Goal: Communication & Community: Answer question/provide support

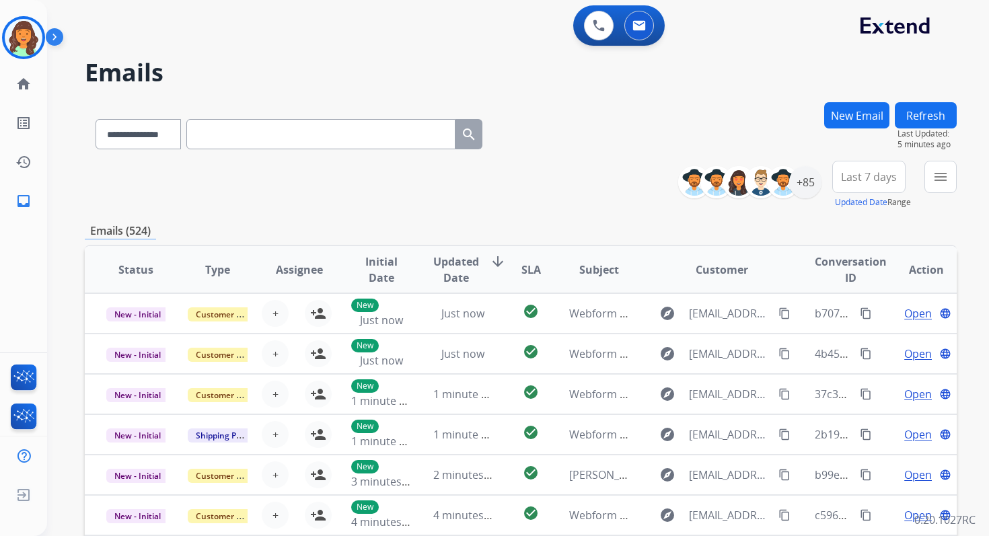
select select "**********"
click at [32, 34] on img at bounding box center [24, 38] width 38 height 38
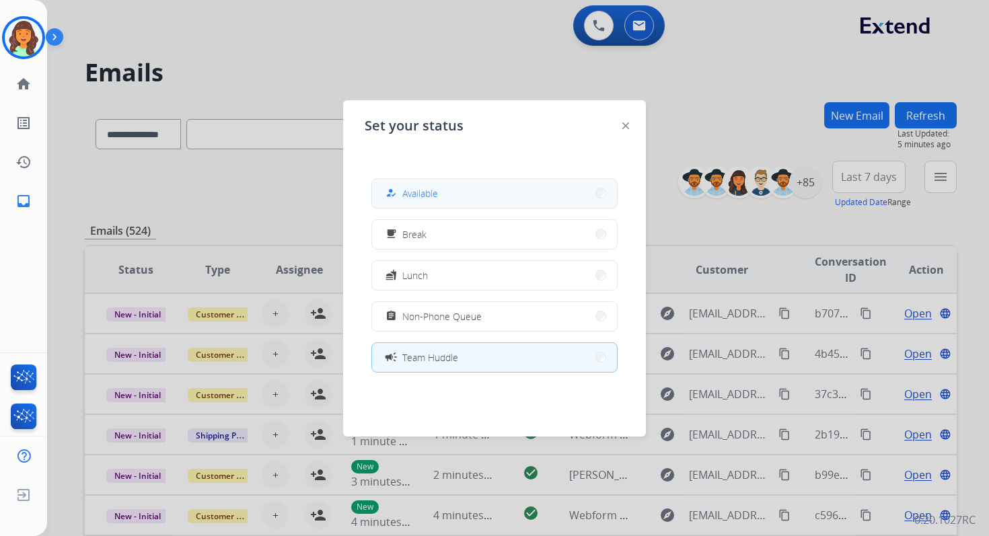
click at [408, 187] on span "Available" at bounding box center [420, 193] width 36 height 14
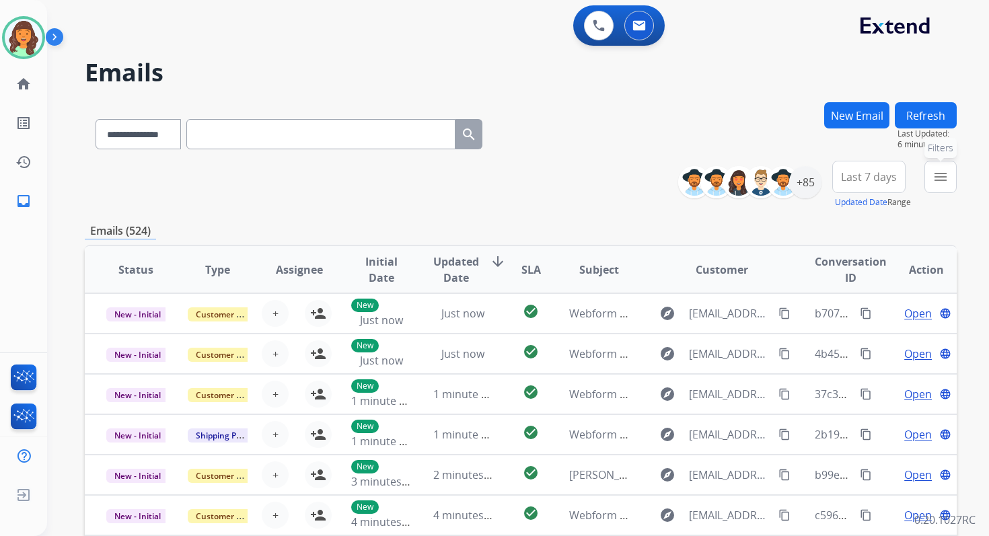
click at [947, 171] on mat-icon "menu" at bounding box center [940, 177] width 16 height 16
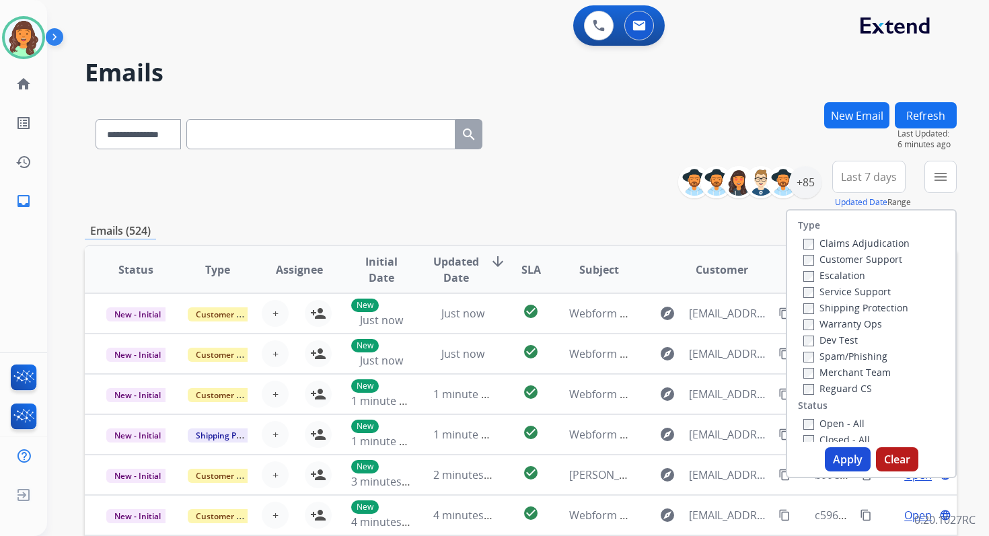
click at [805, 293] on label "Service Support" at bounding box center [846, 291] width 87 height 13
click at [841, 453] on button "Apply" at bounding box center [848, 459] width 46 height 24
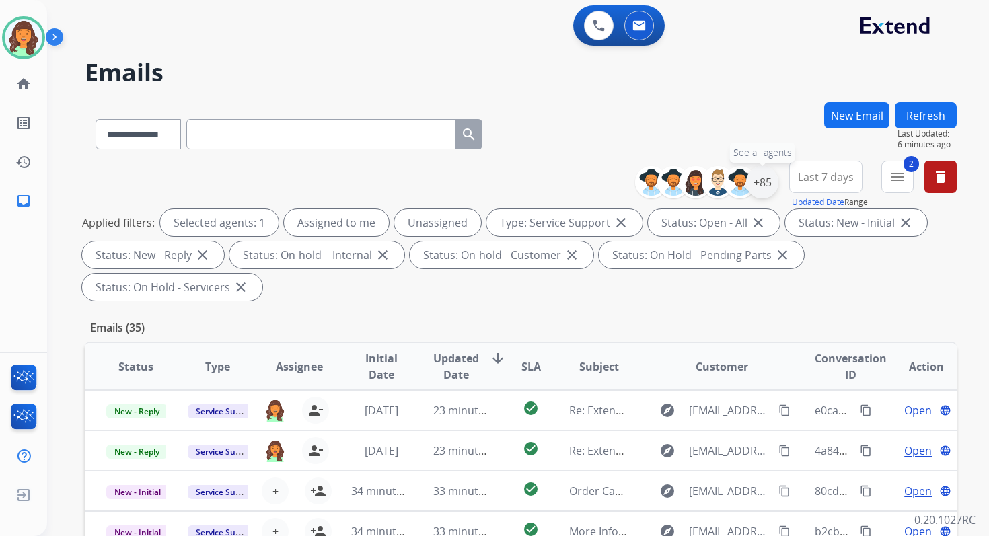
click at [766, 183] on div "+85" at bounding box center [762, 182] width 32 height 32
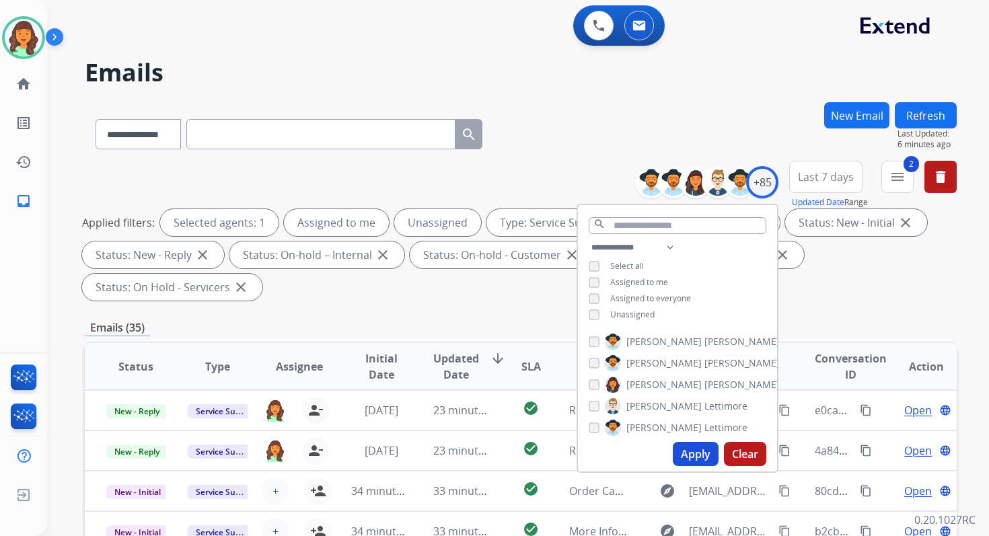
click at [592, 258] on div "**********" at bounding box center [677, 282] width 199 height 86
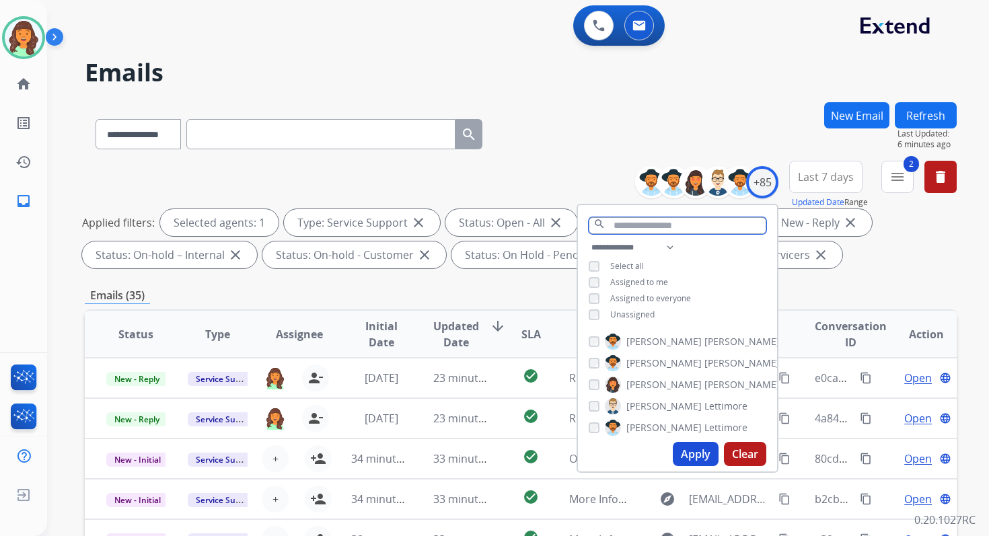
click at [631, 225] on input "text" at bounding box center [678, 225] width 178 height 17
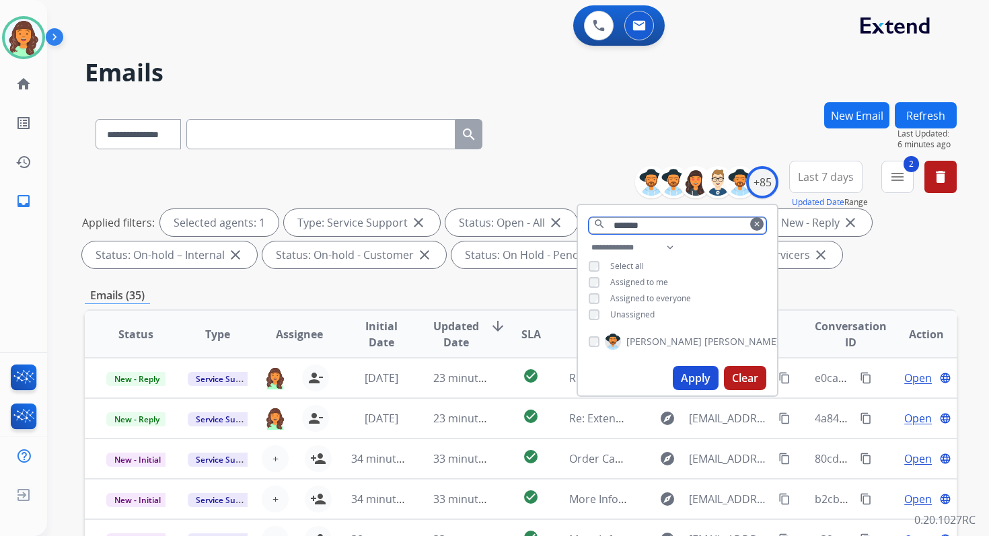
type input "*******"
click at [687, 373] on button "Apply" at bounding box center [696, 378] width 46 height 24
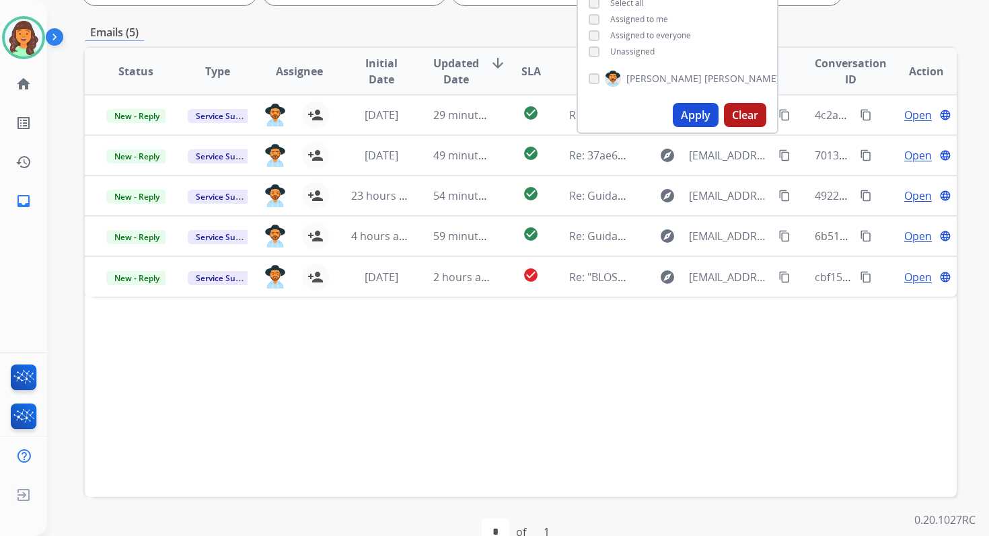
scroll to position [294, 0]
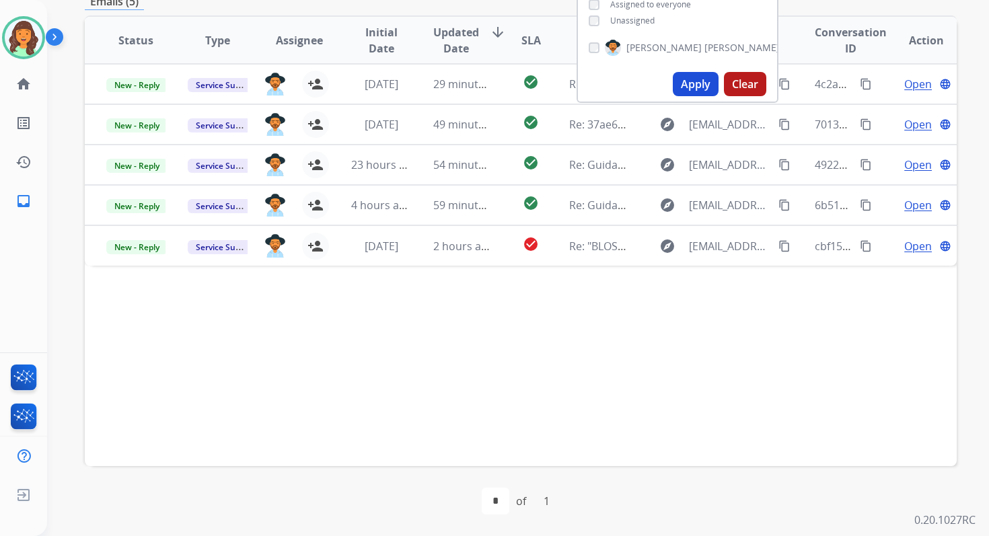
click at [490, 304] on div "Status Type Assignee Initial Date Updated Date arrow_downward SLA Subject Custo…" at bounding box center [521, 240] width 872 height 451
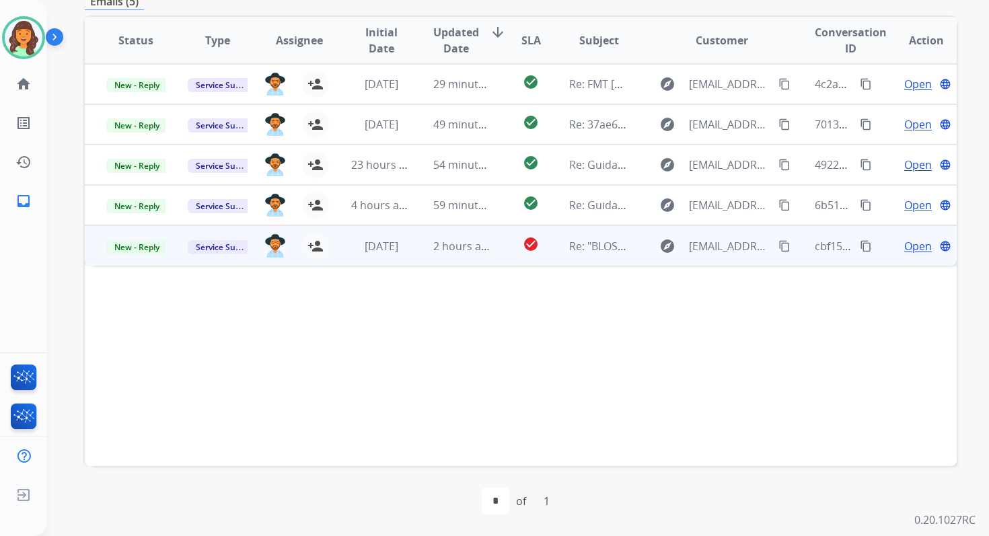
click at [904, 244] on span "Open" at bounding box center [918, 246] width 28 height 16
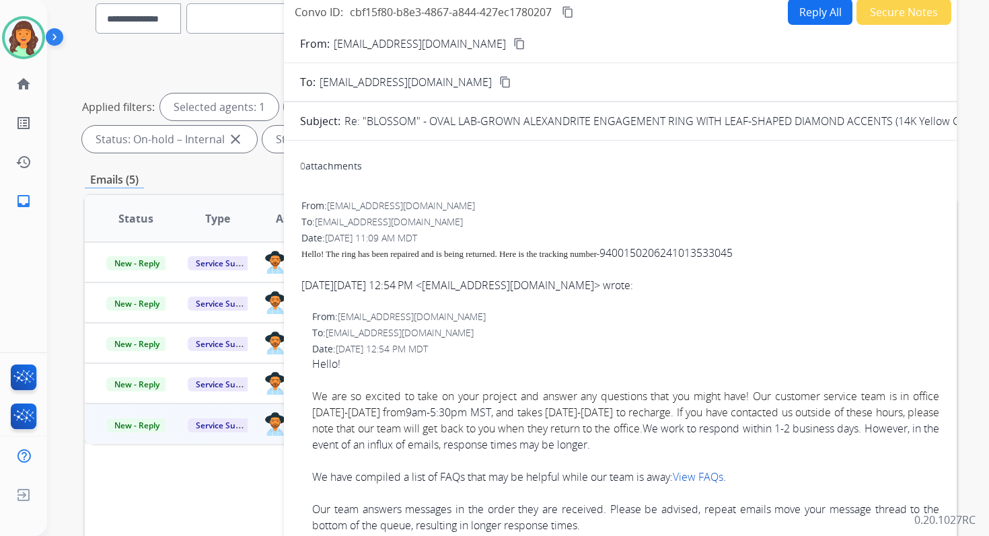
scroll to position [111, 0]
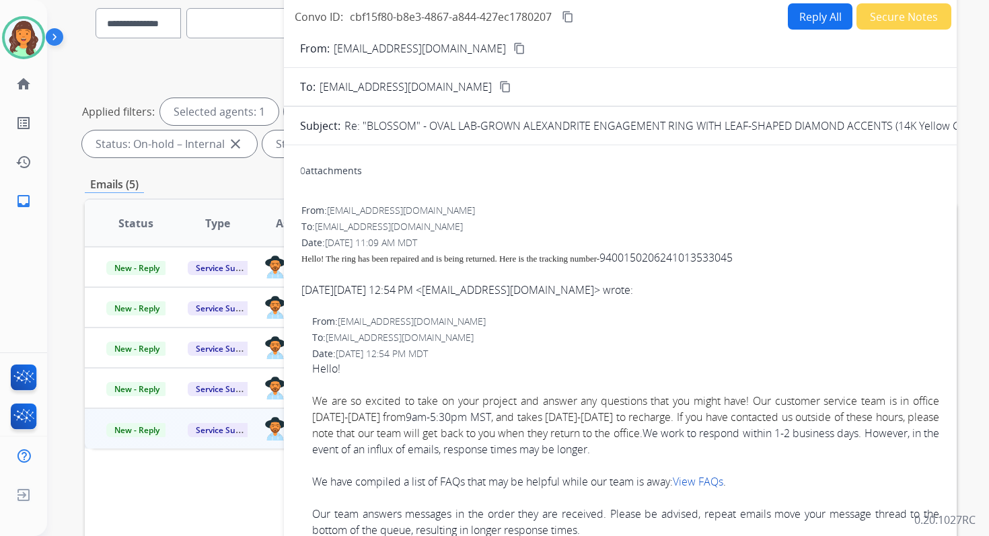
click at [614, 122] on p "Re: "BLOSSOM" - OVAL LAB-GROWN ALEXANDRITE ENGAGEMENT RING WITH LEAF-SHAPED DIA…" at bounding box center [739, 126] width 790 height 16
copy div "Subject:"
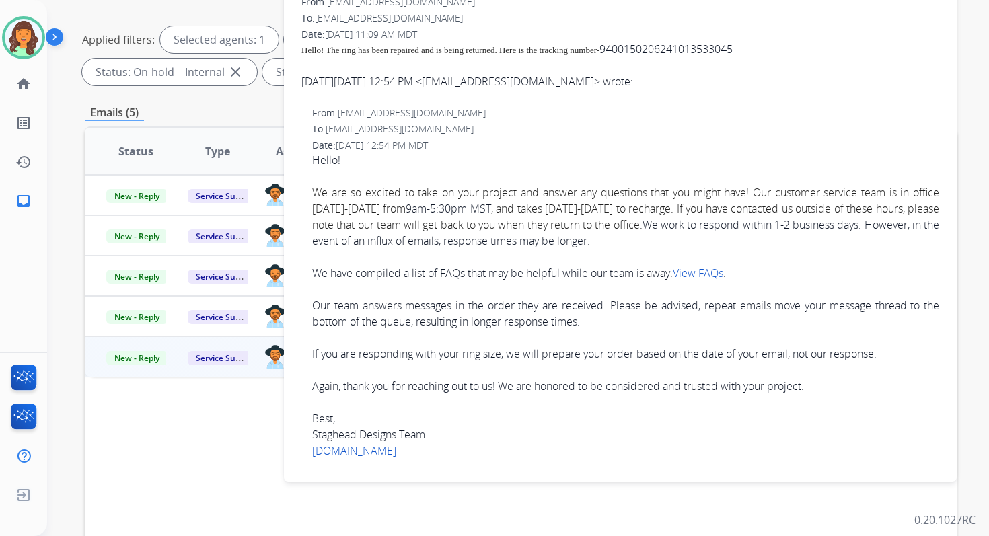
scroll to position [0, 0]
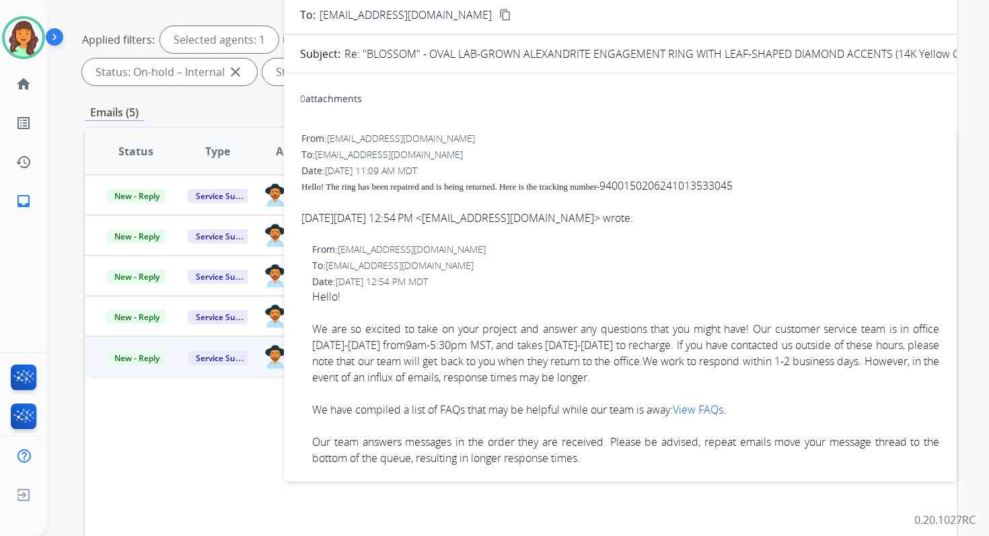
click at [520, 190] on span "Hello! The ring has been repaired and is being returned. Here is the tracking n…" at bounding box center [450, 187] width 298 height 10
click at [503, 56] on p "Re: "BLOSSOM" - OVAL LAB-GROWN ALEXANDRITE ENGAGEMENT RING WITH LEAF-SHAPED DIA…" at bounding box center [739, 54] width 790 height 16
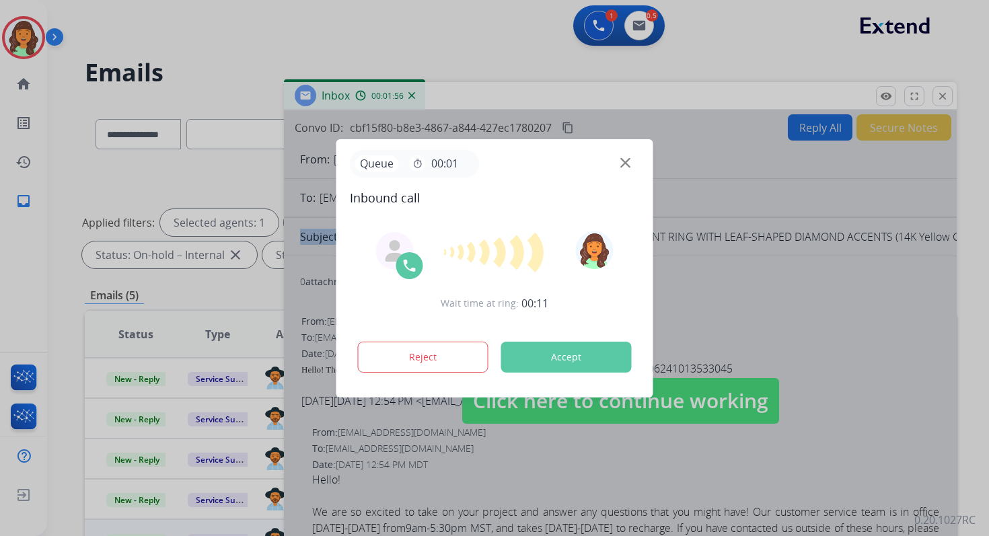
click at [562, 360] on button "Accept" at bounding box center [566, 357] width 131 height 31
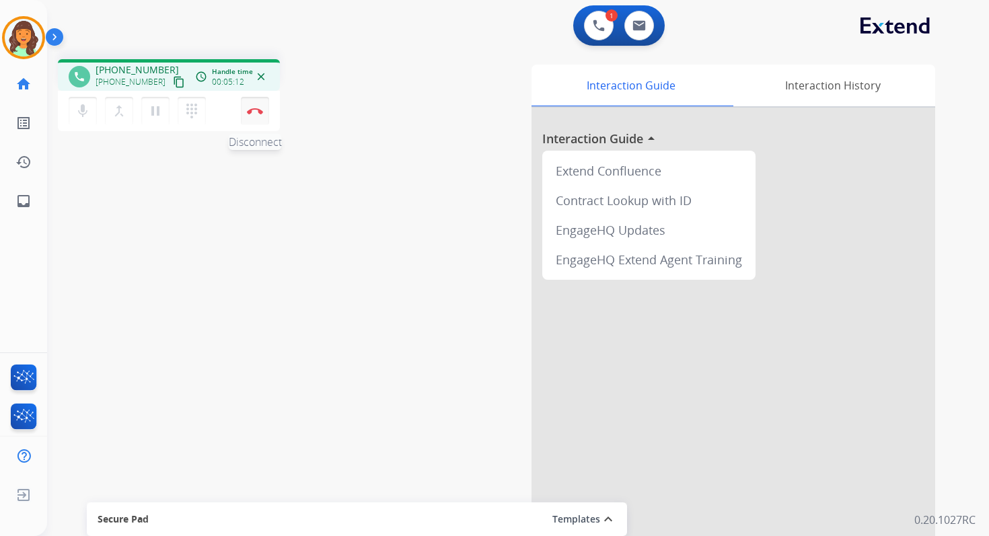
click at [256, 117] on button "Disconnect" at bounding box center [255, 111] width 28 height 28
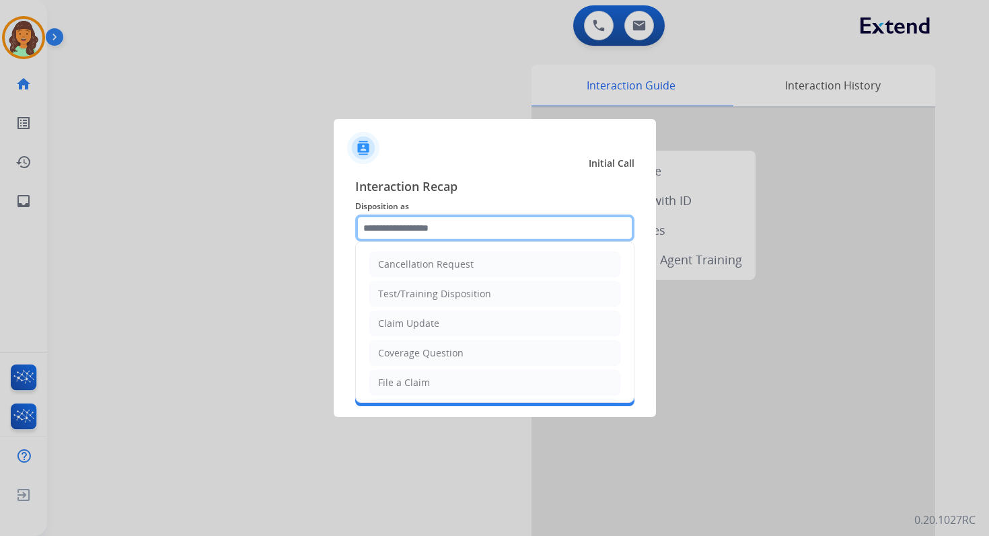
click at [425, 223] on input "text" at bounding box center [494, 228] width 279 height 27
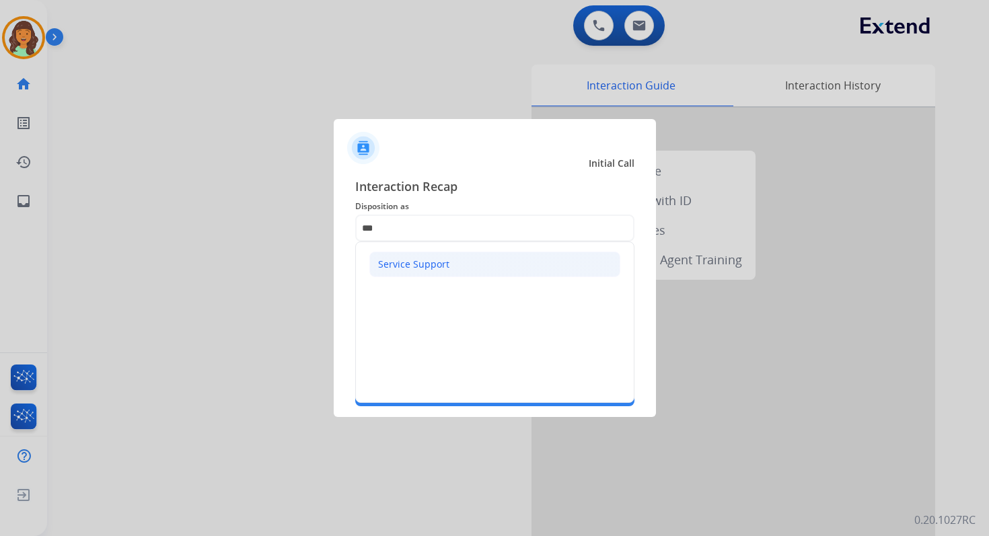
click at [429, 264] on div "Service Support" at bounding box center [413, 264] width 71 height 13
type input "**********"
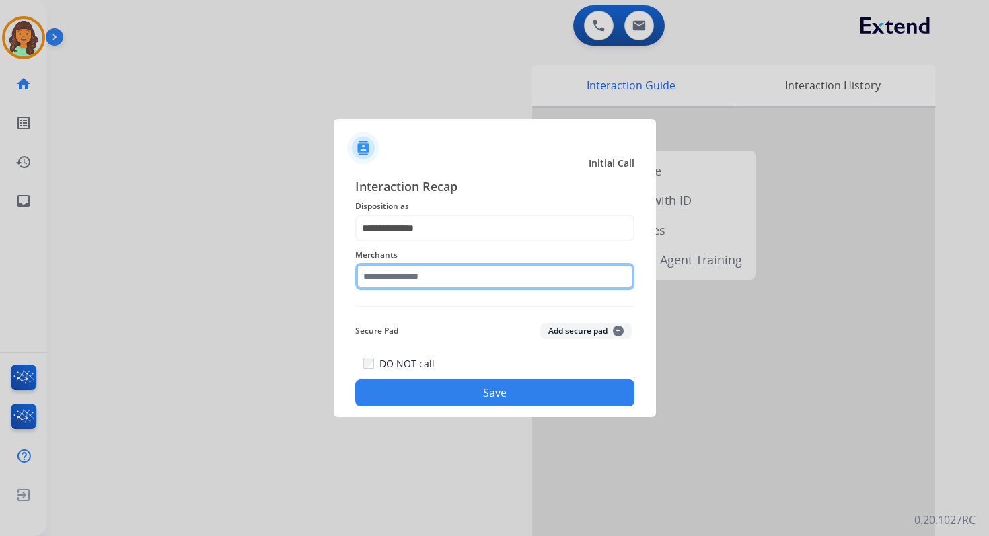
click at [429, 281] on input "text" at bounding box center [494, 276] width 279 height 27
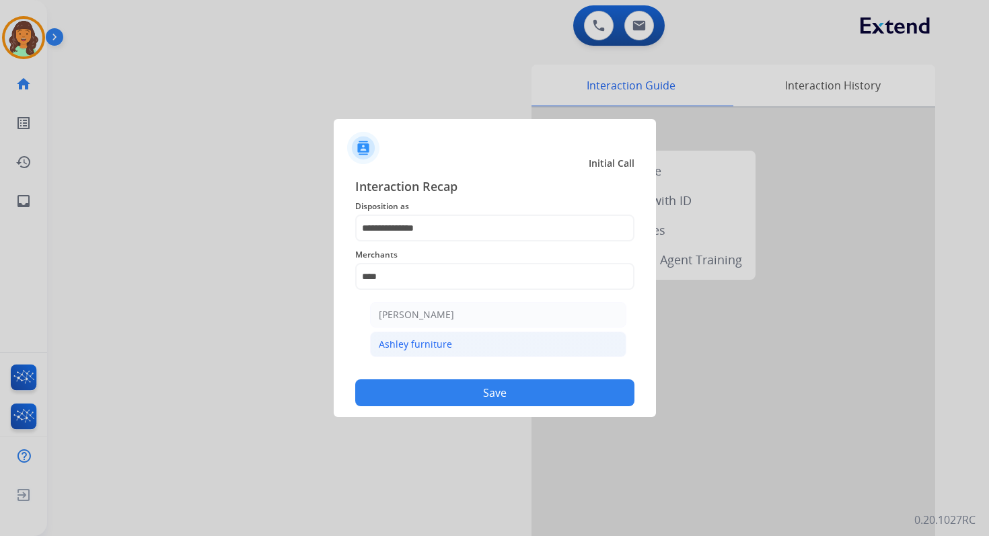
click at [463, 342] on li "Ashley furniture" at bounding box center [498, 345] width 256 height 26
type input "**********"
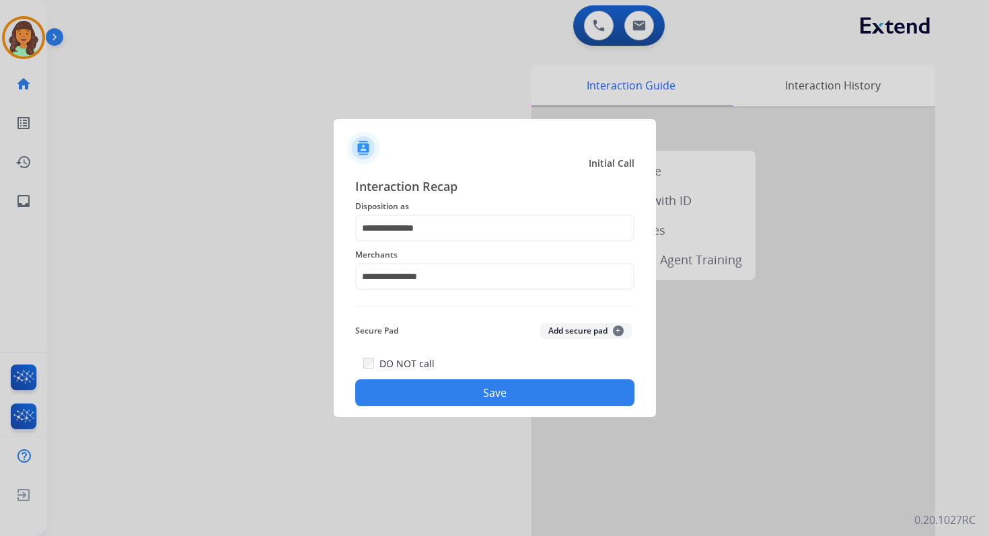
click at [509, 388] on button "Save" at bounding box center [494, 392] width 279 height 27
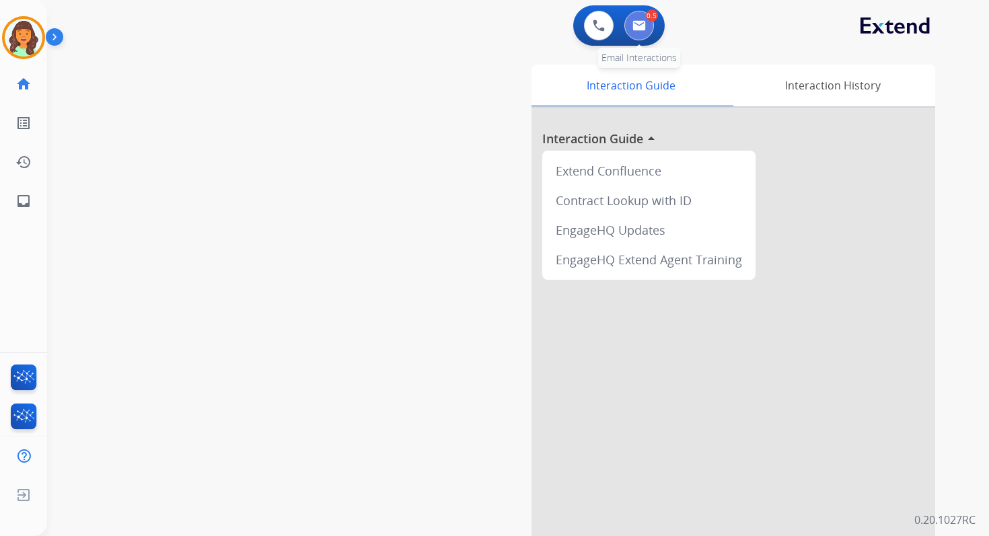
click at [650, 28] on button at bounding box center [639, 26] width 30 height 30
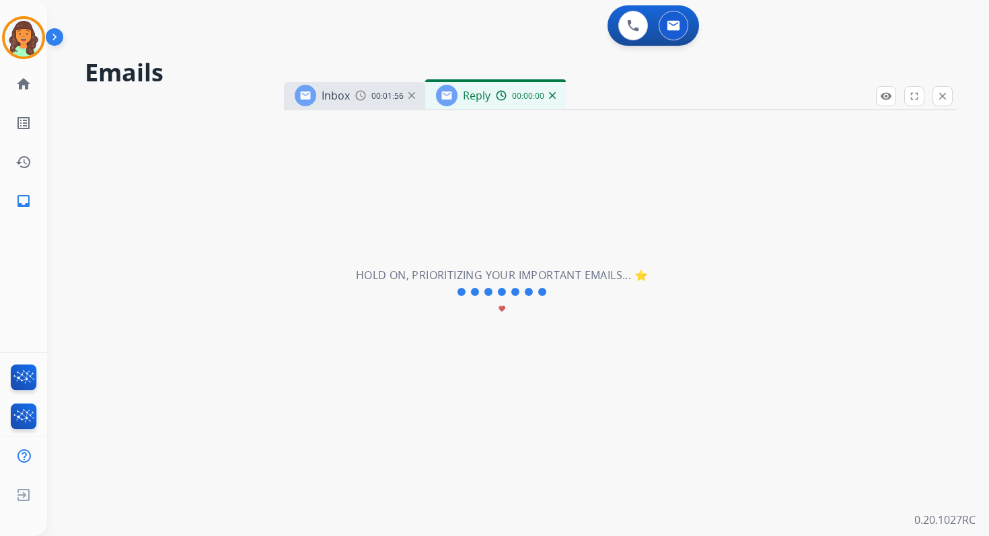
select select "**********"
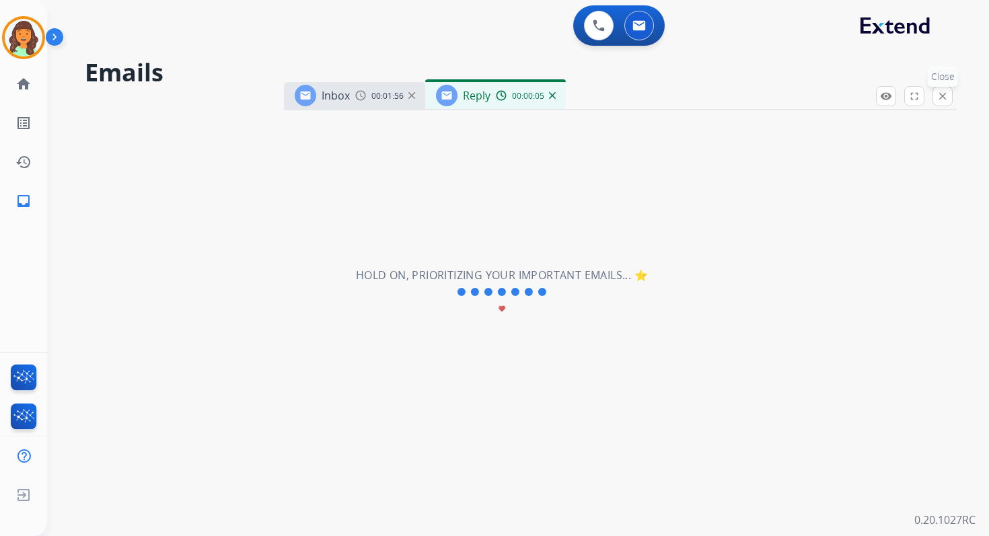
click at [945, 99] on mat-icon "close" at bounding box center [942, 96] width 12 height 12
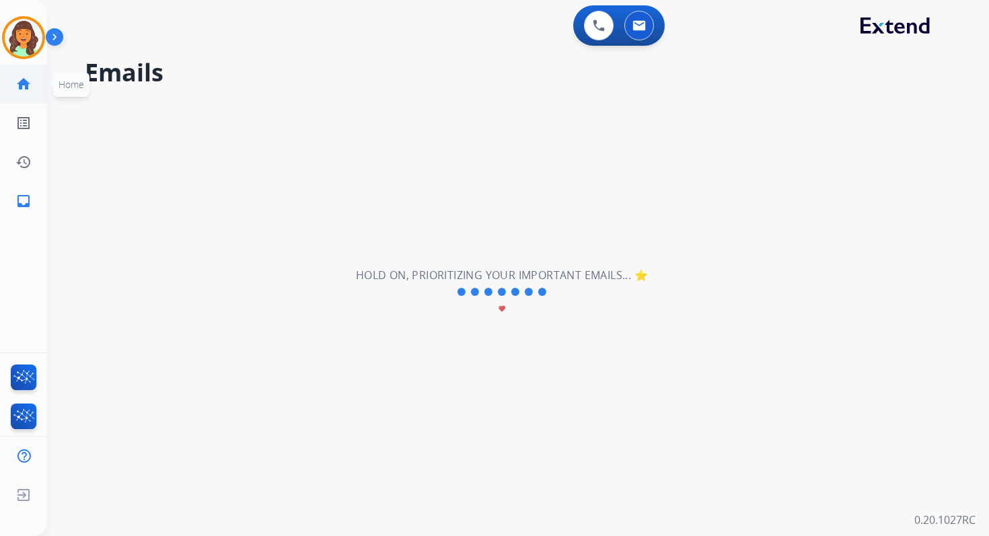
click at [20, 82] on mat-icon "home" at bounding box center [23, 84] width 16 height 16
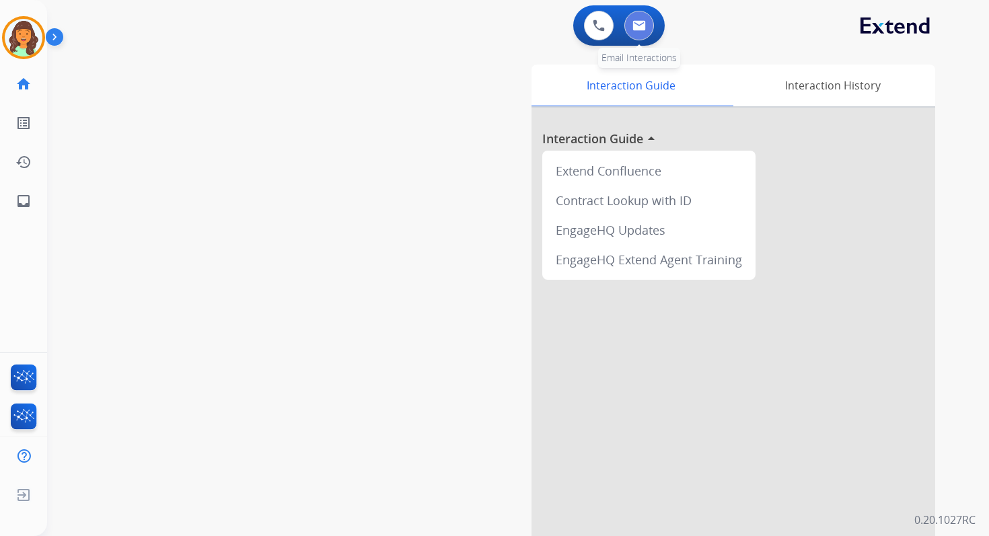
click at [638, 24] on img at bounding box center [638, 25] width 13 height 11
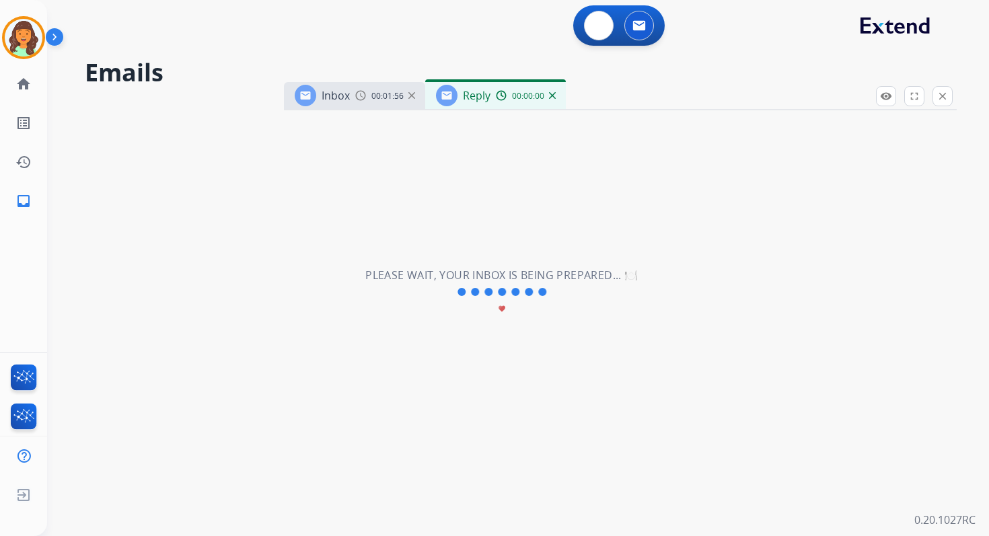
select select "**********"
click at [944, 97] on mat-icon "close" at bounding box center [942, 96] width 12 height 12
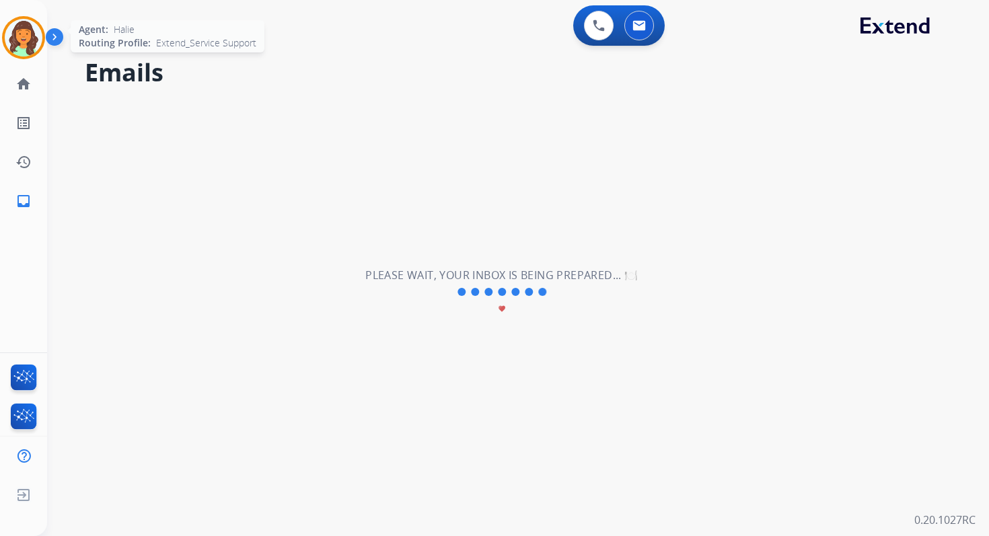
click at [24, 45] on img at bounding box center [24, 38] width 38 height 38
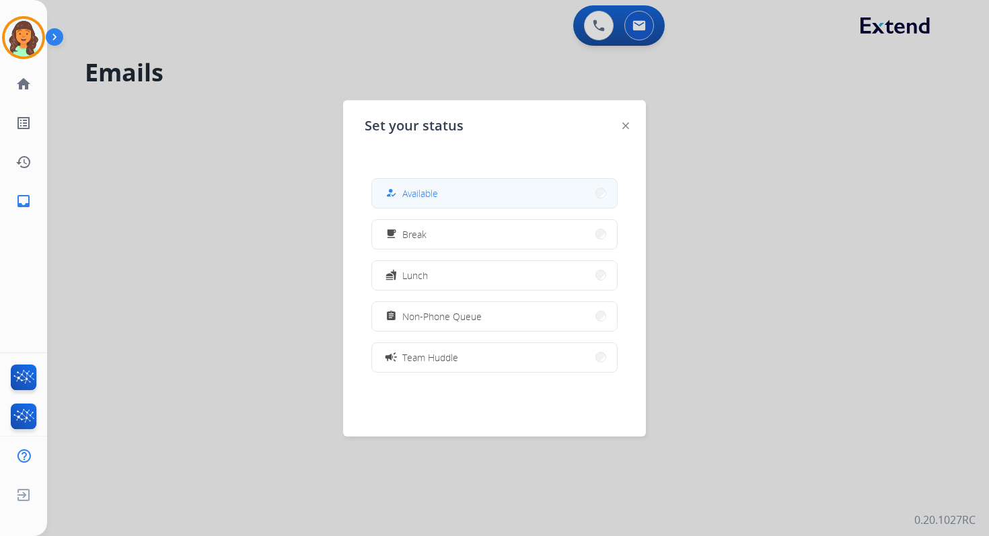
click at [471, 202] on button "how_to_reg Available" at bounding box center [494, 193] width 245 height 29
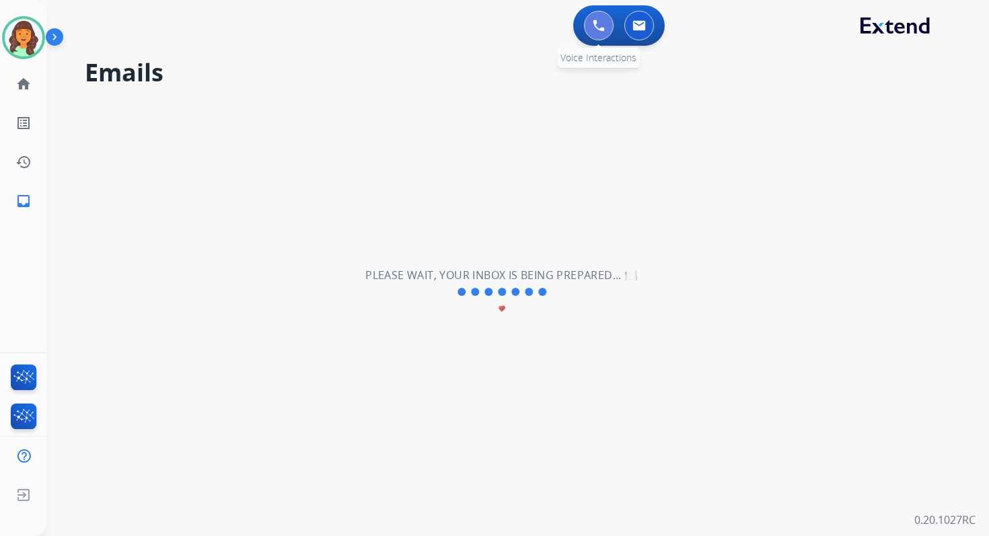
click at [598, 30] on img at bounding box center [599, 26] width 12 height 12
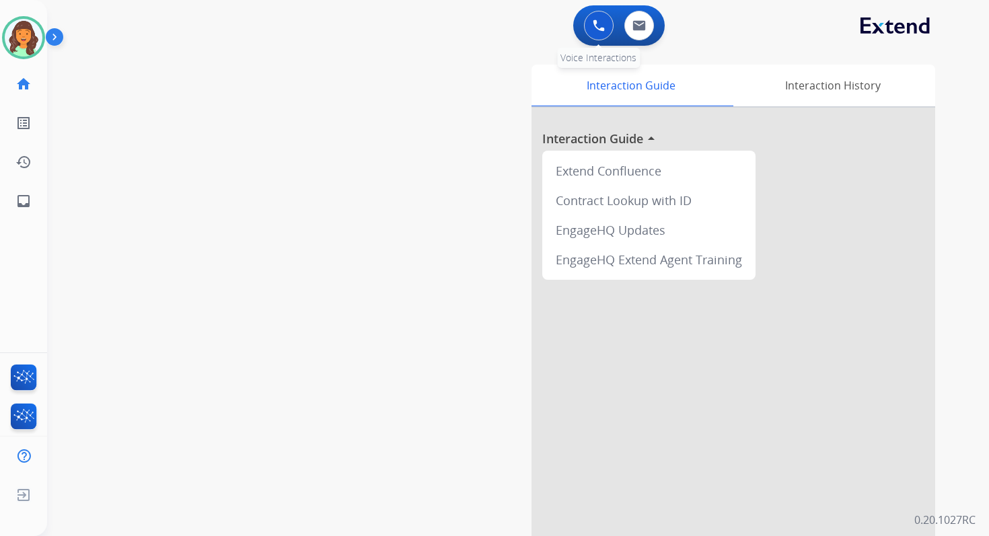
click at [606, 20] on button at bounding box center [599, 26] width 30 height 30
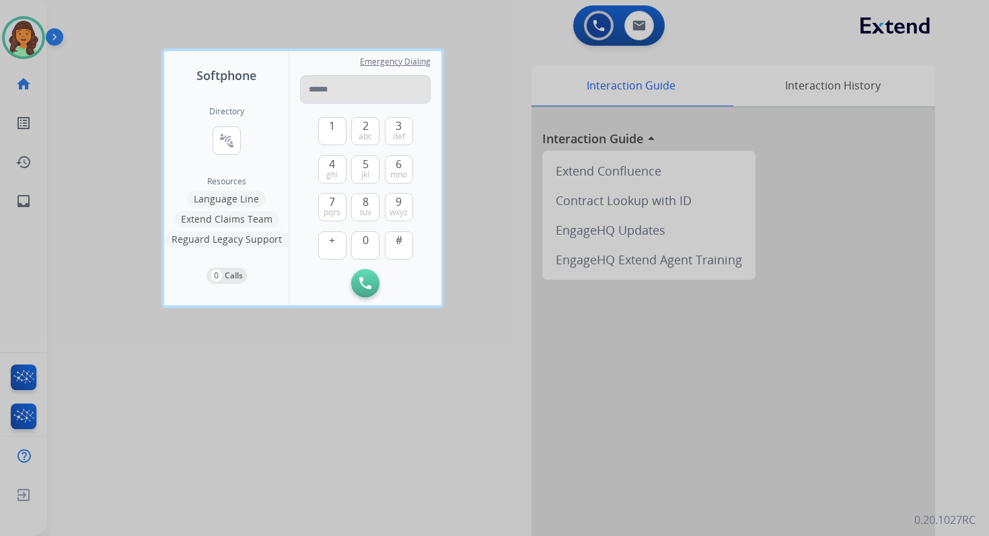
click at [336, 96] on input "tel" at bounding box center [365, 89] width 131 height 28
type input "**********"
click at [369, 285] on img at bounding box center [365, 283] width 12 height 12
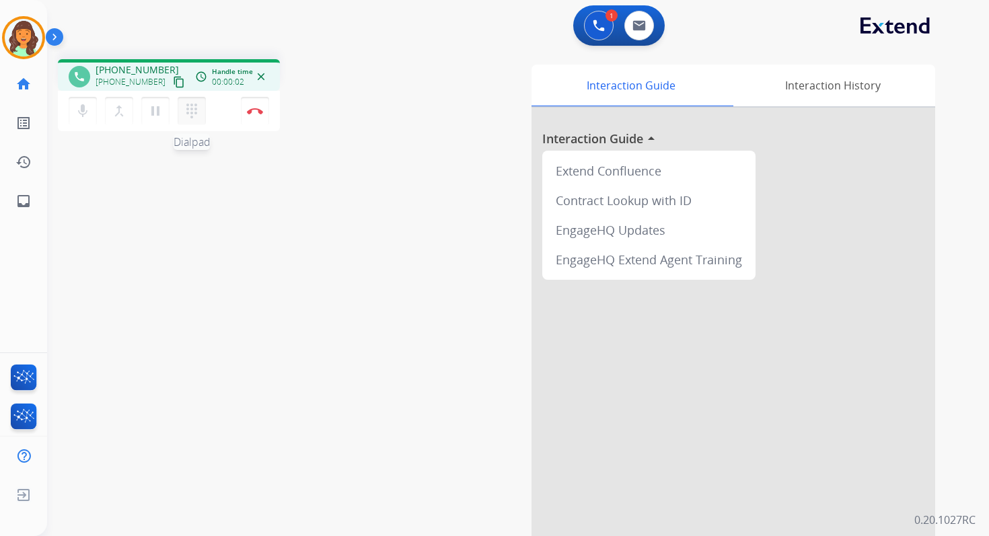
click at [195, 112] on mat-icon "dialpad" at bounding box center [192, 111] width 16 height 16
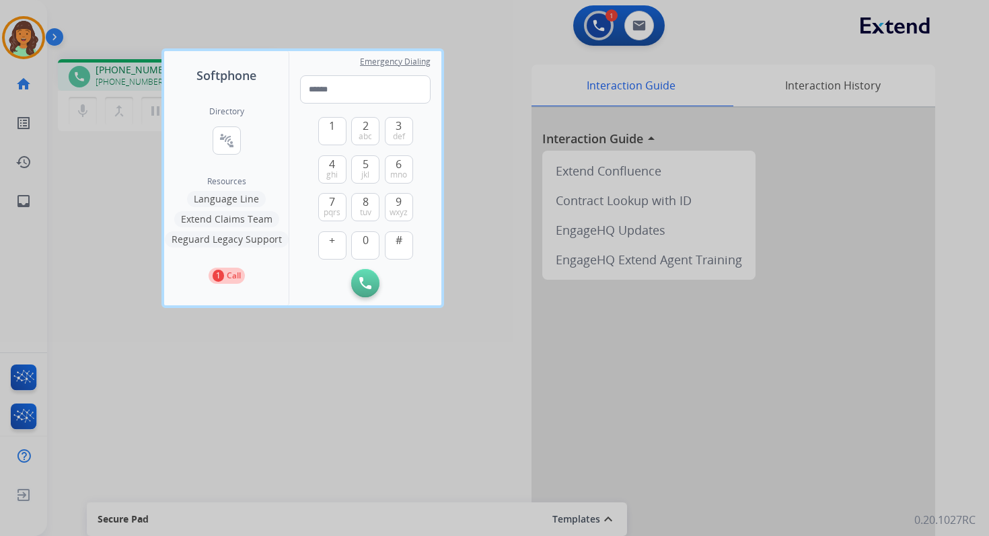
click at [290, 328] on div at bounding box center [494, 268] width 989 height 536
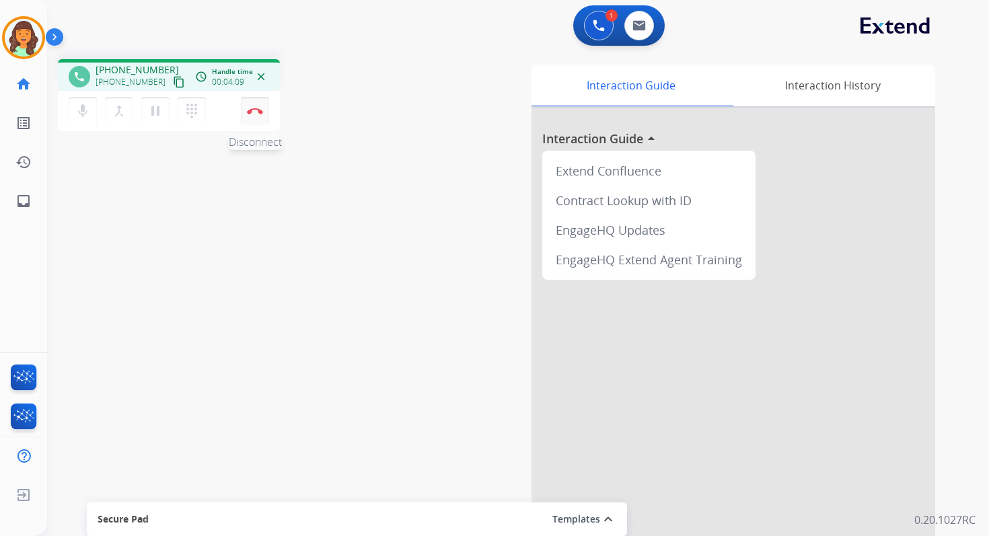
click at [260, 110] on img at bounding box center [255, 111] width 16 height 7
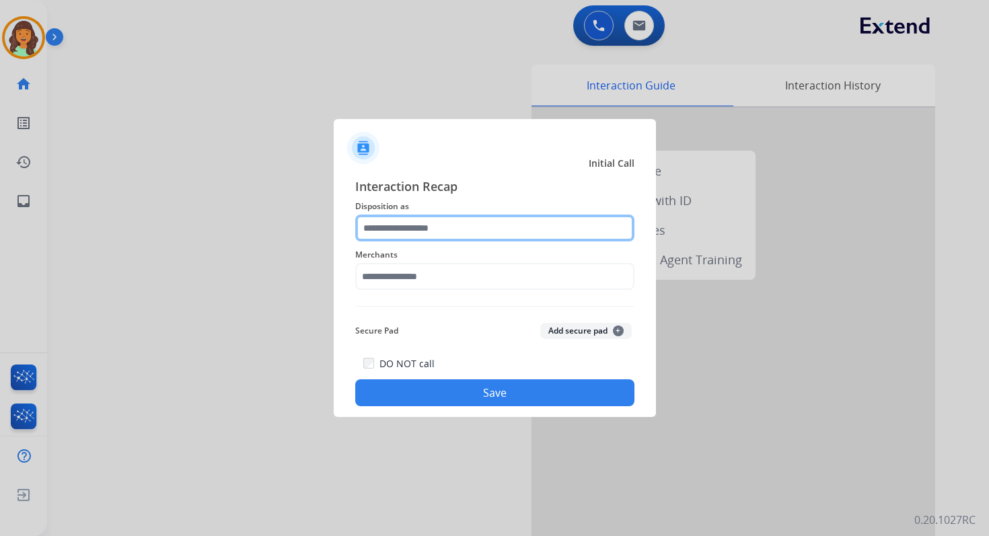
click at [414, 236] on input "text" at bounding box center [494, 228] width 279 height 27
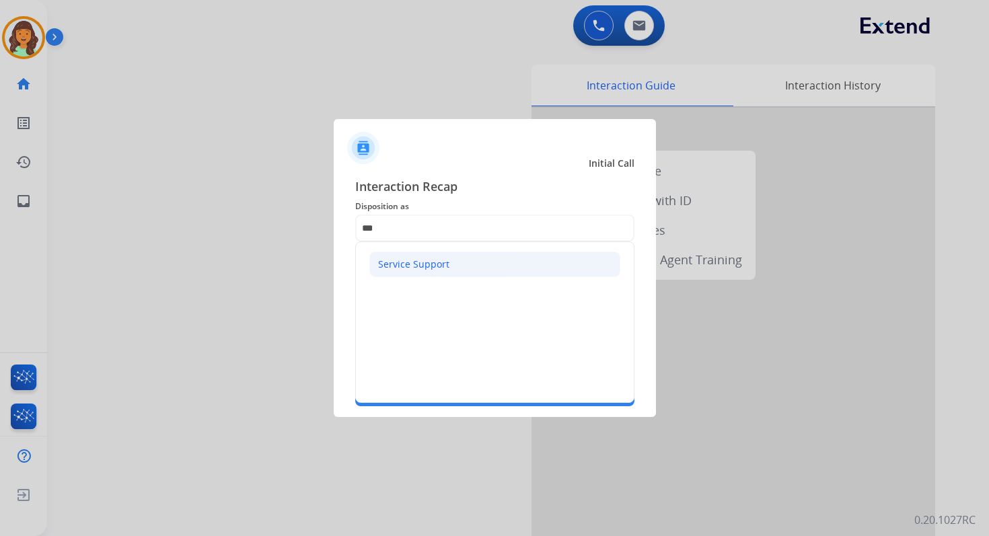
click at [413, 263] on div "Service Support" at bounding box center [413, 264] width 71 height 13
type input "**********"
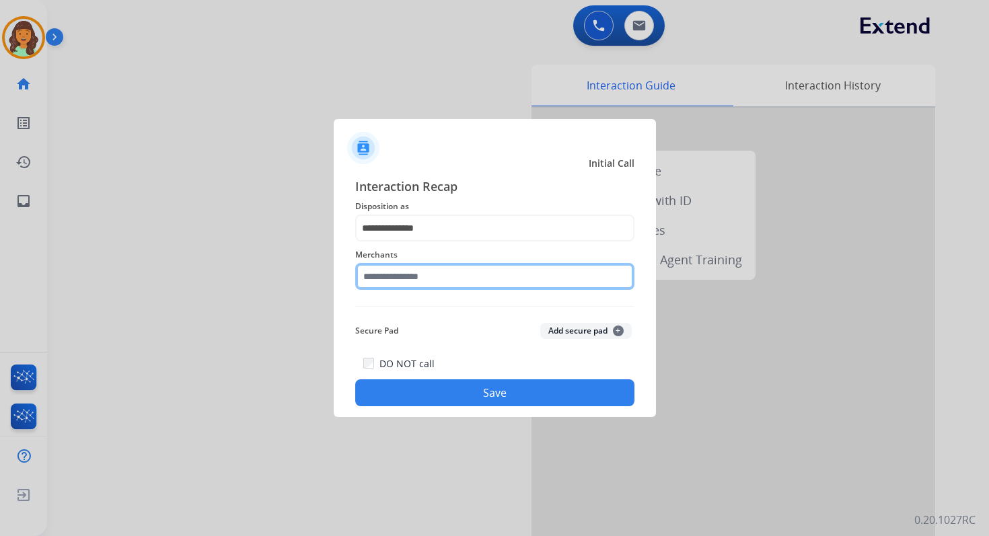
click at [416, 270] on input "text" at bounding box center [494, 276] width 279 height 27
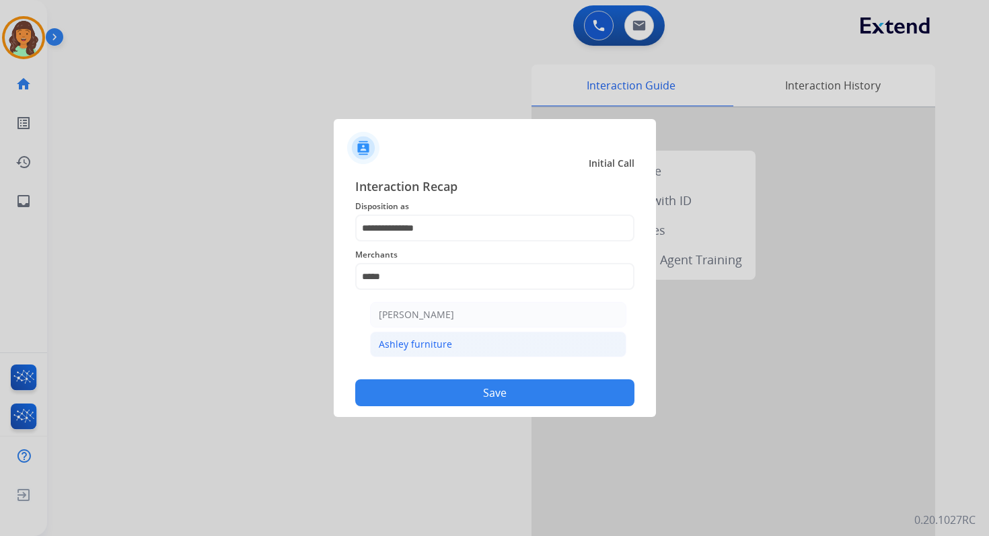
click at [441, 341] on div "Ashley furniture" at bounding box center [415, 344] width 73 height 13
type input "**********"
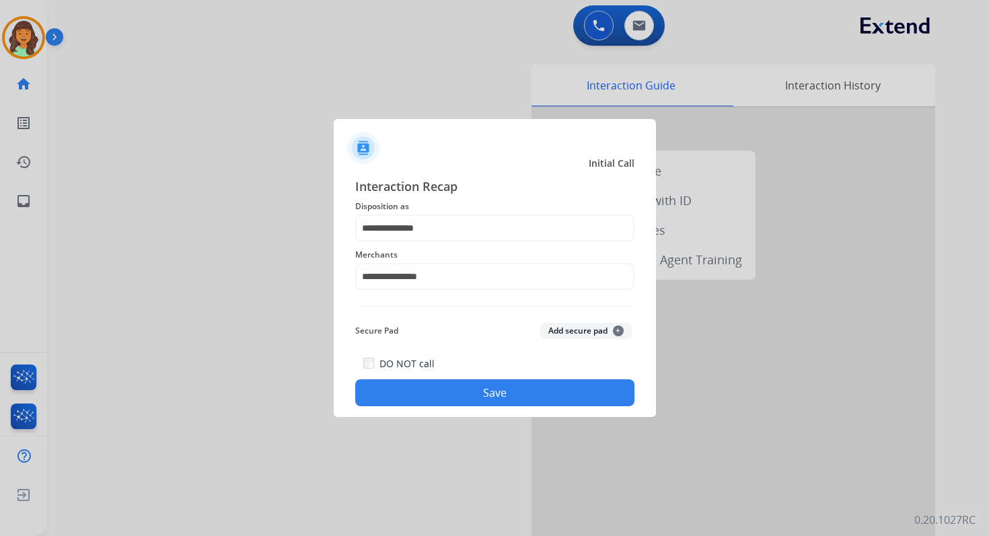
click at [500, 393] on button "Save" at bounding box center [494, 392] width 279 height 27
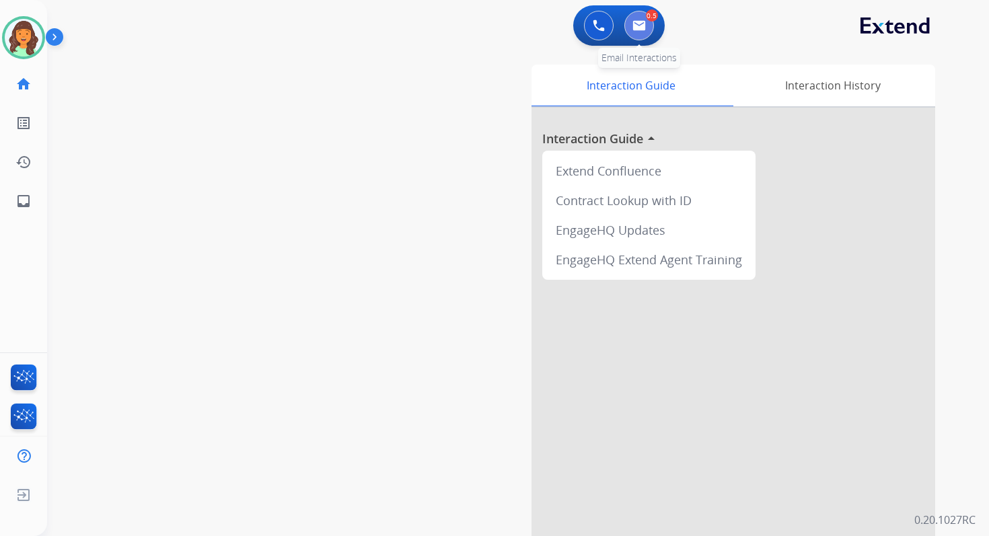
click at [640, 31] on button at bounding box center [639, 26] width 30 height 30
select select "**********"
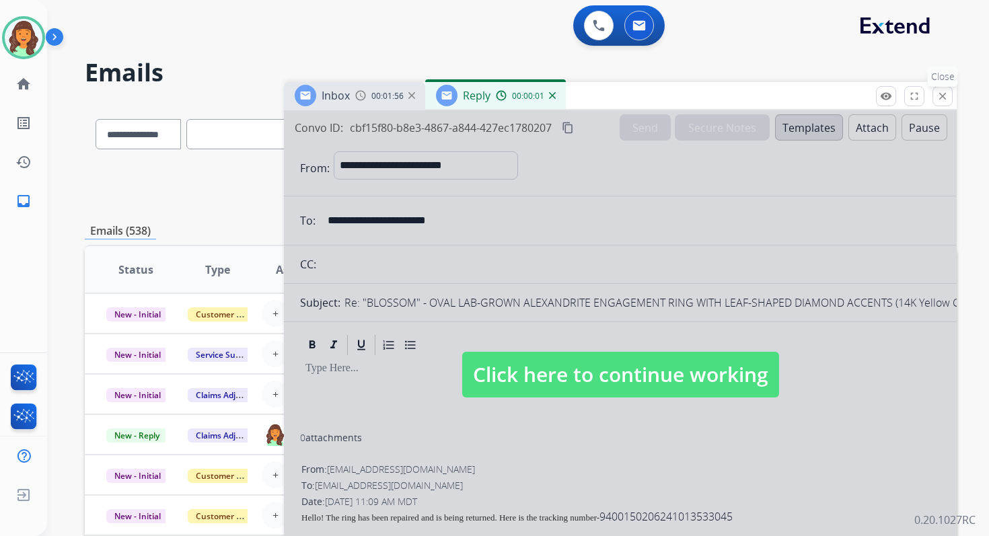
click at [938, 99] on mat-icon "close" at bounding box center [942, 96] width 12 height 12
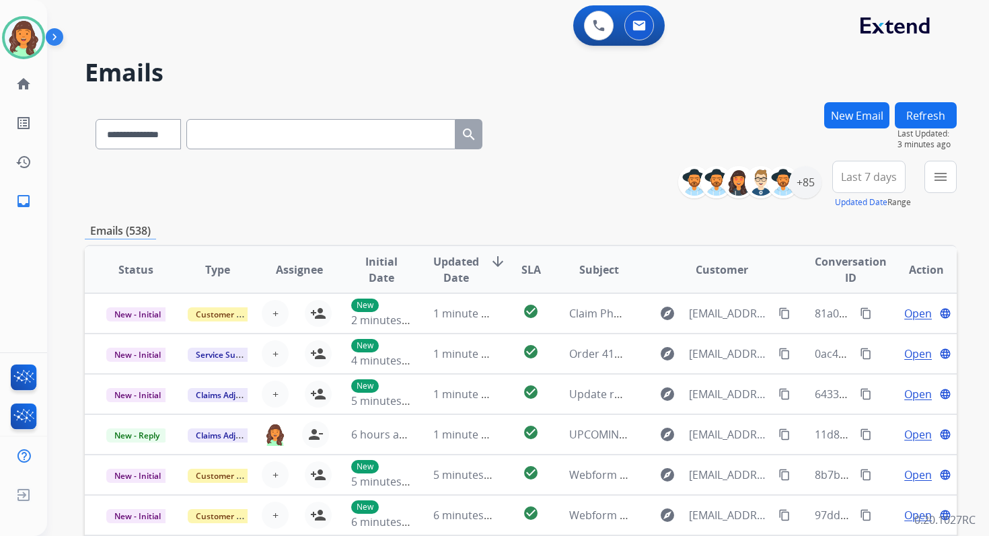
click at [859, 115] on button "New Email" at bounding box center [856, 115] width 65 height 26
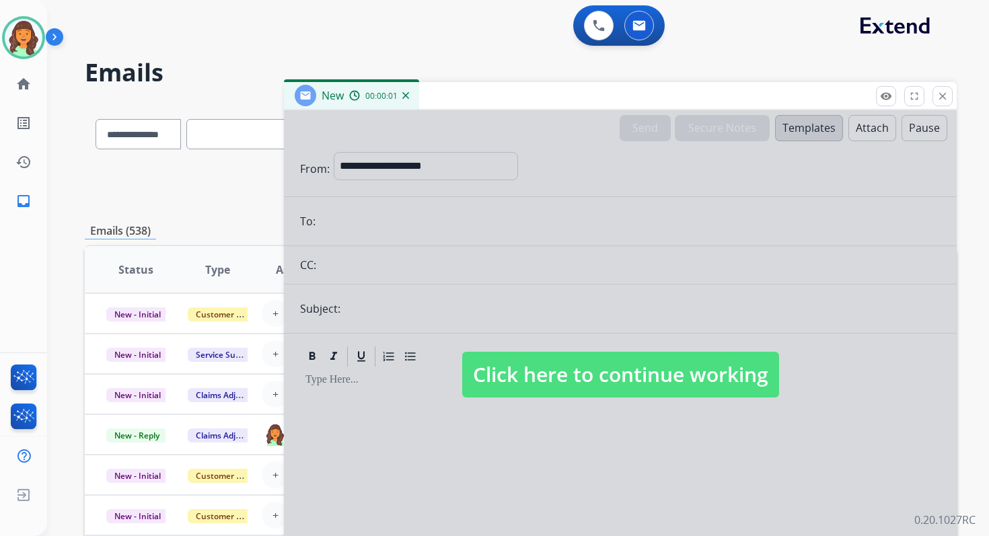
click at [596, 384] on span "Click here to continue working" at bounding box center [620, 375] width 317 height 46
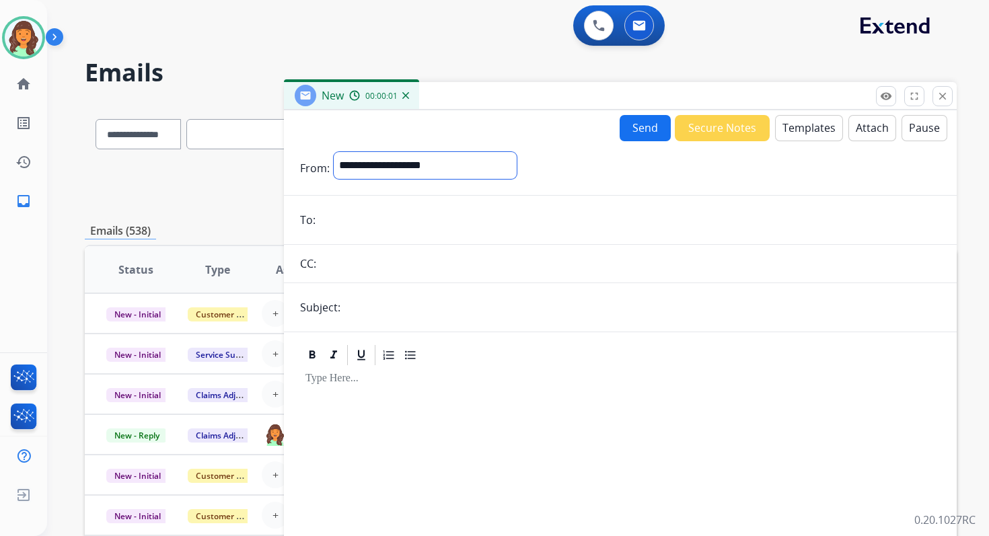
click at [417, 157] on select "**********" at bounding box center [425, 165] width 183 height 27
select select "**********"
click at [334, 152] on select "**********" at bounding box center [425, 165] width 183 height 27
click at [364, 227] on input "email" at bounding box center [630, 221] width 621 height 27
click at [803, 133] on button "Templates" at bounding box center [809, 128] width 68 height 26
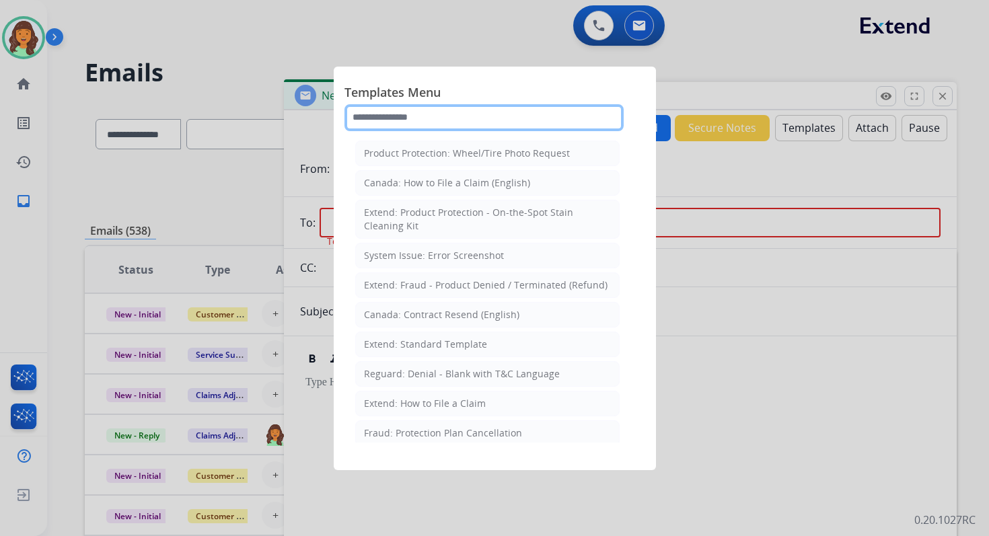
click at [496, 115] on input "text" at bounding box center [483, 117] width 279 height 27
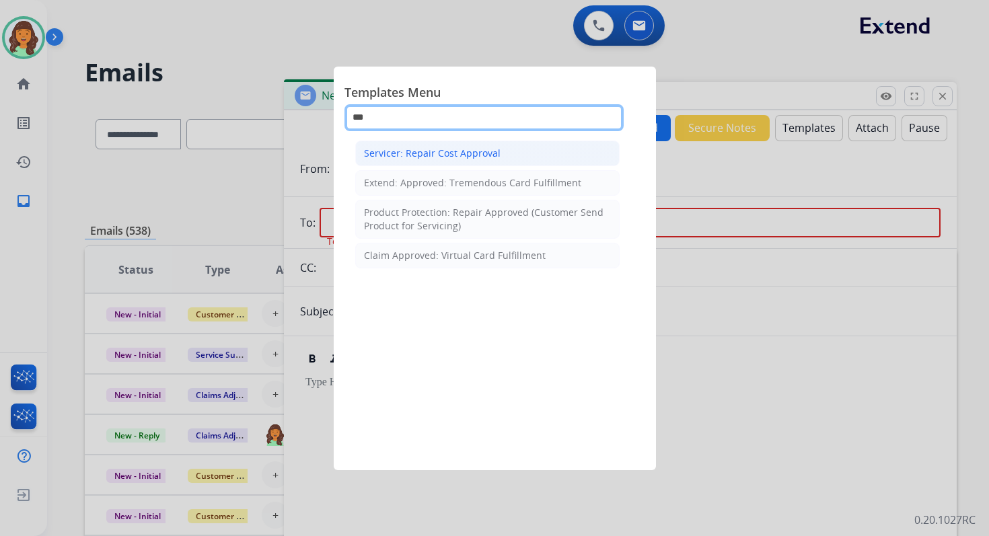
type input "***"
click at [505, 153] on li "Servicer: Repair Cost Approval" at bounding box center [487, 154] width 264 height 26
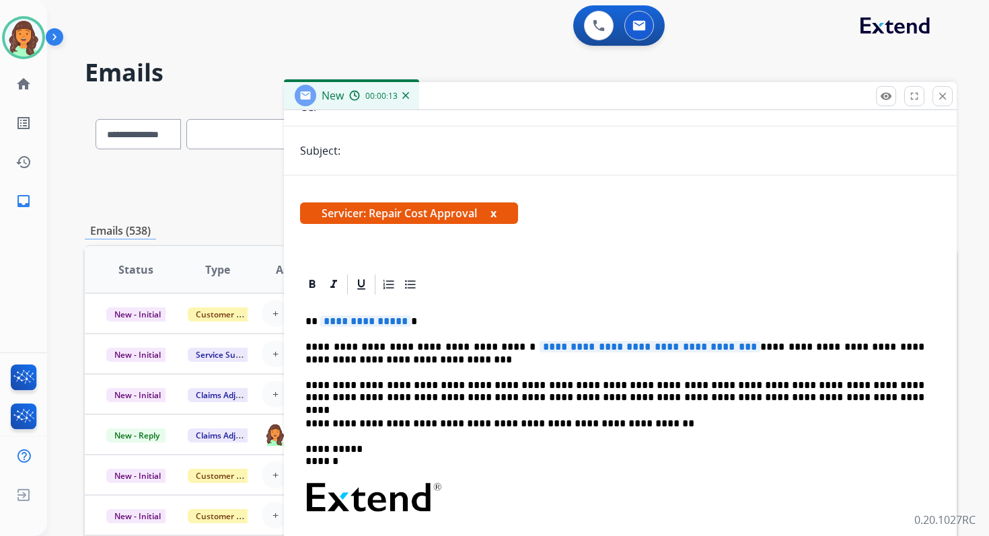
scroll to position [195, 0]
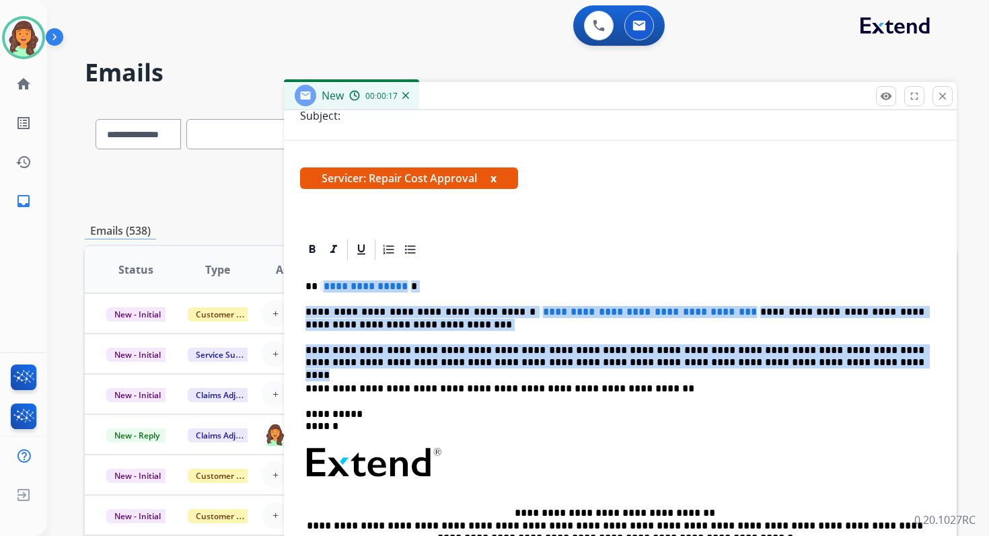
drag, startPoint x: 319, startPoint y: 287, endPoint x: 763, endPoint y: 366, distance: 451.0
click at [763, 367] on div "**********" at bounding box center [620, 456] width 640 height 389
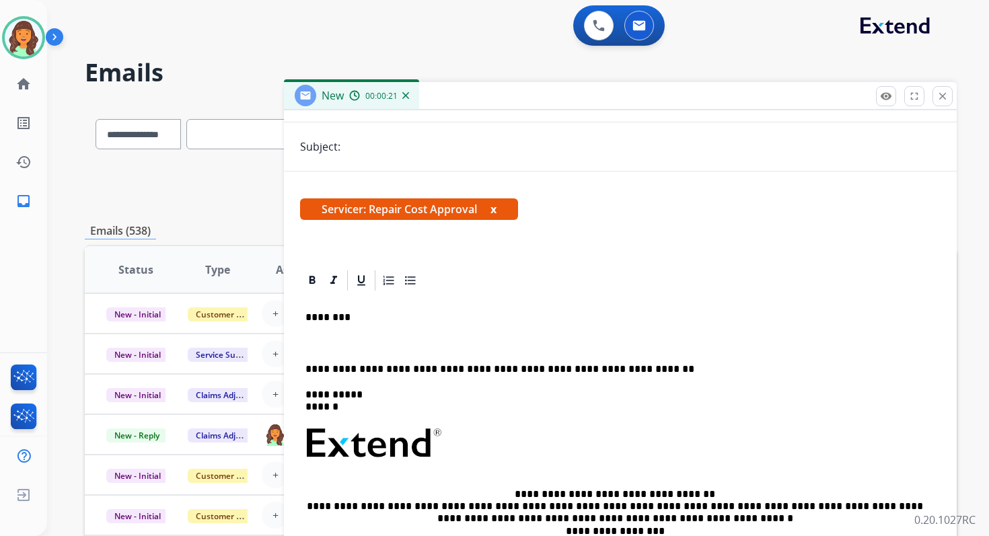
scroll to position [190, 0]
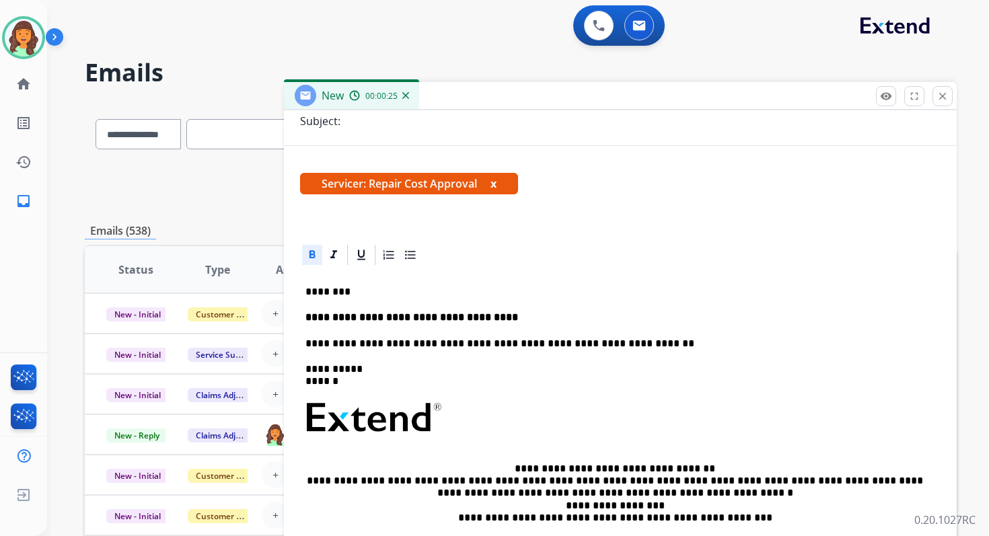
click at [389, 315] on strong "**********" at bounding box center [411, 317] width 213 height 10
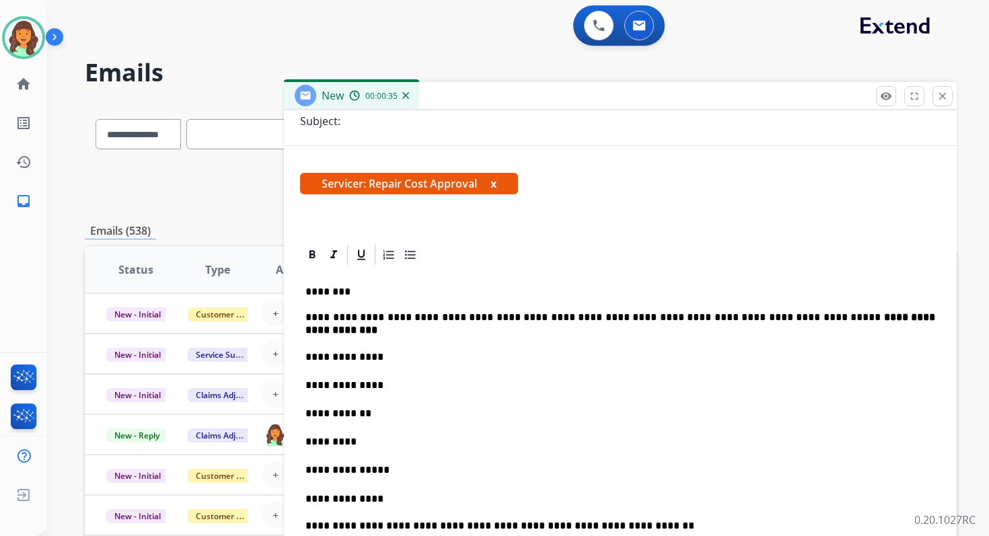
scroll to position [195, 0]
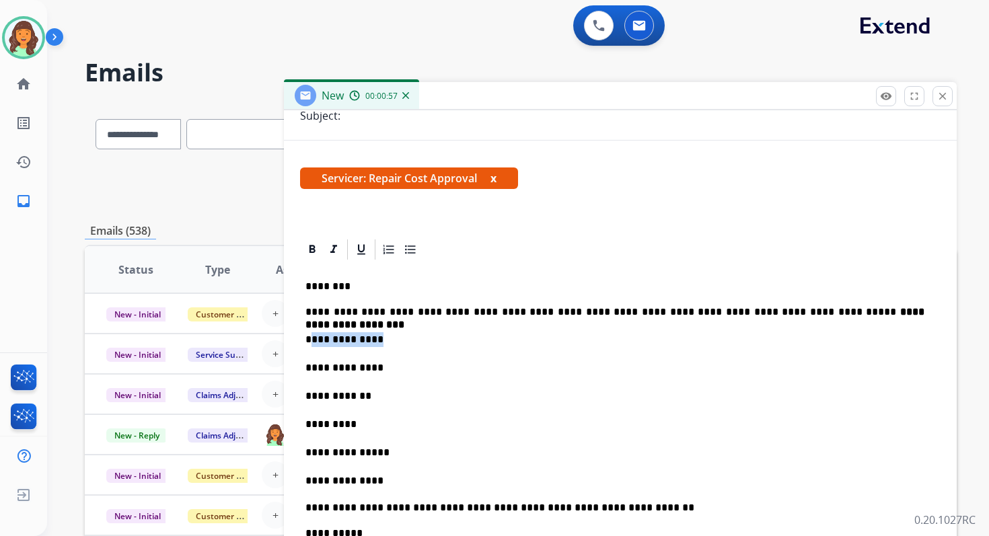
drag, startPoint x: 374, startPoint y: 336, endPoint x: 308, endPoint y: 339, distance: 66.0
click at [308, 339] on p "**********" at bounding box center [614, 339] width 619 height 15
click at [312, 340] on p "**********" at bounding box center [614, 339] width 619 height 15
click at [378, 340] on p "**********" at bounding box center [614, 339] width 619 height 15
click at [387, 375] on div "**********" at bounding box center [620, 516] width 640 height 508
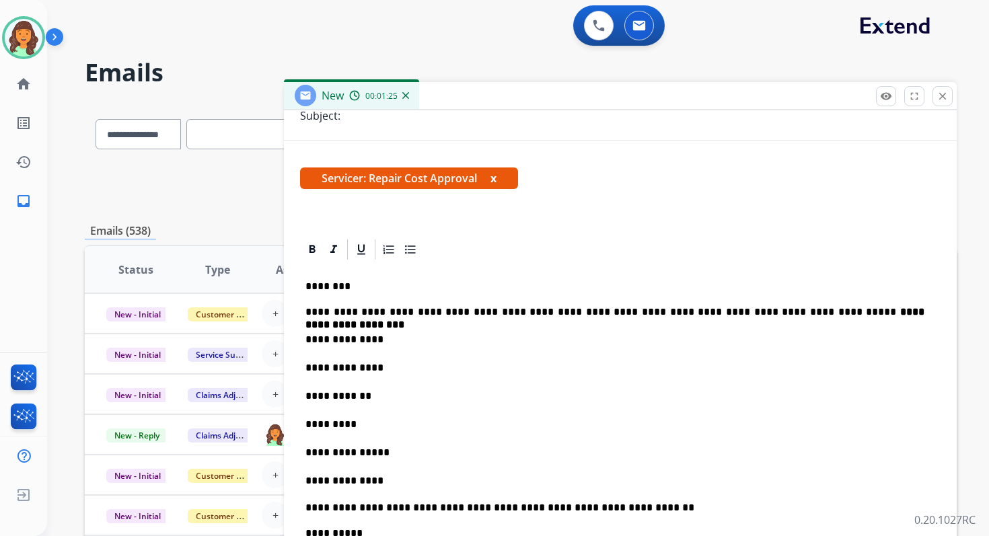
click at [380, 369] on p "**********" at bounding box center [614, 368] width 619 height 15
click at [367, 398] on p "**********" at bounding box center [614, 396] width 619 height 15
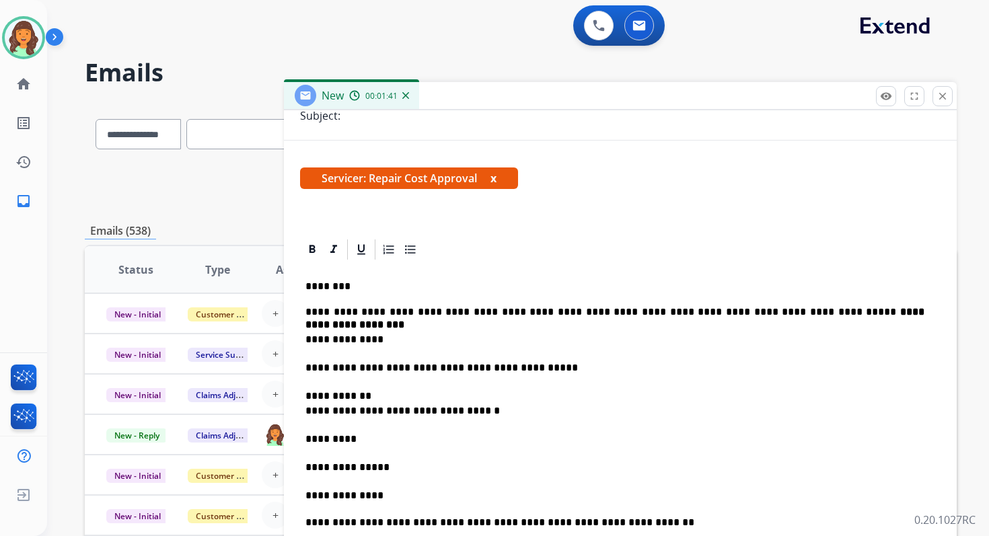
click at [371, 441] on p "*********" at bounding box center [614, 439] width 619 height 15
click at [392, 468] on p "**********" at bounding box center [614, 467] width 619 height 15
click at [393, 500] on p "**********" at bounding box center [614, 495] width 619 height 15
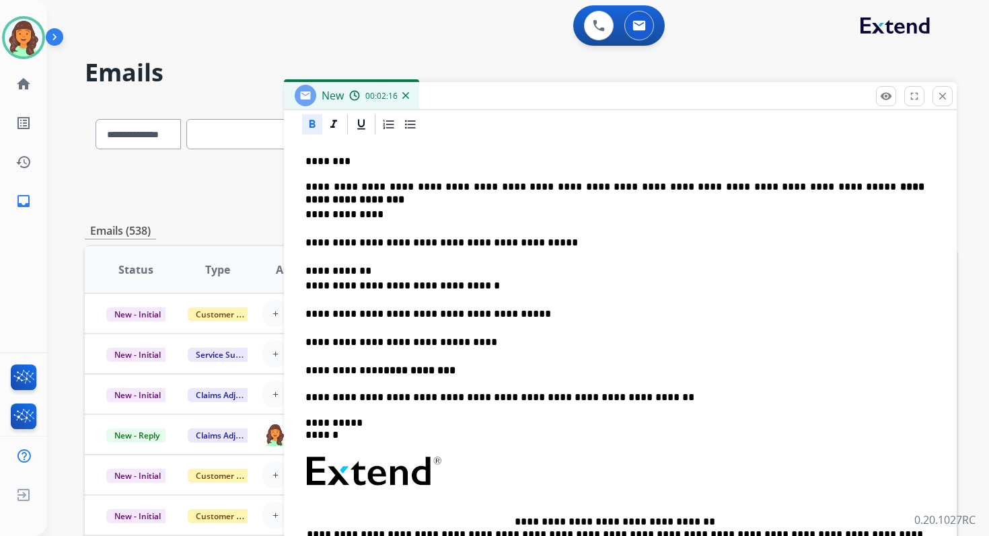
scroll to position [323, 0]
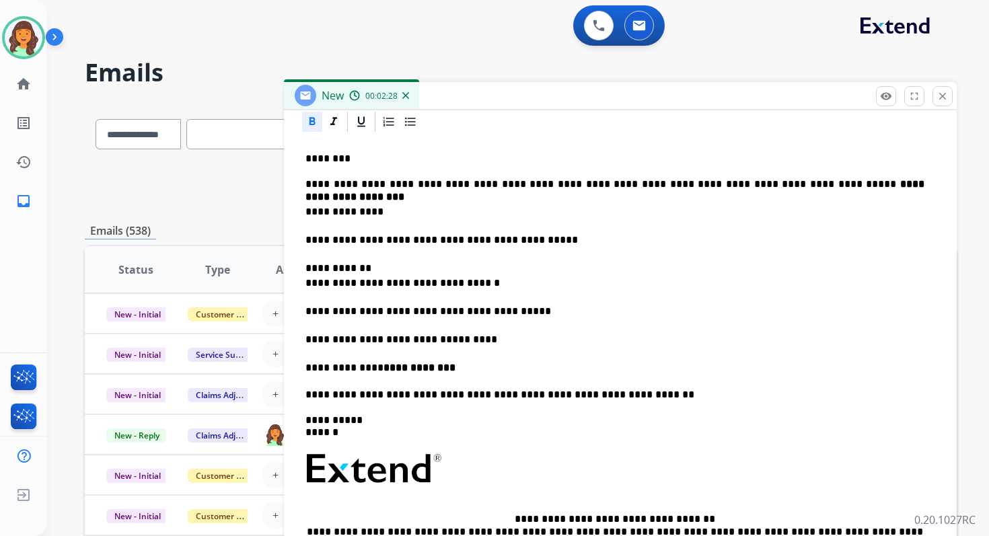
click at [304, 284] on div "**********" at bounding box center [620, 395] width 640 height 523
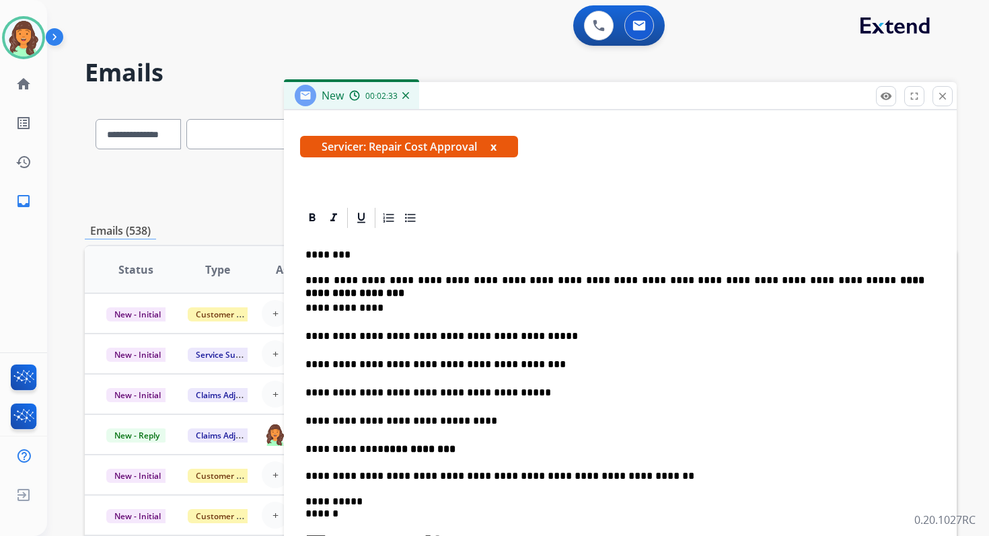
scroll to position [226, 0]
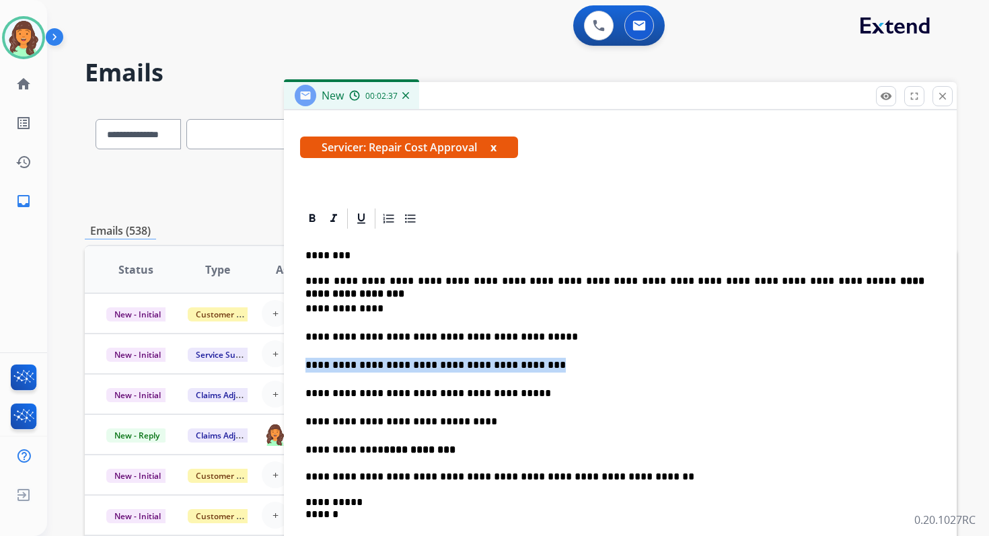
drag, startPoint x: 307, startPoint y: 365, endPoint x: 555, endPoint y: 362, distance: 248.2
click at [555, 362] on p "**********" at bounding box center [614, 365] width 619 height 15
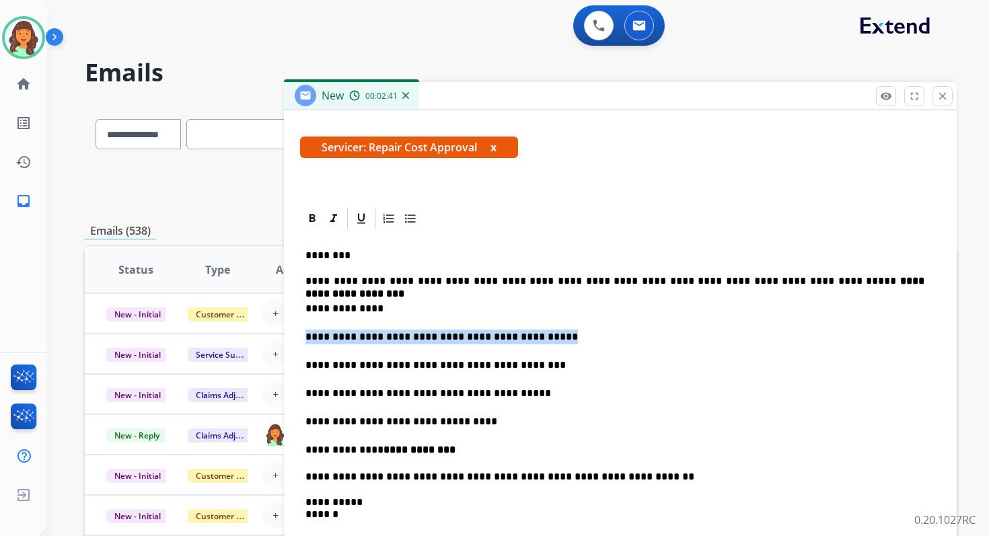
drag, startPoint x: 305, startPoint y: 337, endPoint x: 552, endPoint y: 336, distance: 246.2
click at [552, 336] on p "**********" at bounding box center [614, 337] width 619 height 15
copy p "**********"
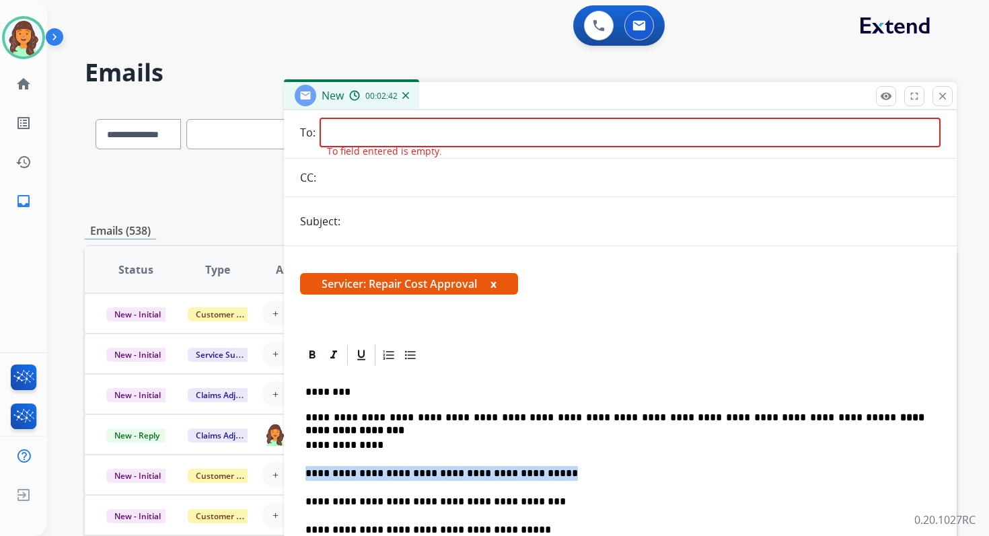
scroll to position [0, 0]
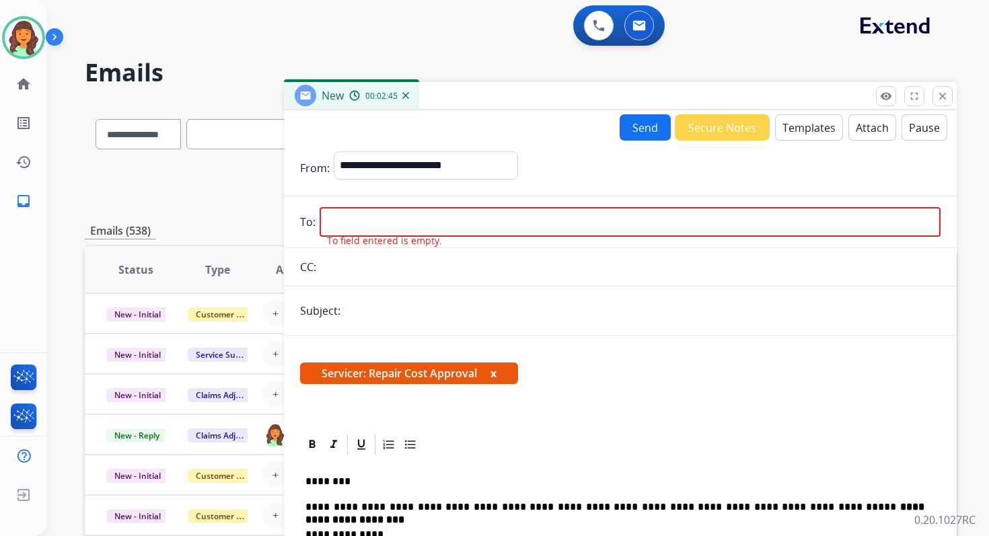
click at [404, 305] on input "text" at bounding box center [642, 310] width 596 height 27
paste input "**********"
type input "**********"
click at [368, 221] on input "email" at bounding box center [630, 222] width 621 height 30
paste input "**********"
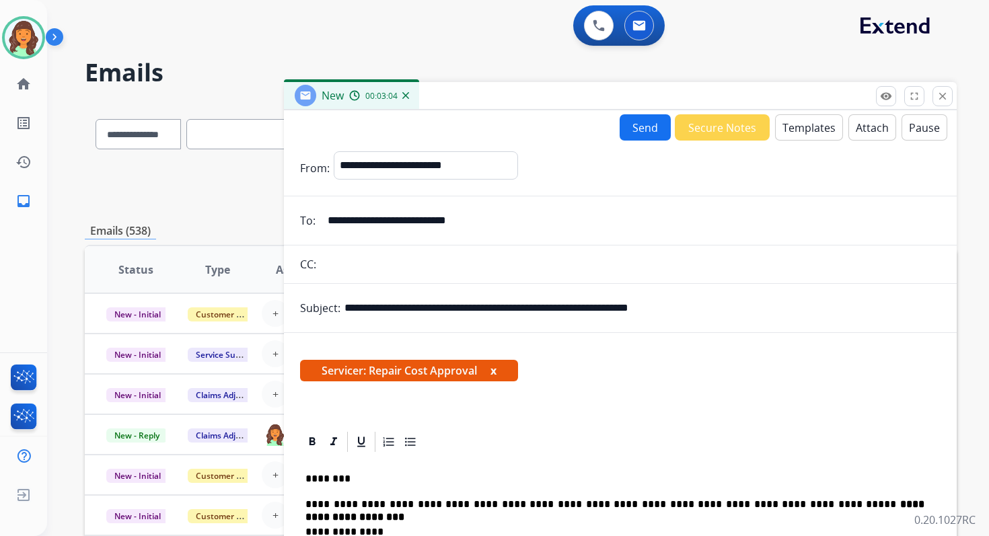
type input "**********"
click at [375, 310] on input "**********" at bounding box center [642, 308] width 596 height 27
click at [640, 128] on button "Send" at bounding box center [645, 127] width 51 height 26
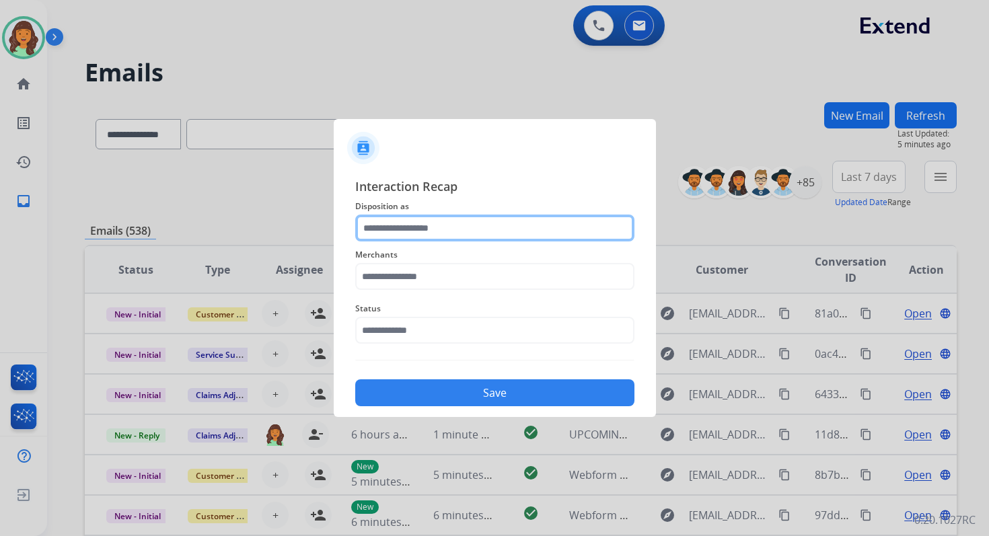
click at [414, 241] on div at bounding box center [494, 228] width 279 height 27
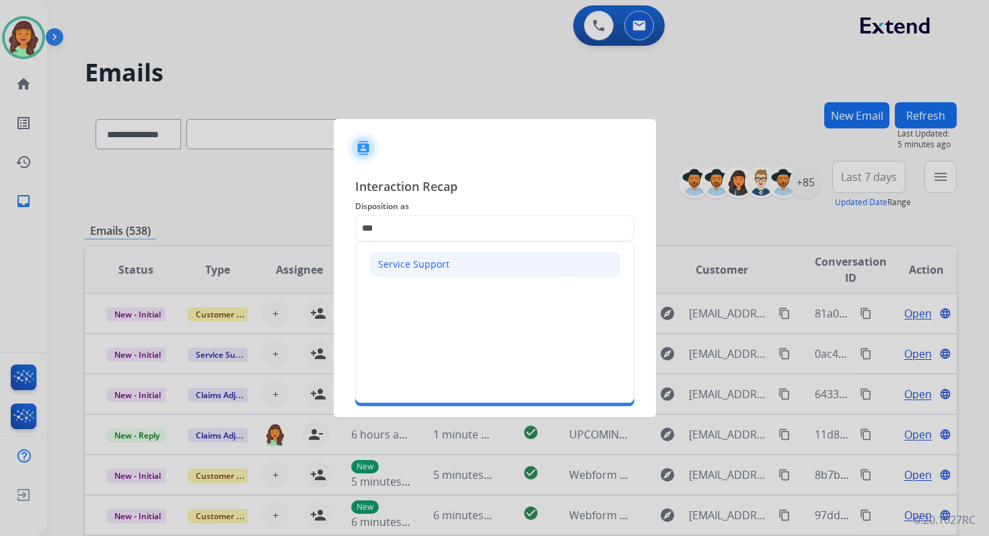
click at [414, 258] on div "Service Support" at bounding box center [413, 264] width 71 height 13
type input "**********"
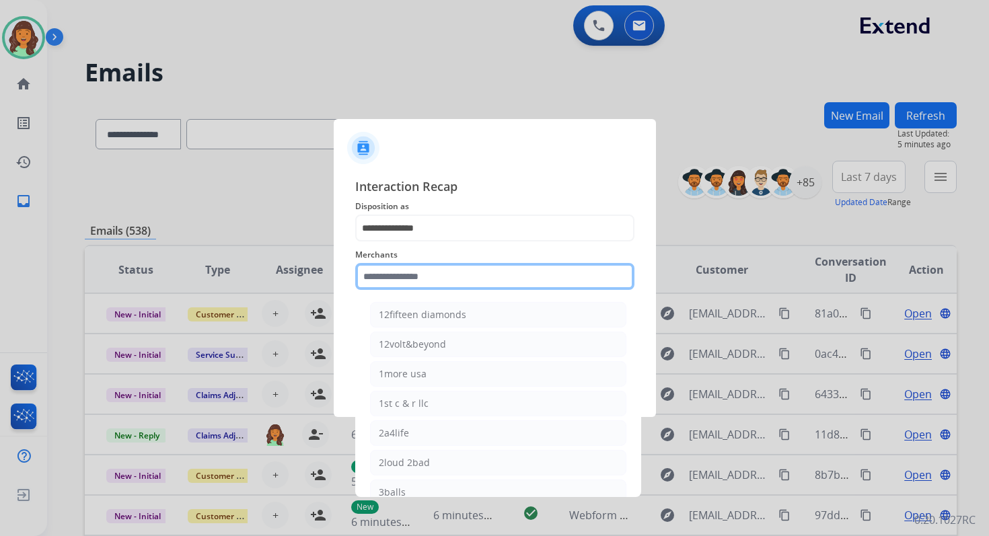
click at [416, 278] on input "text" at bounding box center [494, 276] width 279 height 27
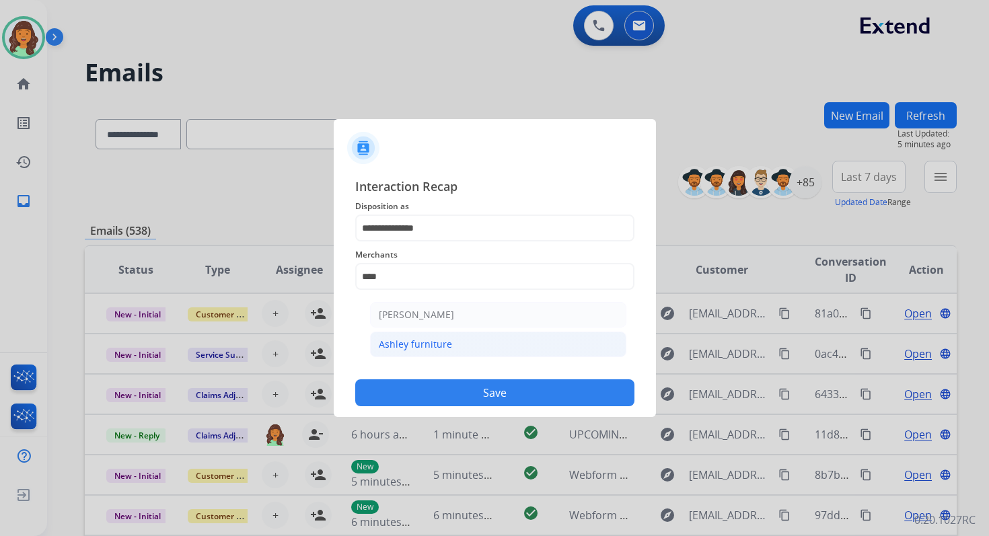
click at [429, 344] on div "Ashley furniture" at bounding box center [415, 344] width 73 height 13
type input "**********"
click at [427, 328] on input "text" at bounding box center [494, 330] width 279 height 27
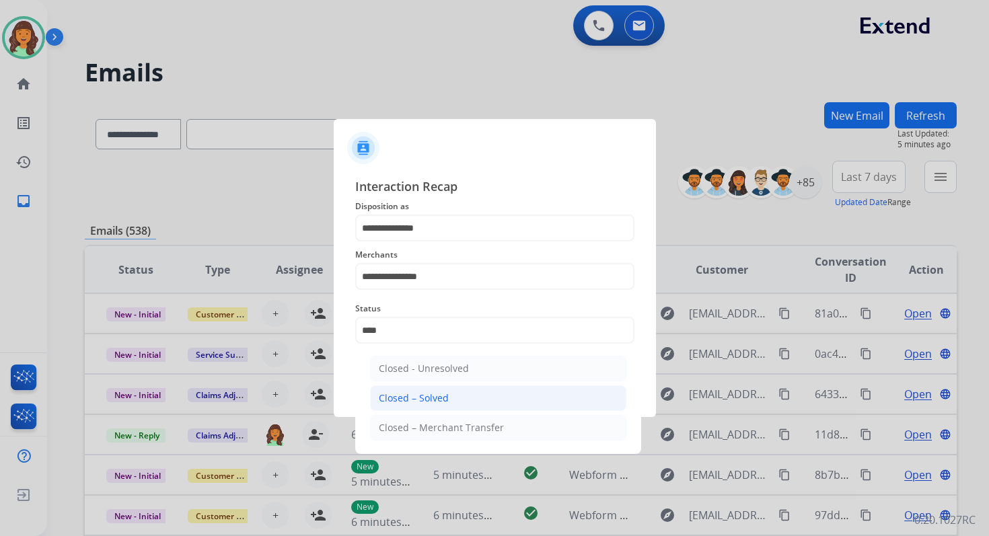
click at [443, 392] on div "Closed – Solved" at bounding box center [414, 398] width 70 height 13
type input "**********"
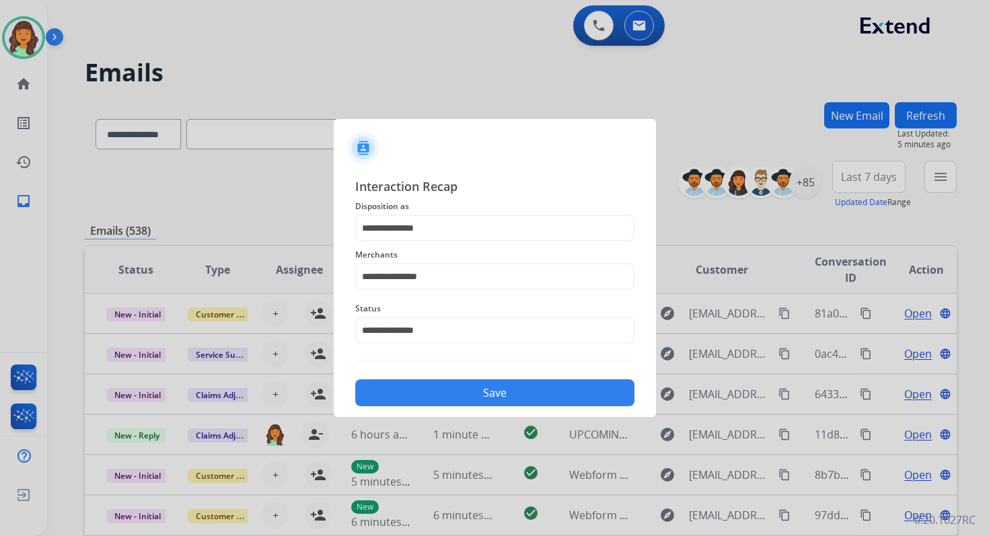
click at [443, 392] on button "Save" at bounding box center [494, 392] width 279 height 27
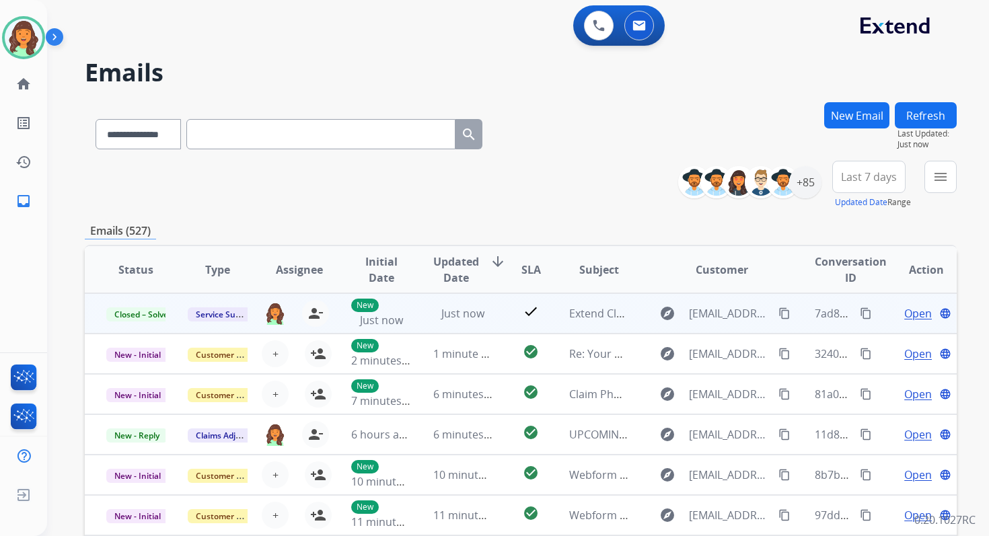
click at [860, 316] on mat-icon "content_copy" at bounding box center [866, 313] width 12 height 12
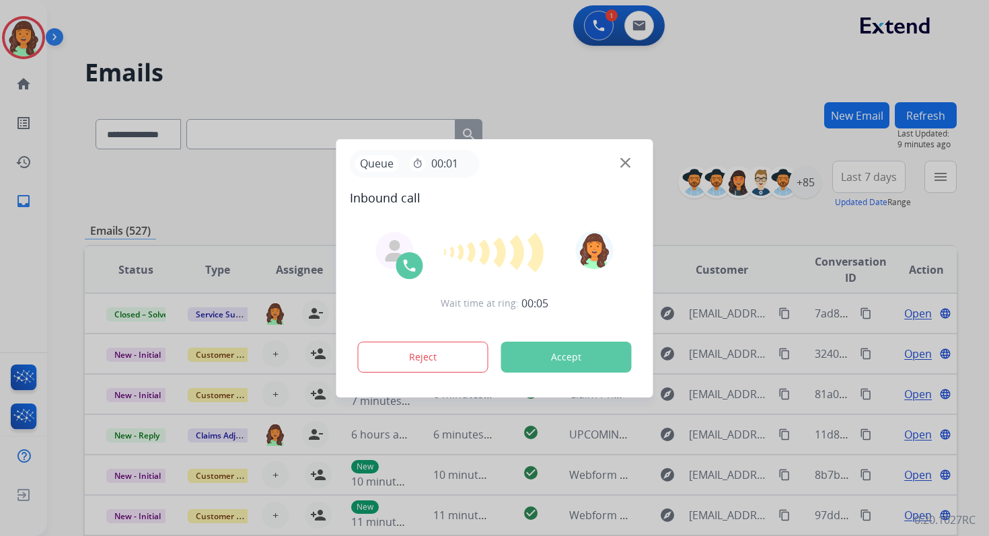
click at [567, 357] on button "Accept" at bounding box center [566, 357] width 131 height 31
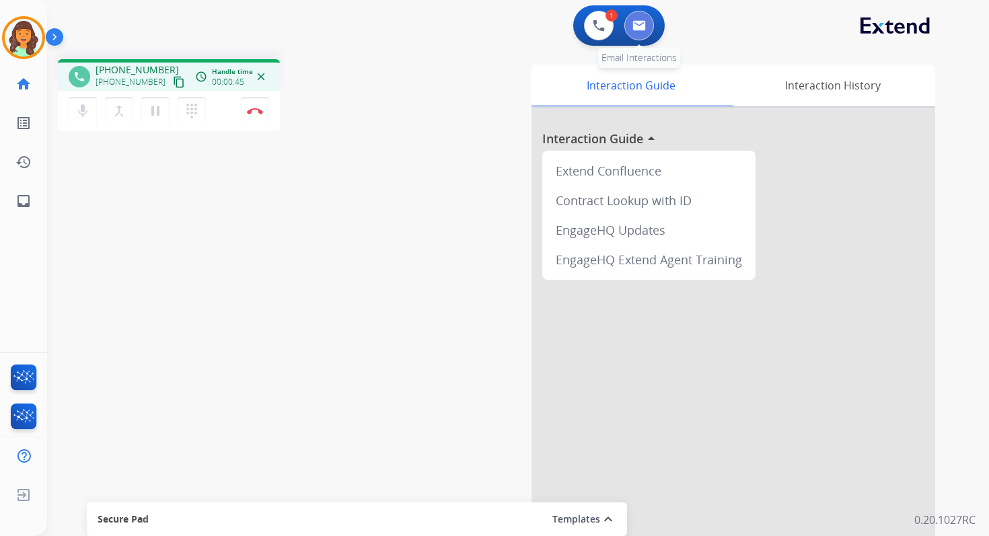
click at [633, 28] on img at bounding box center [638, 25] width 13 height 11
select select "**********"
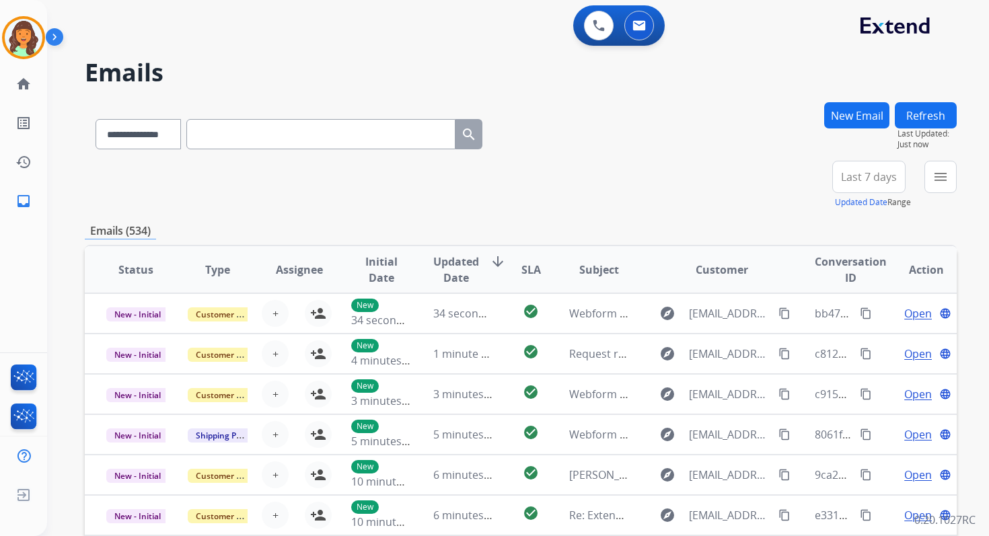
click at [264, 135] on input "text" at bounding box center [320, 134] width 269 height 30
click at [149, 134] on select "**********" at bounding box center [138, 134] width 84 height 30
click at [604, 35] on button at bounding box center [599, 26] width 30 height 30
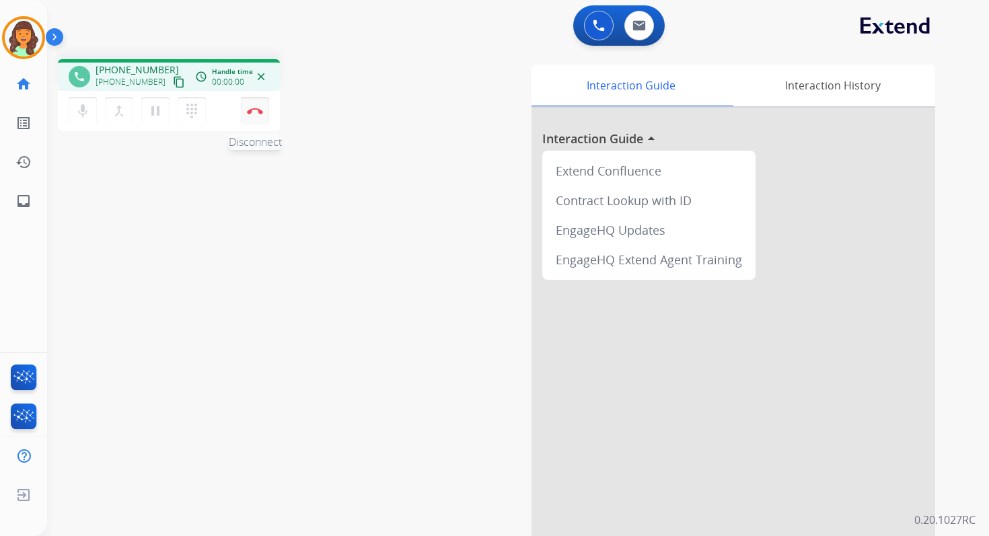
click at [255, 99] on button "Disconnect" at bounding box center [255, 111] width 28 height 28
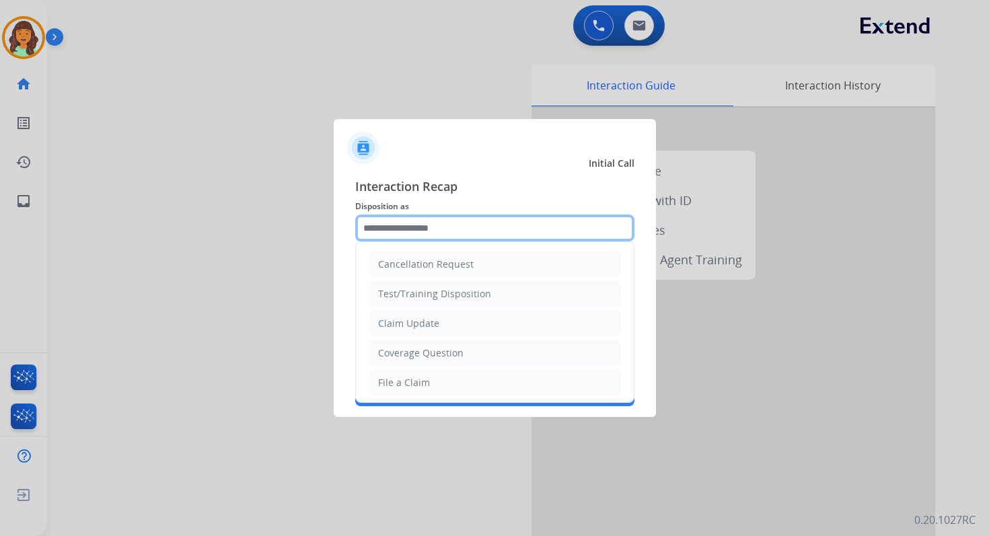
click at [414, 227] on input "text" at bounding box center [494, 228] width 279 height 27
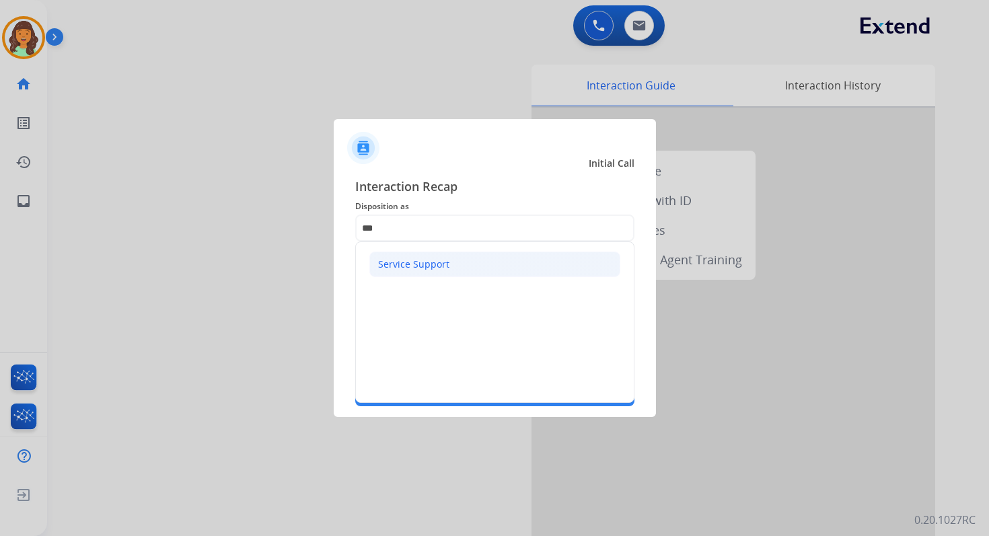
click at [426, 266] on div "Service Support" at bounding box center [413, 264] width 71 height 13
type input "**********"
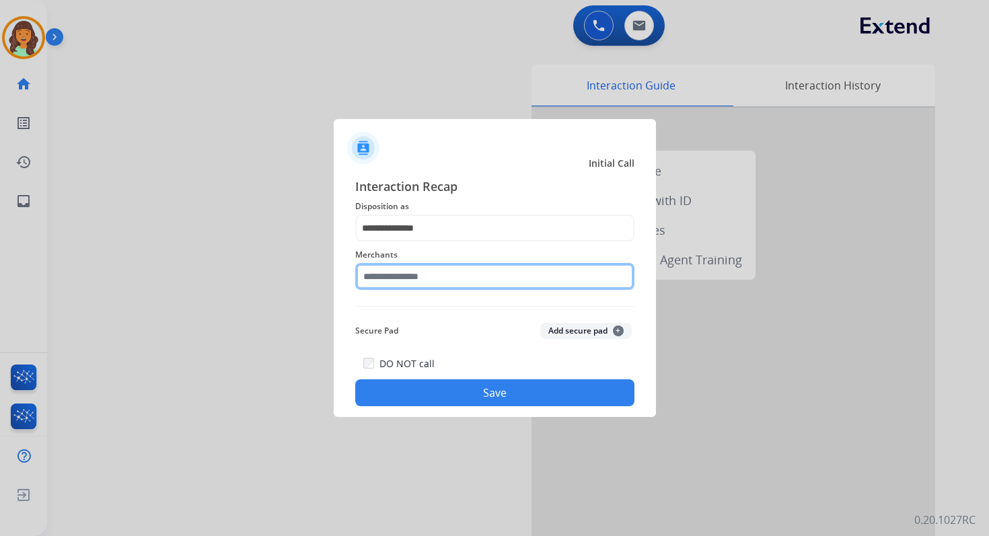
click at [434, 277] on input "text" at bounding box center [494, 276] width 279 height 27
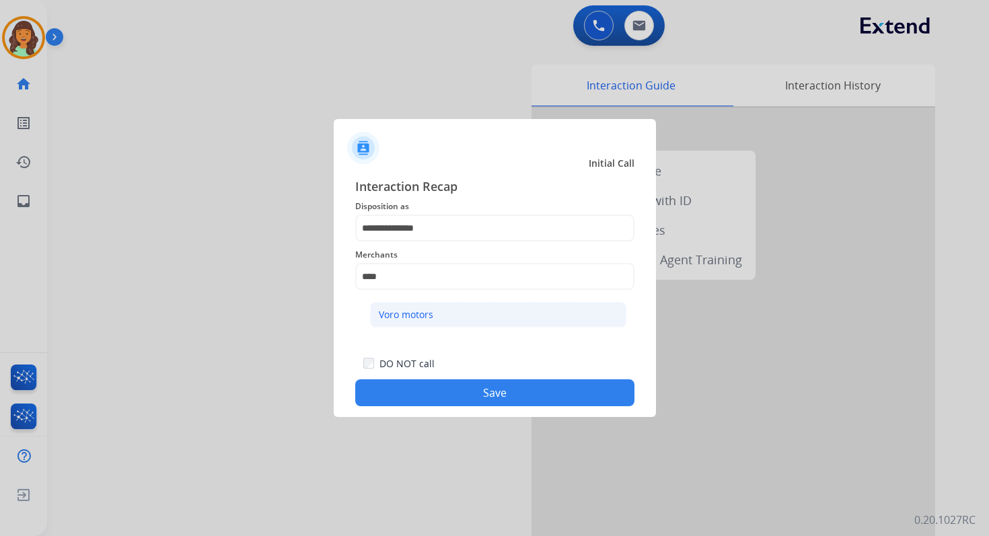
click at [418, 322] on li "Voro motors" at bounding box center [498, 315] width 256 height 26
type input "**********"
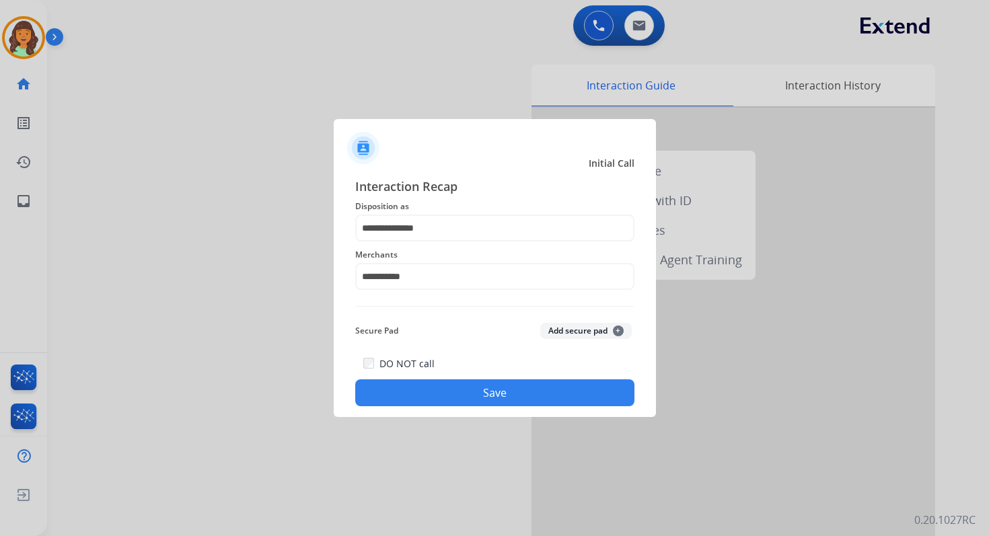
click at [441, 385] on button "Save" at bounding box center [494, 392] width 279 height 27
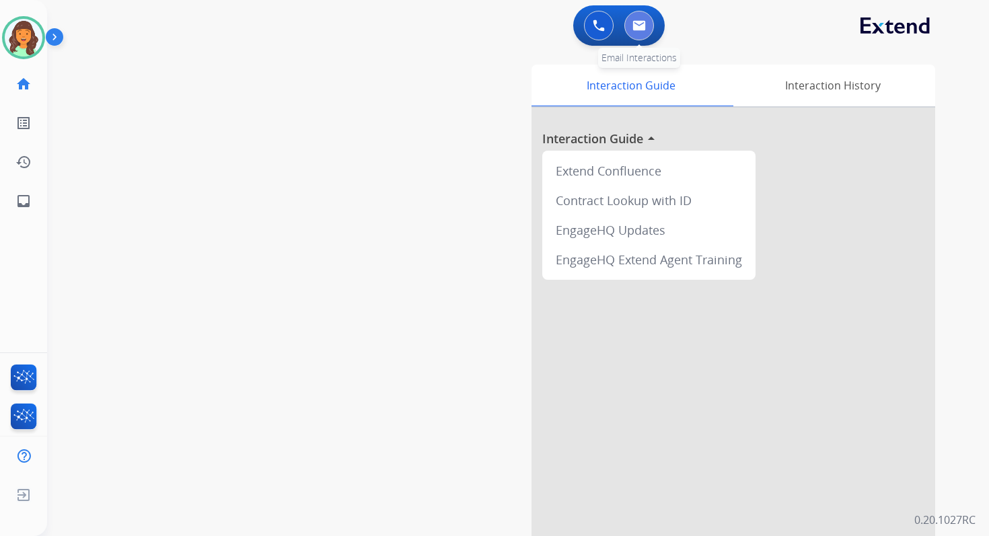
click at [644, 28] on img at bounding box center [638, 25] width 13 height 11
select select "**********"
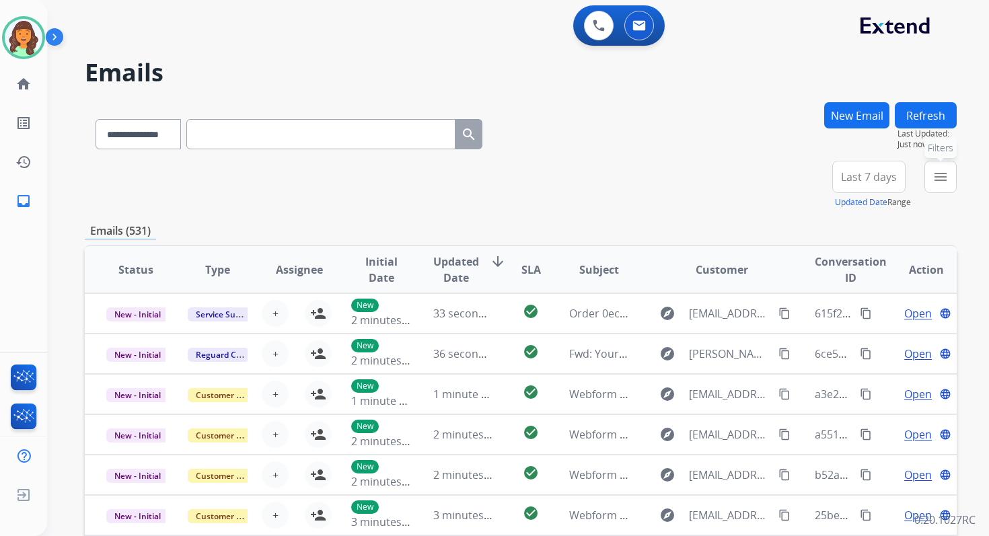
click at [955, 176] on button "menu Filters" at bounding box center [940, 177] width 32 height 32
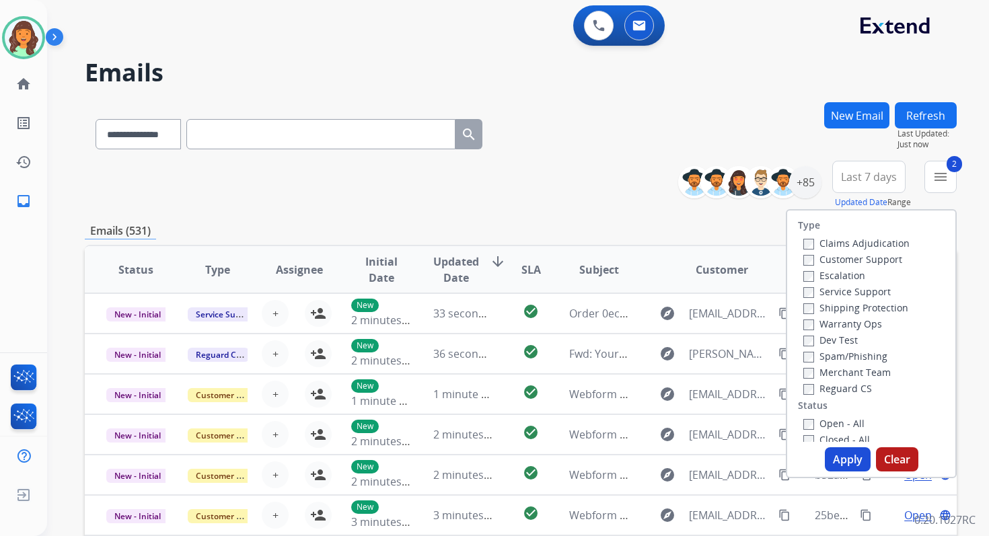
click at [838, 460] on button "Apply" at bounding box center [848, 459] width 46 height 24
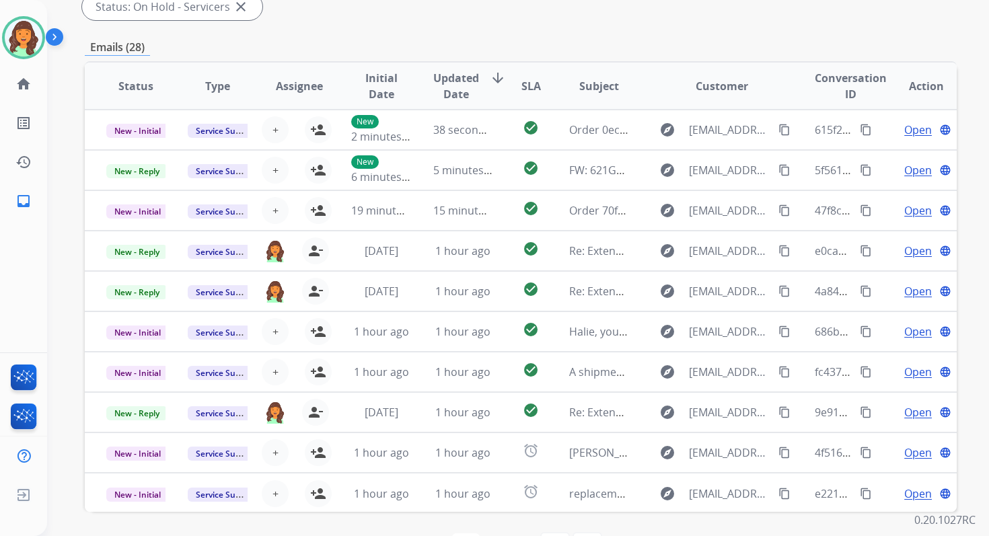
scroll to position [326, 0]
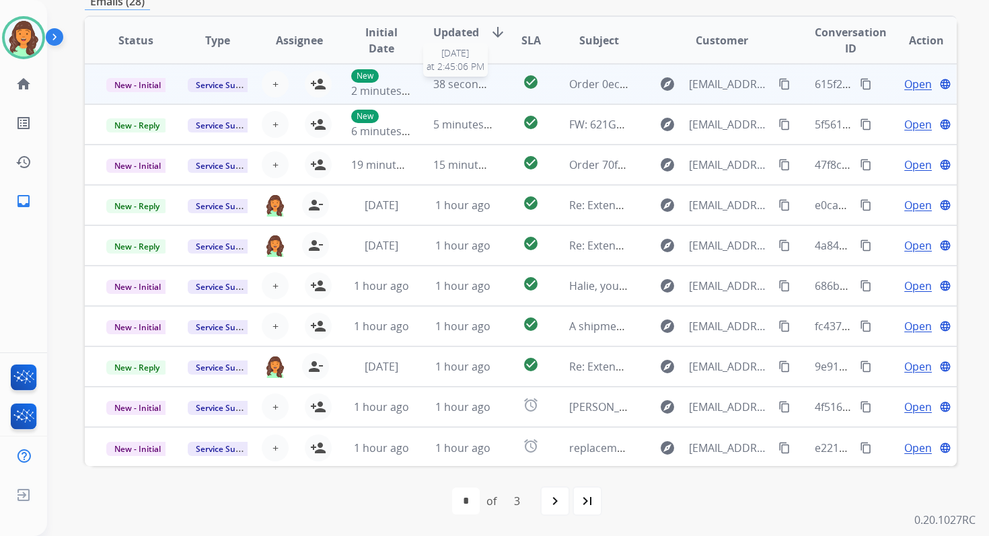
click at [467, 79] on span "38 seconds ago" at bounding box center [472, 84] width 79 height 15
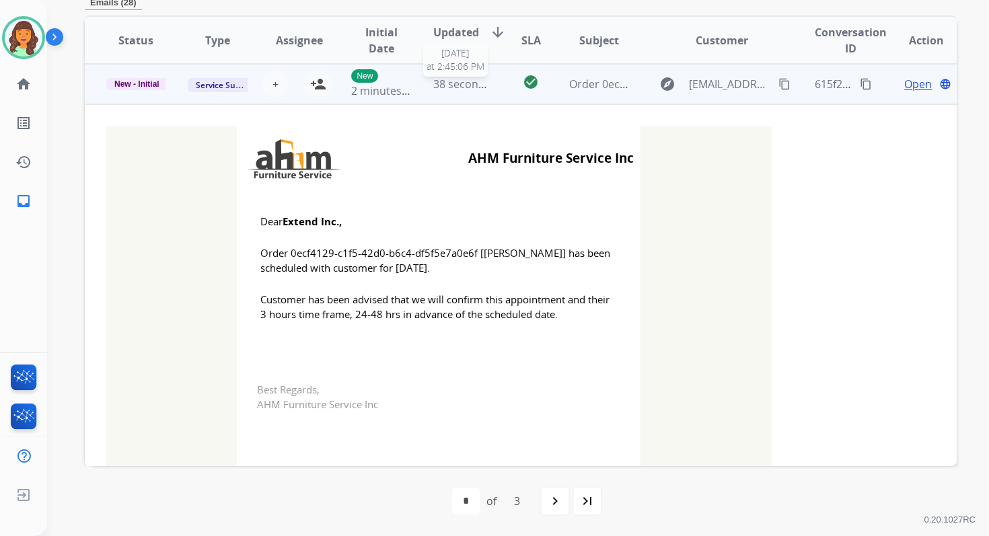
scroll to position [323, 0]
click at [320, 85] on mat-icon "person_add" at bounding box center [318, 85] width 16 height 16
click at [140, 87] on span "New - Initial" at bounding box center [136, 85] width 61 height 12
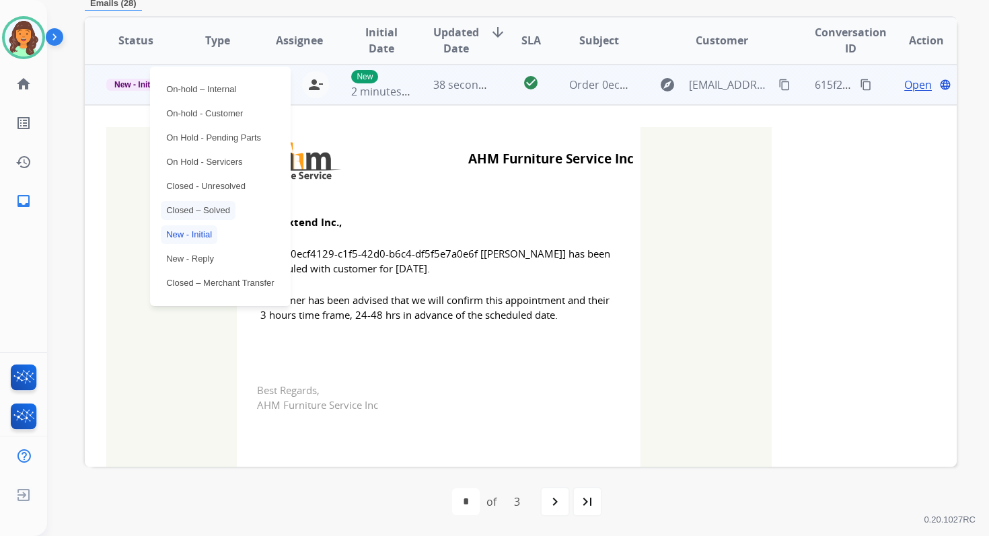
click at [185, 213] on p "Closed – Solved" at bounding box center [198, 210] width 75 height 19
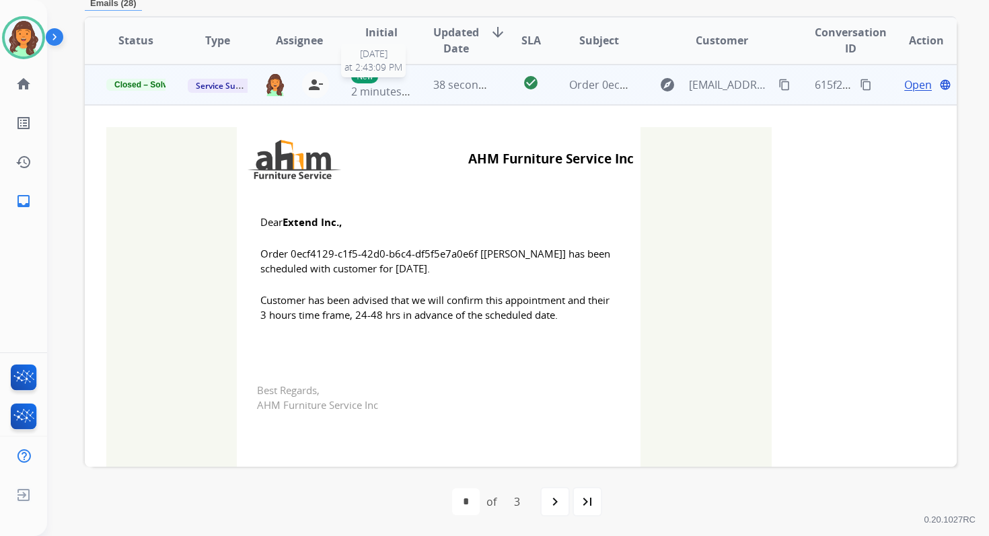
click at [433, 80] on span "38 seconds ago" at bounding box center [472, 84] width 79 height 15
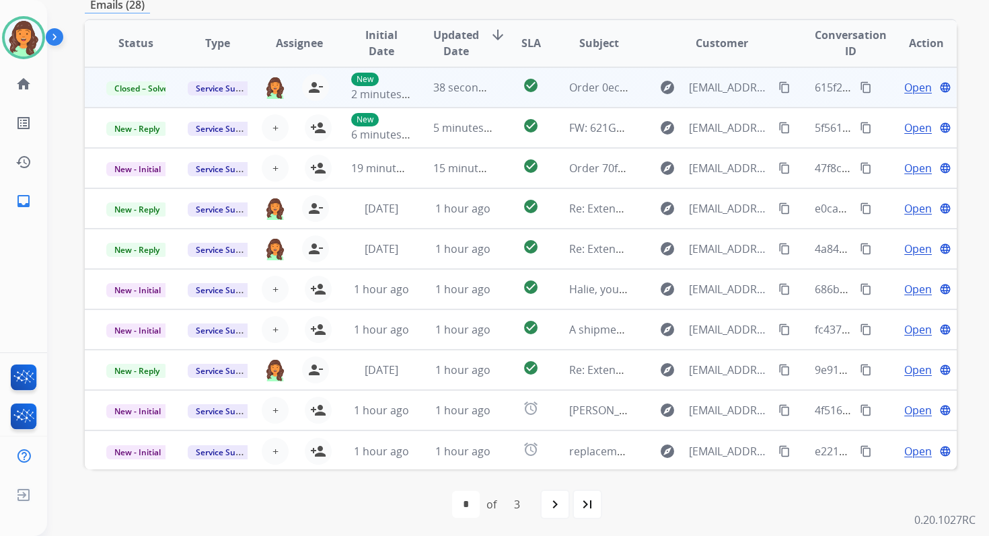
scroll to position [322, 0]
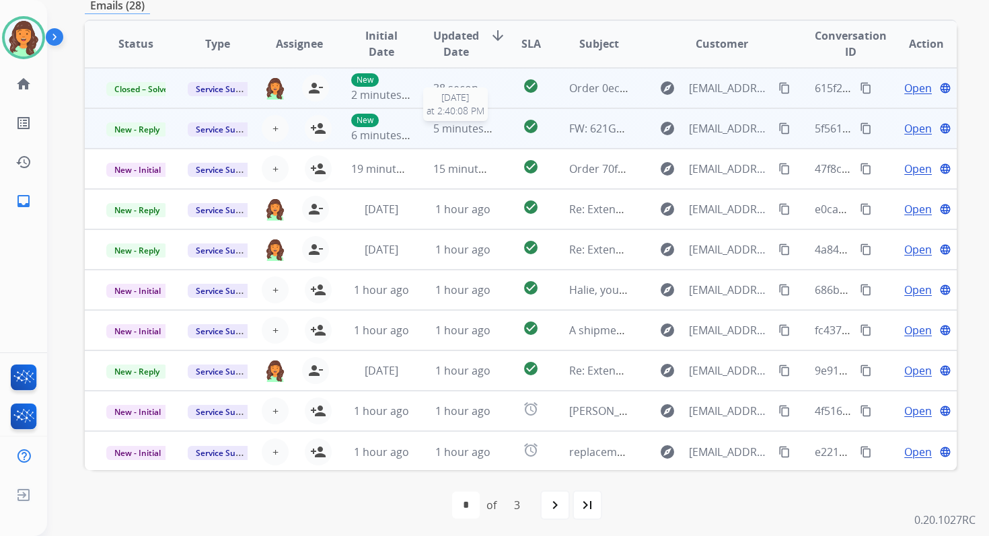
click at [442, 132] on span "5 minutes ago" at bounding box center [469, 128] width 72 height 15
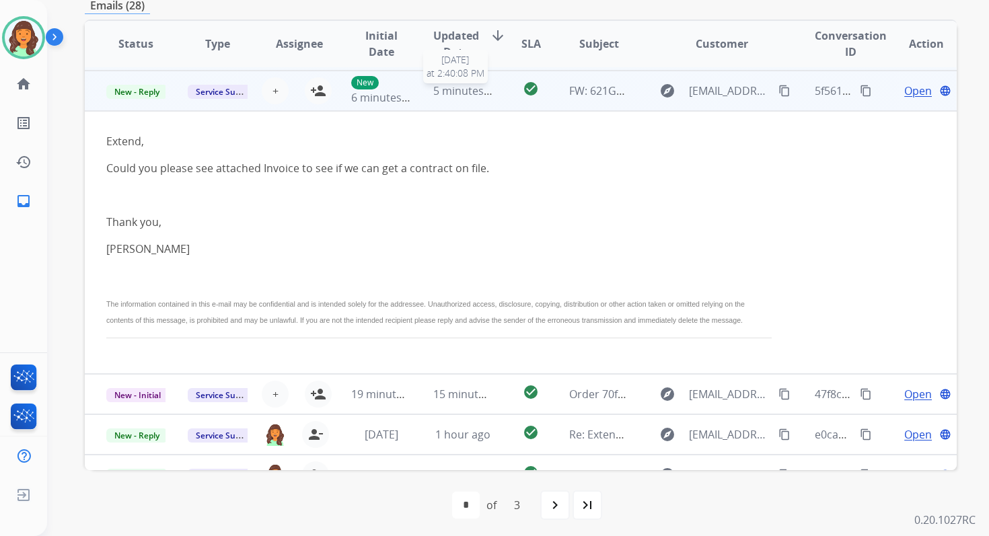
scroll to position [40, 0]
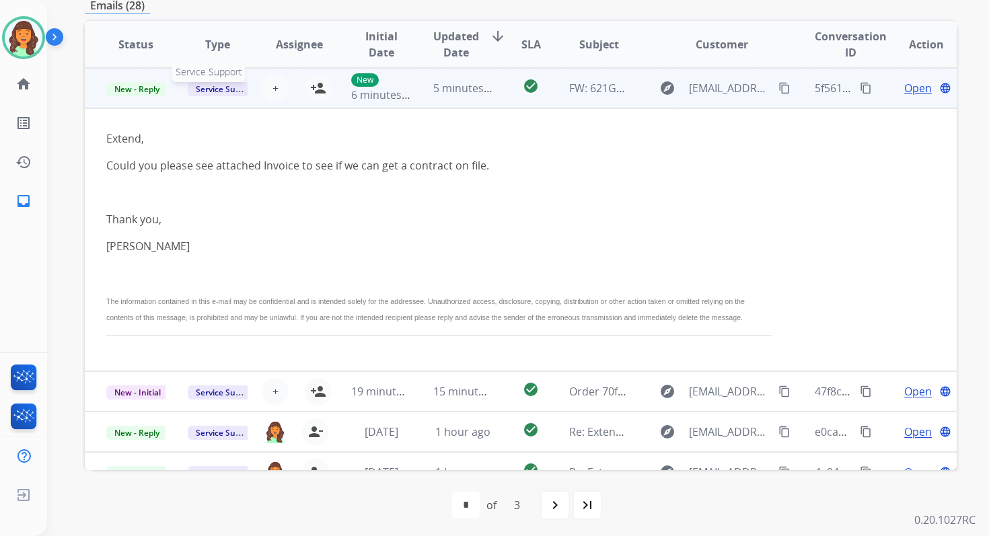
click at [230, 86] on span "Service Support" at bounding box center [226, 89] width 77 height 14
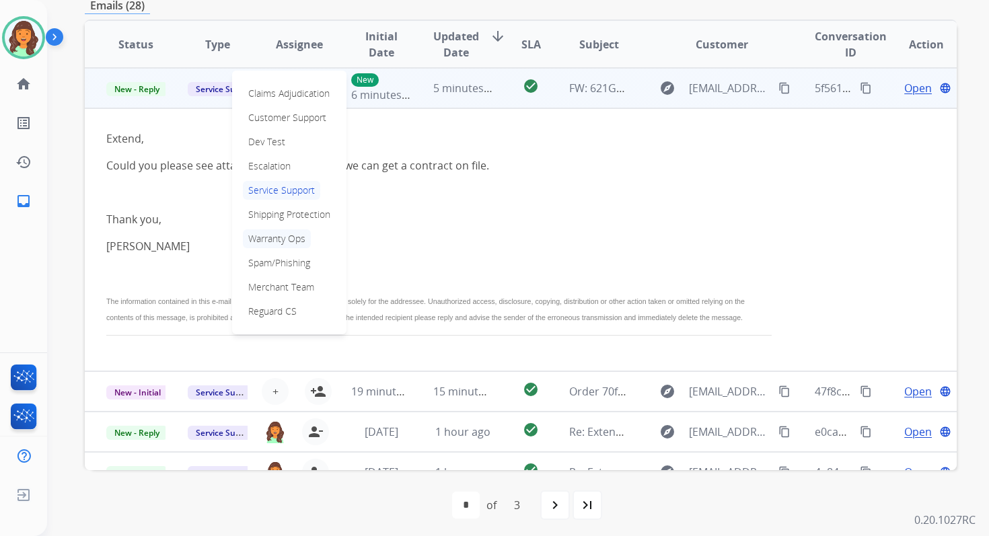
click at [273, 239] on p "Warranty Ops" at bounding box center [277, 238] width 68 height 19
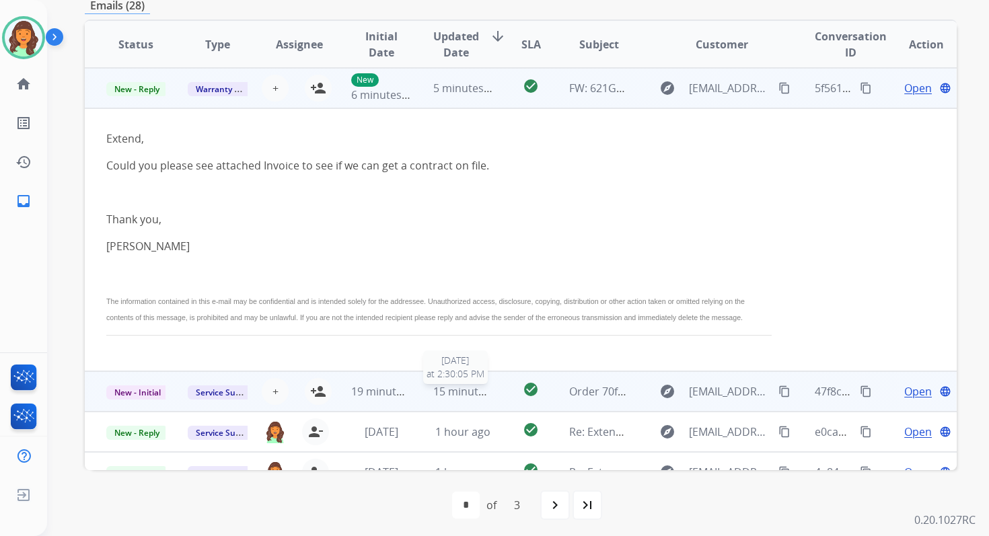
click at [472, 399] on span "15 minutes ago" at bounding box center [472, 391] width 78 height 15
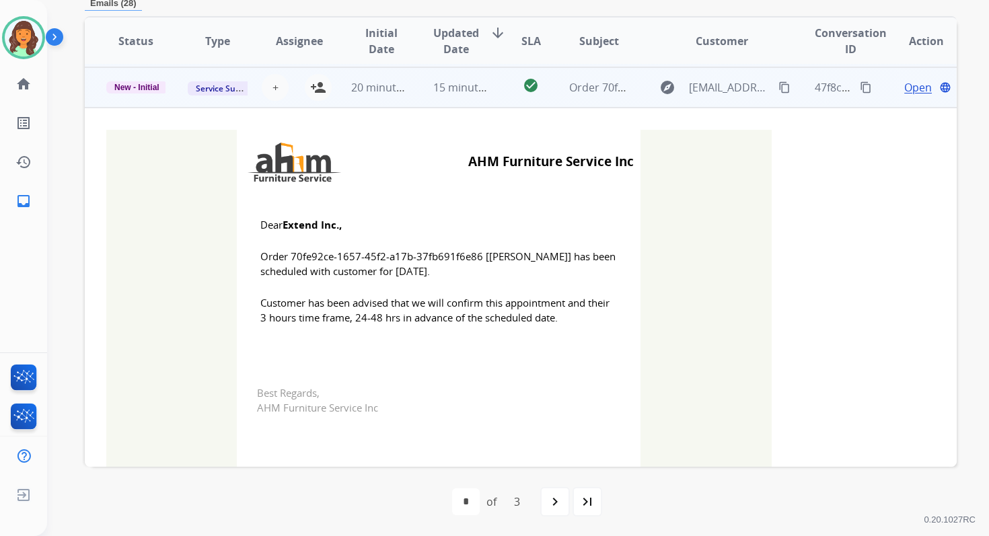
scroll to position [81, 0]
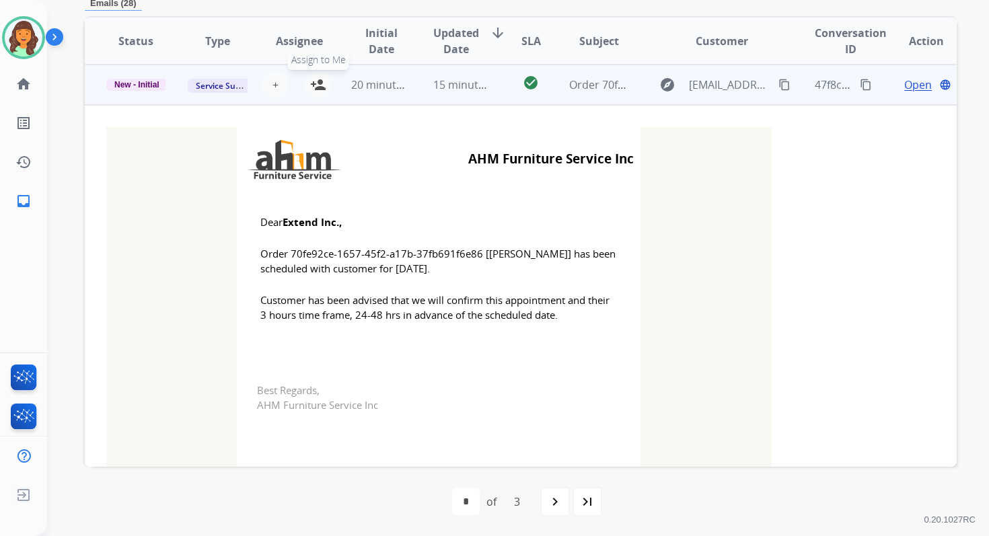
click at [317, 83] on mat-icon "person_add" at bounding box center [318, 85] width 16 height 16
click at [123, 83] on span "New - Initial" at bounding box center [136, 85] width 61 height 12
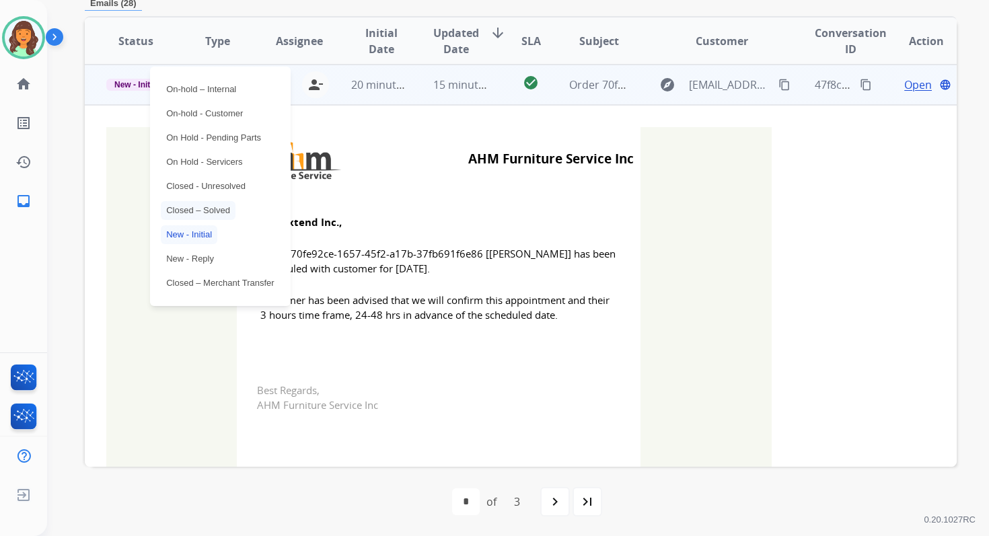
click at [193, 205] on p "Closed – Solved" at bounding box center [198, 210] width 75 height 19
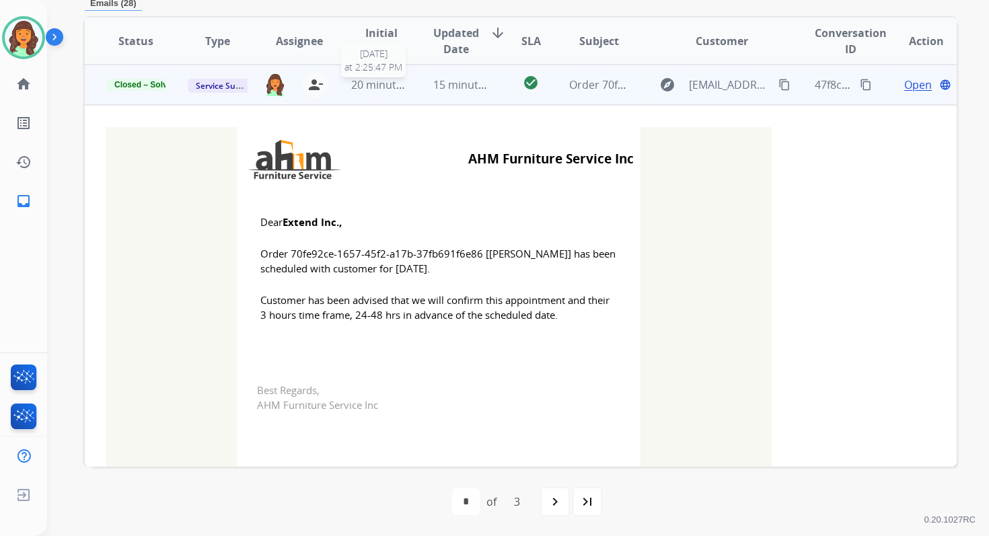
click at [425, 85] on td "15 minutes ago" at bounding box center [452, 85] width 81 height 40
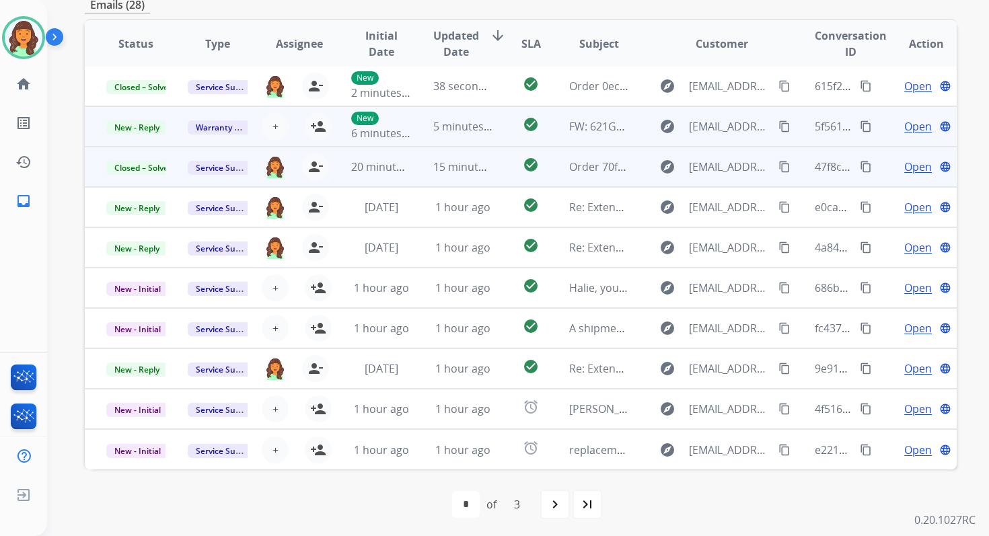
scroll to position [322, 0]
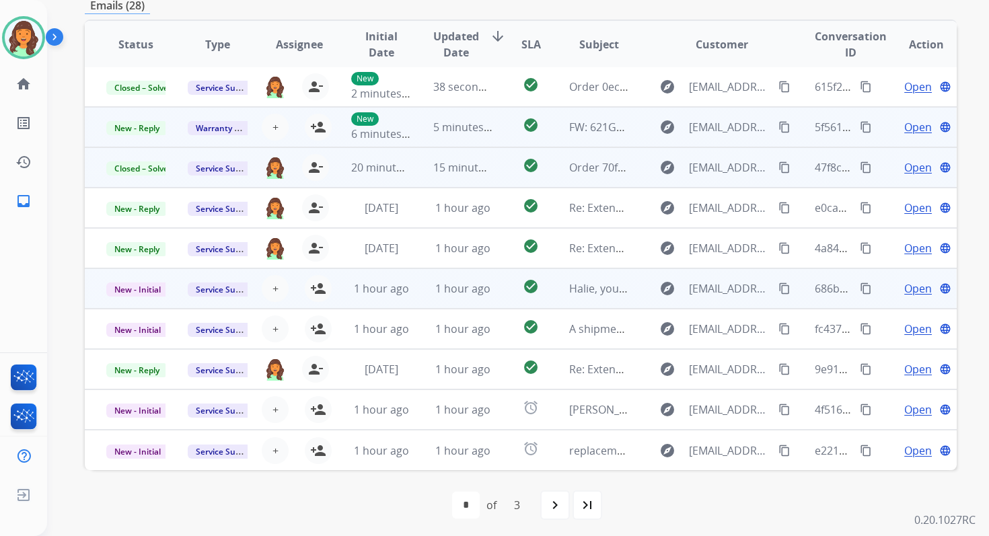
click at [494, 298] on td "check_circle" at bounding box center [520, 288] width 54 height 40
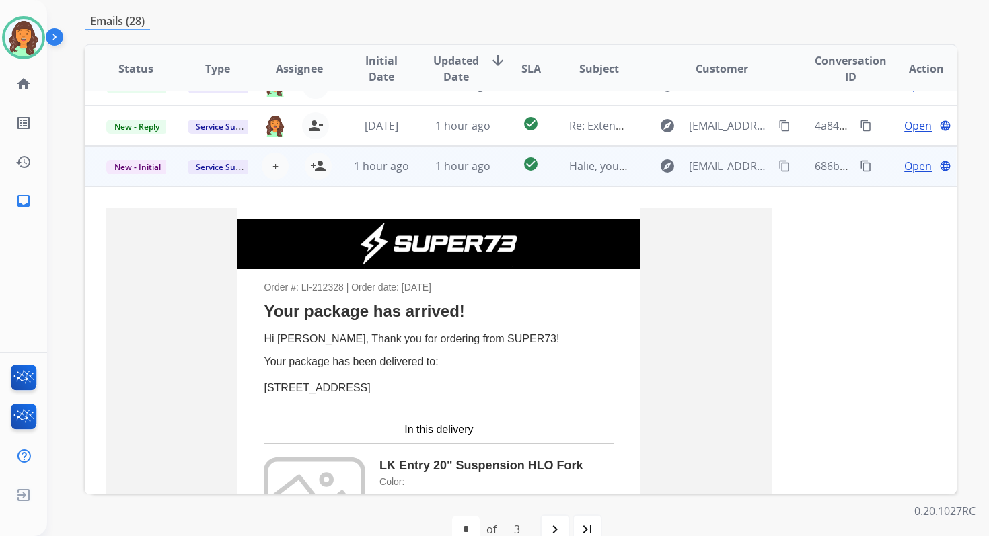
scroll to position [202, 0]
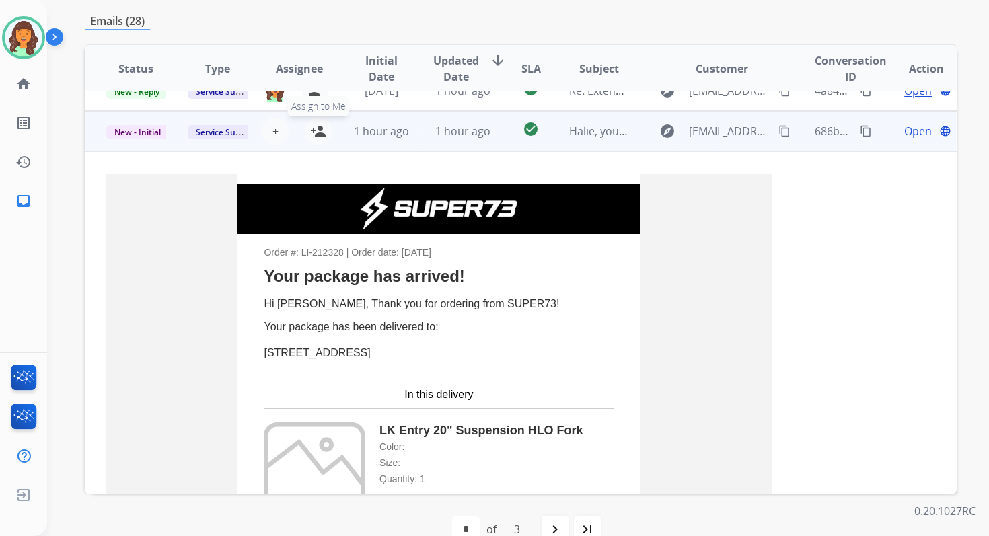
click at [315, 128] on mat-icon "person_add" at bounding box center [318, 131] width 16 height 16
click at [149, 130] on span "New - Initial" at bounding box center [137, 132] width 63 height 14
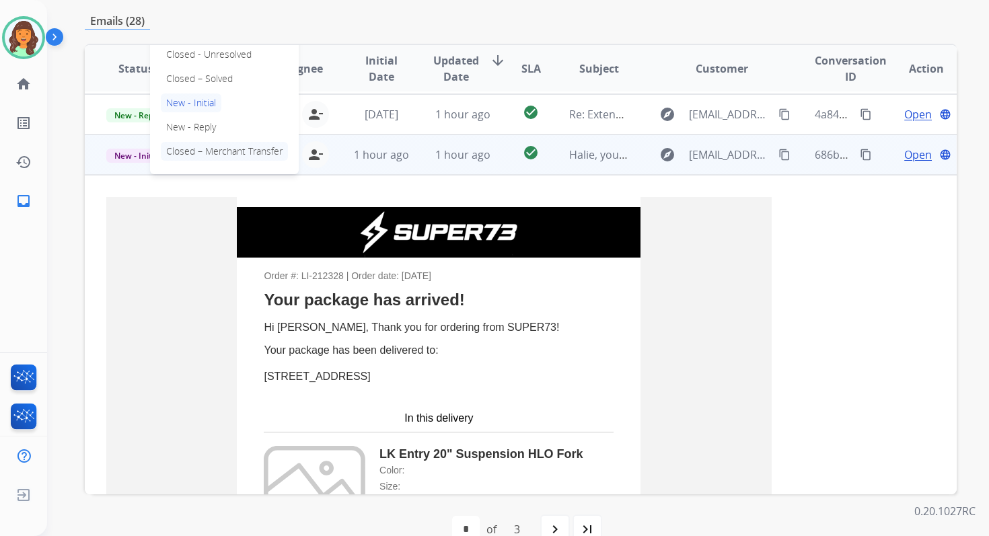
scroll to position [166, 0]
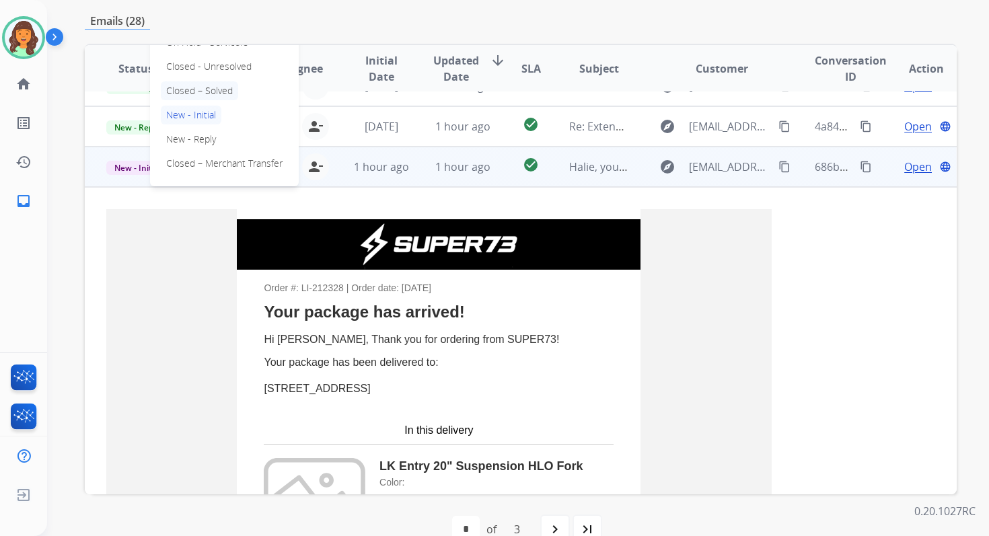
click at [204, 90] on p "Closed – Solved" at bounding box center [199, 90] width 77 height 19
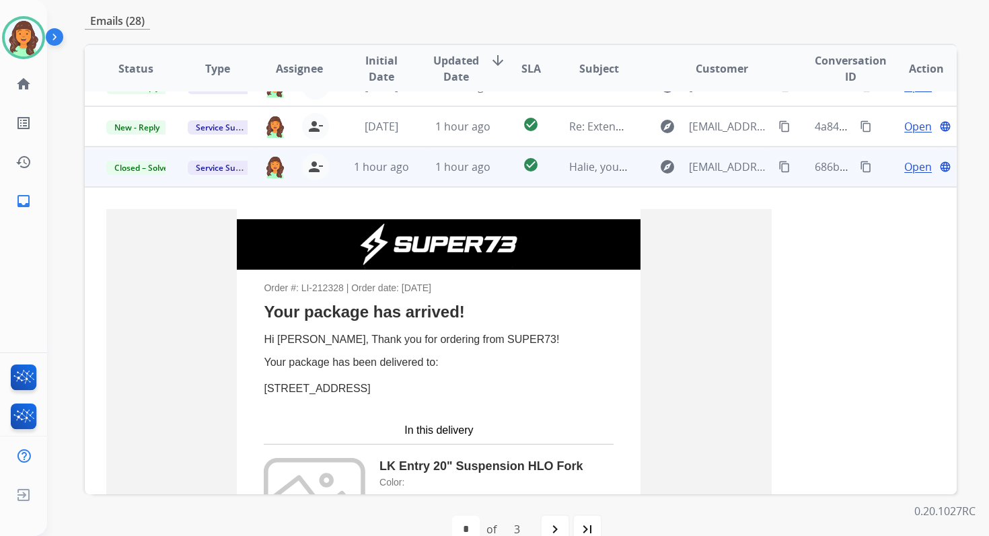
click at [426, 172] on td "1 hour ago" at bounding box center [452, 167] width 81 height 40
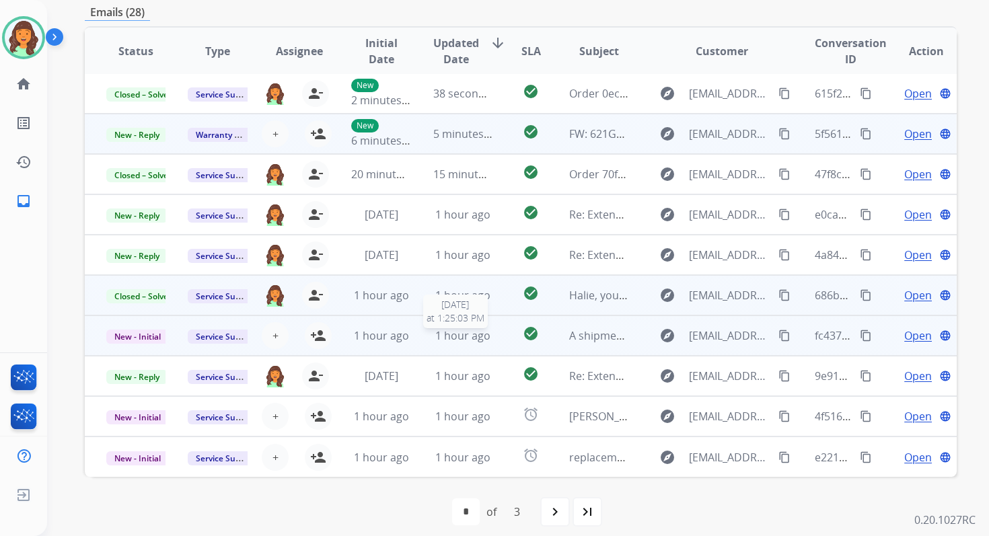
click at [470, 338] on span "1 hour ago" at bounding box center [462, 335] width 55 height 15
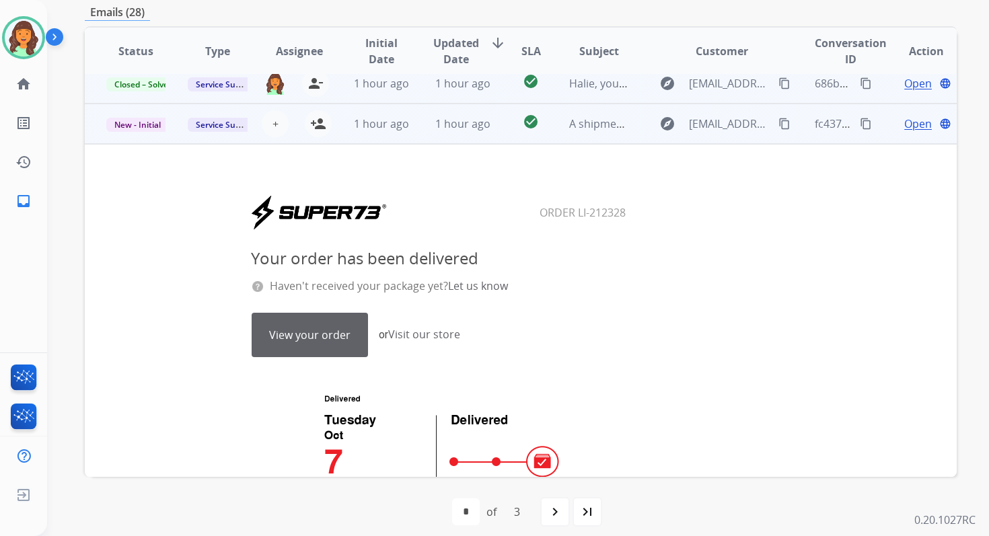
scroll to position [209, 0]
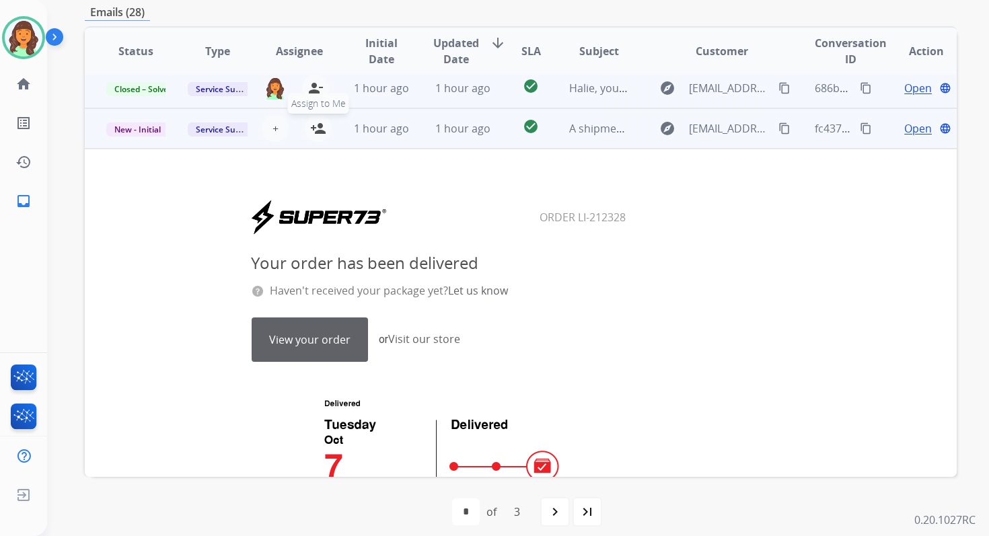
click at [322, 132] on mat-icon "person_add" at bounding box center [318, 128] width 16 height 16
click at [426, 132] on td "1 hour ago" at bounding box center [452, 128] width 81 height 40
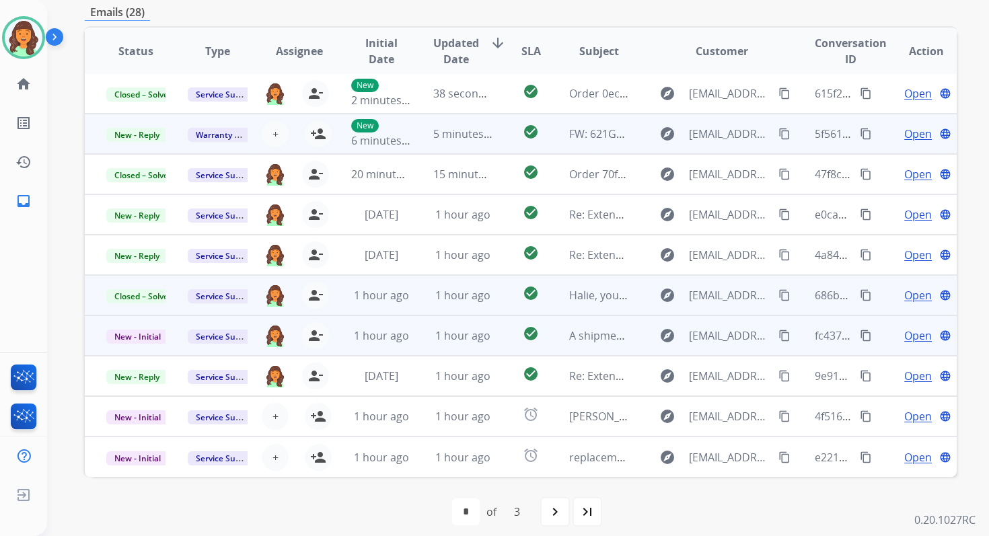
scroll to position [1, 0]
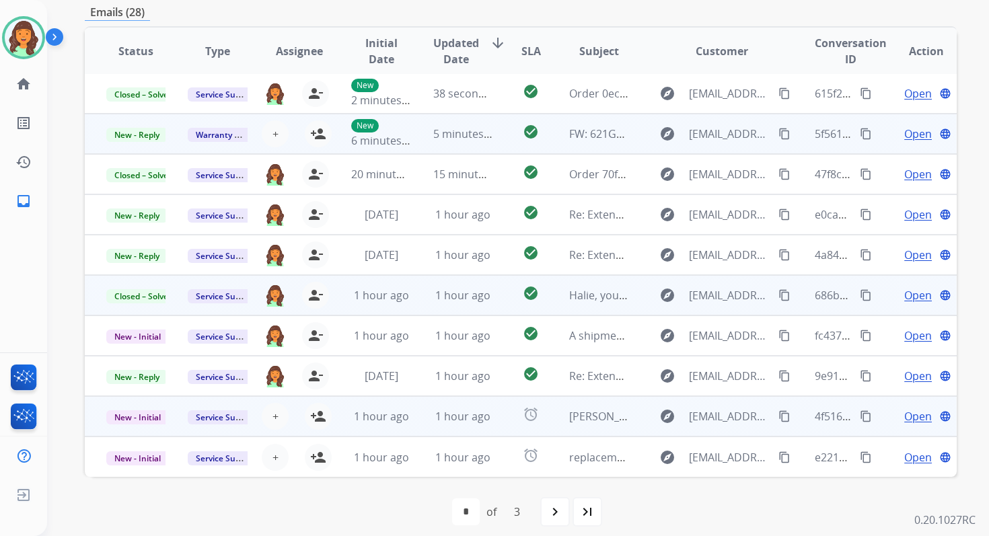
click at [462, 424] on td "1 hour ago" at bounding box center [452, 416] width 81 height 40
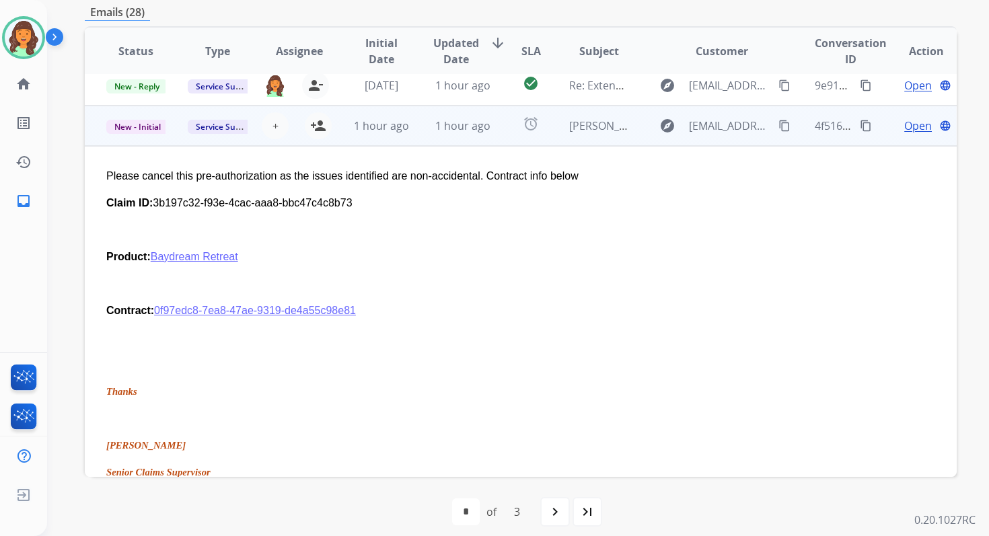
scroll to position [323, 0]
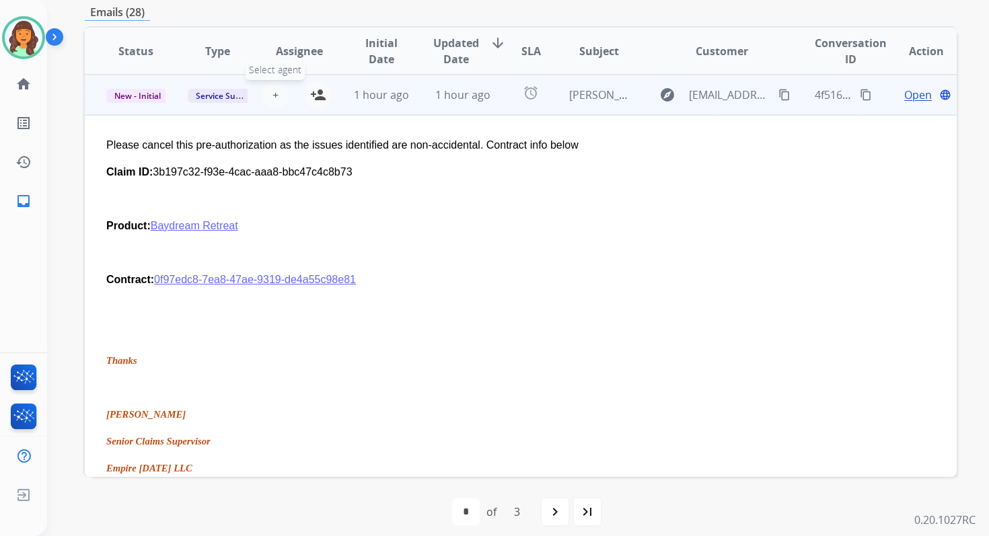
click at [272, 94] on span "+" at bounding box center [275, 95] width 6 height 16
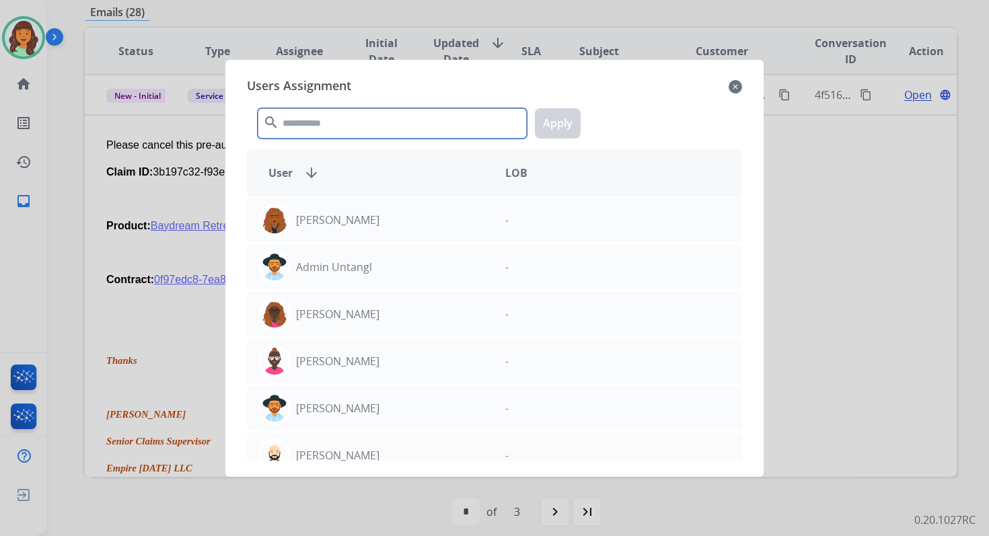
click at [313, 122] on input "text" at bounding box center [392, 123] width 269 height 30
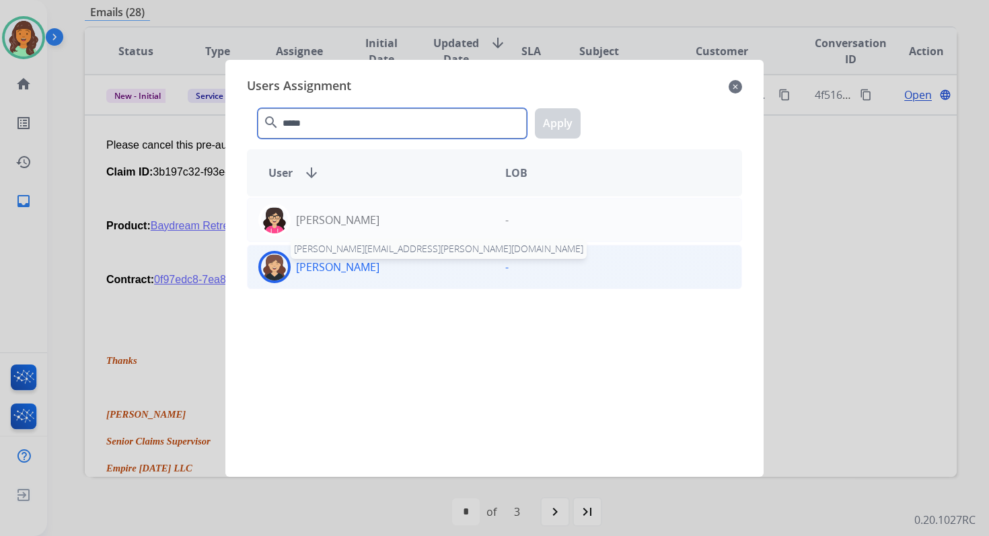
type input "*****"
click at [356, 260] on p "[PERSON_NAME]" at bounding box center [337, 267] width 83 height 16
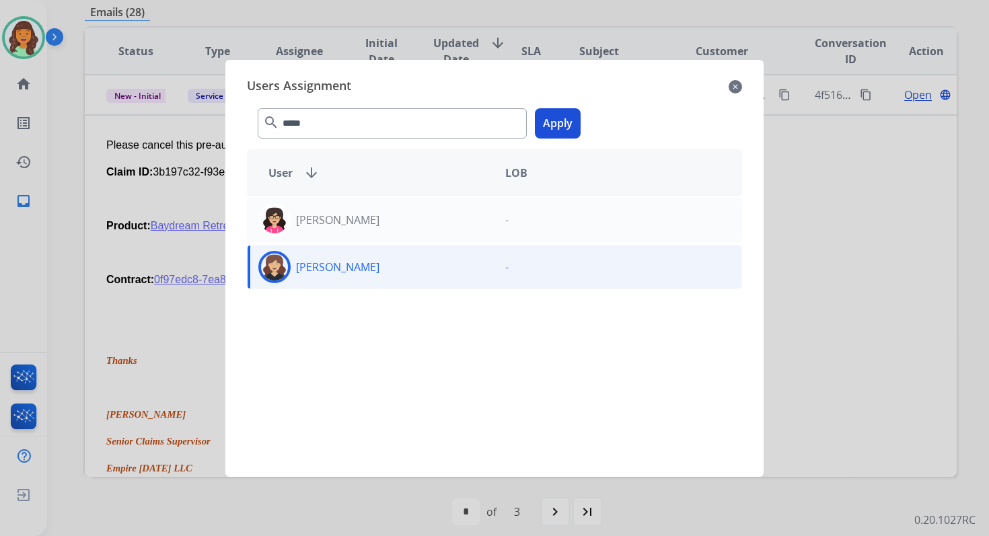
click at [566, 126] on button "Apply" at bounding box center [558, 123] width 46 height 30
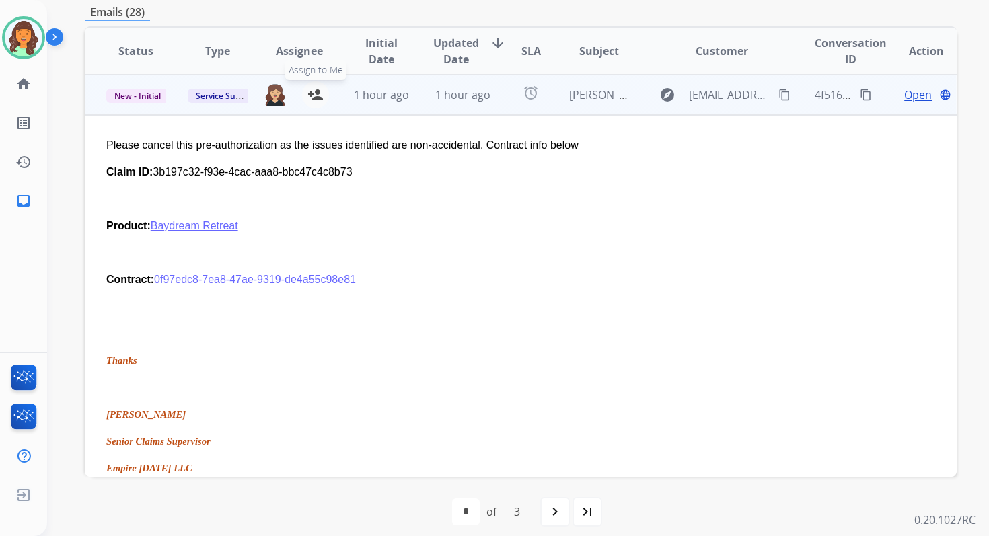
click at [311, 97] on mat-icon "person_add" at bounding box center [315, 95] width 16 height 16
click at [905, 92] on span "Open" at bounding box center [918, 95] width 28 height 16
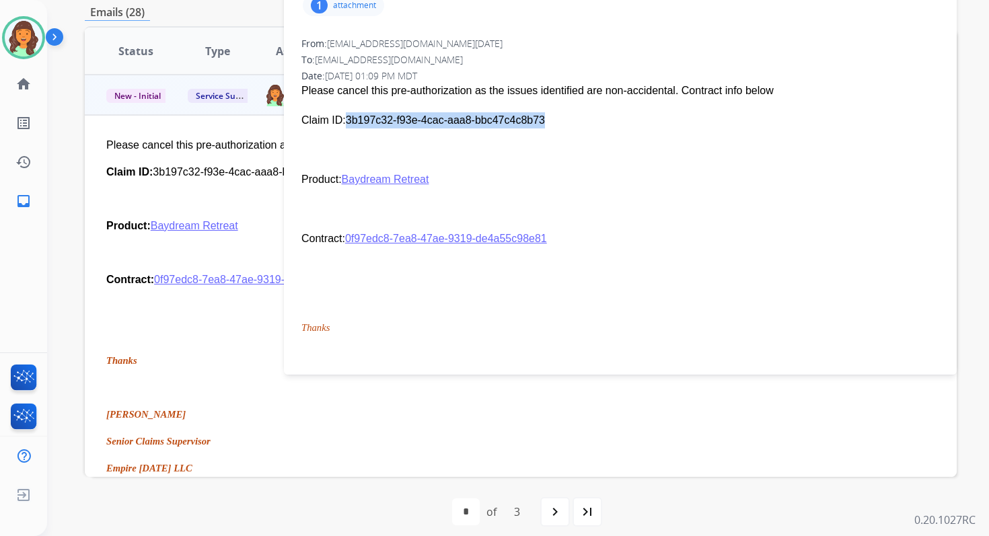
drag, startPoint x: 347, startPoint y: 121, endPoint x: 568, endPoint y: 118, distance: 221.3
click at [568, 118] on p "Claim ID: 3b197c32-f93e-4cac-aaa8-bbc47c4c8b73" at bounding box center [620, 120] width 638 height 16
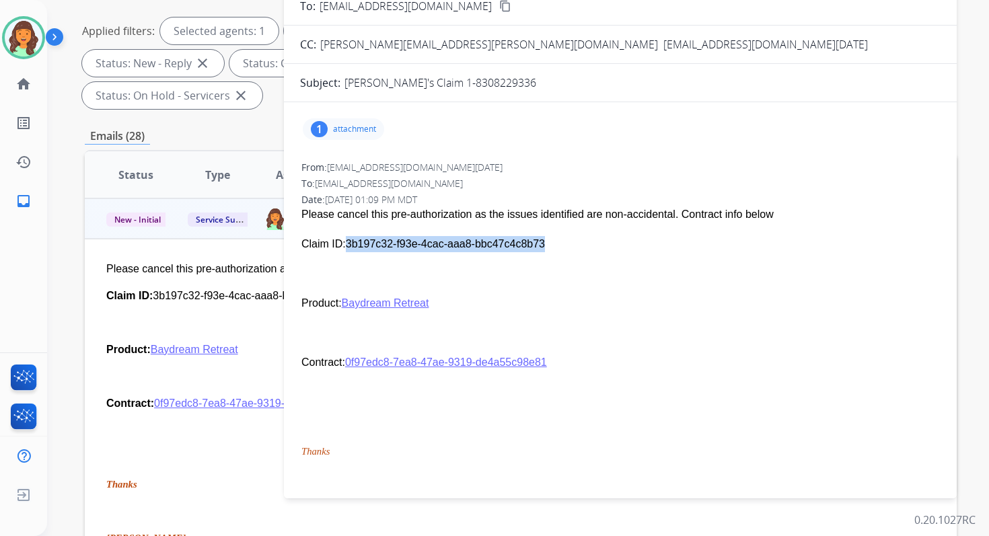
scroll to position [0, 0]
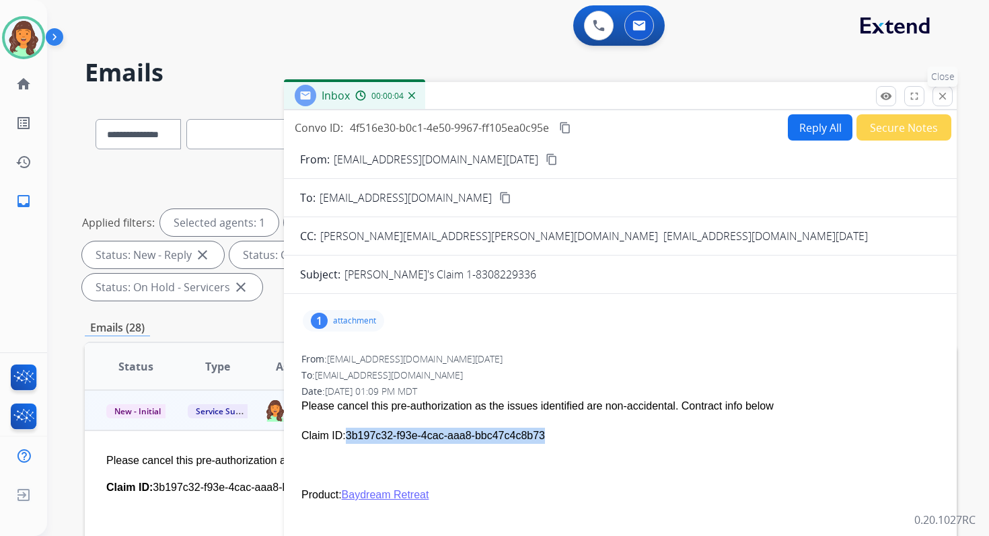
click at [942, 97] on mat-icon "close" at bounding box center [942, 96] width 12 height 12
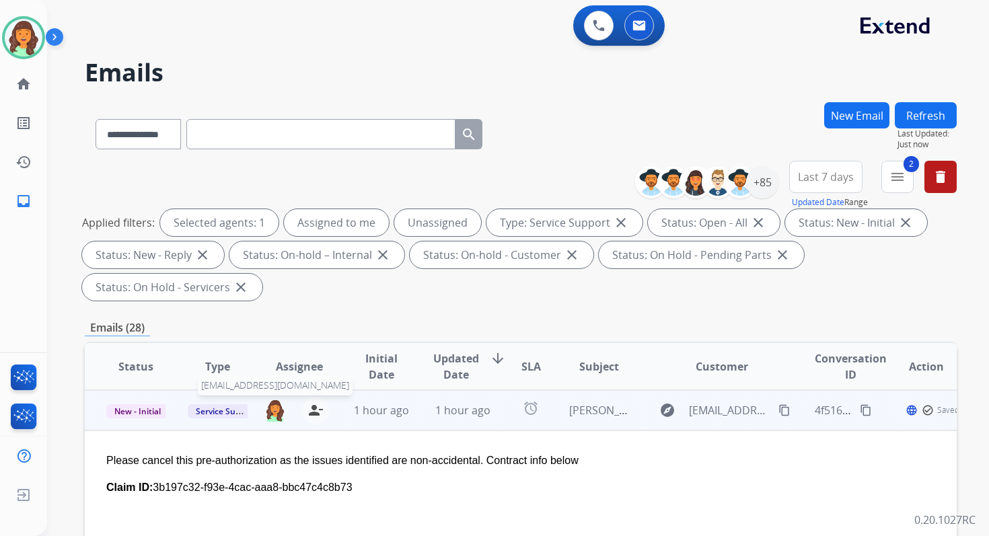
click at [273, 408] on img at bounding box center [275, 410] width 22 height 23
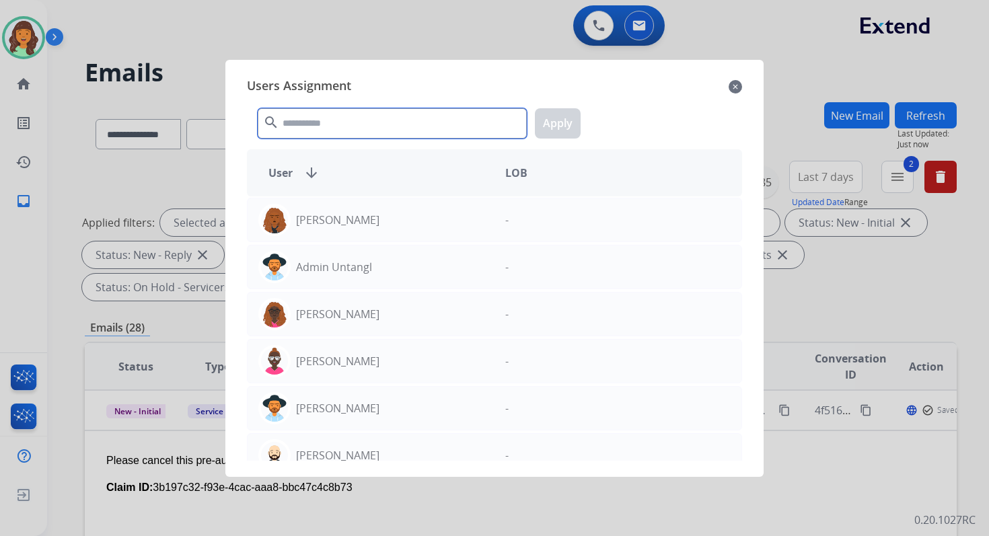
click at [363, 135] on input "text" at bounding box center [392, 123] width 269 height 30
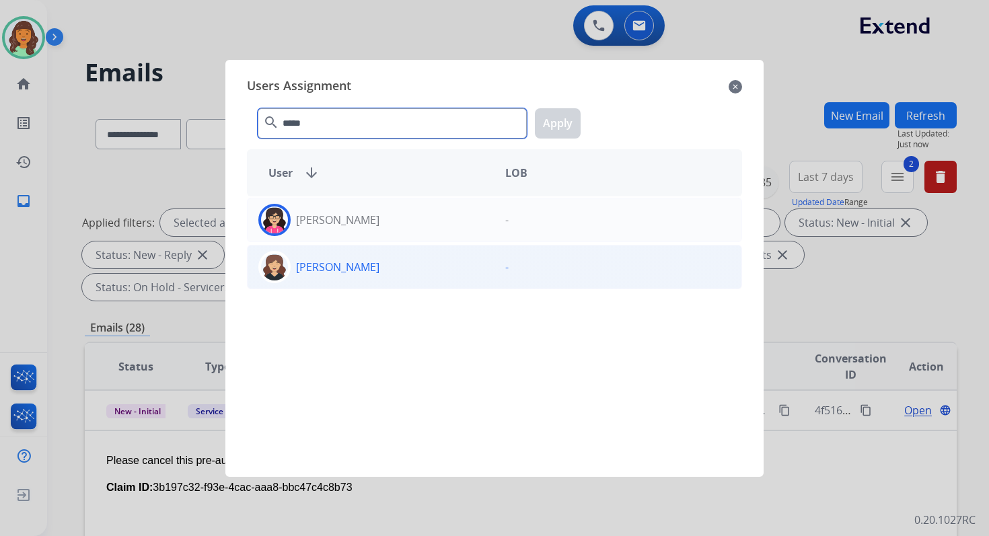
type input "*****"
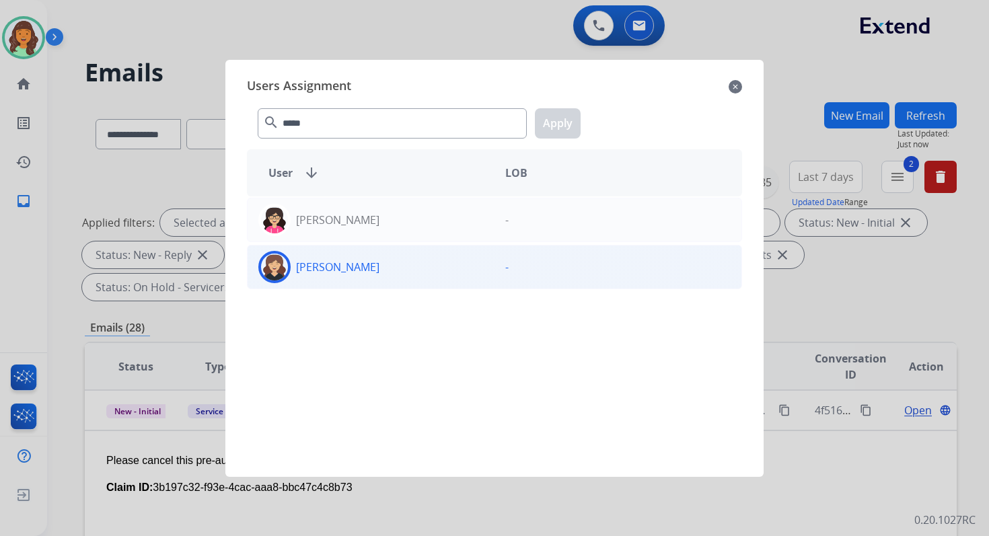
click at [384, 285] on div "[PERSON_NAME] -" at bounding box center [494, 267] width 495 height 44
click at [557, 122] on button "Apply" at bounding box center [558, 123] width 46 height 30
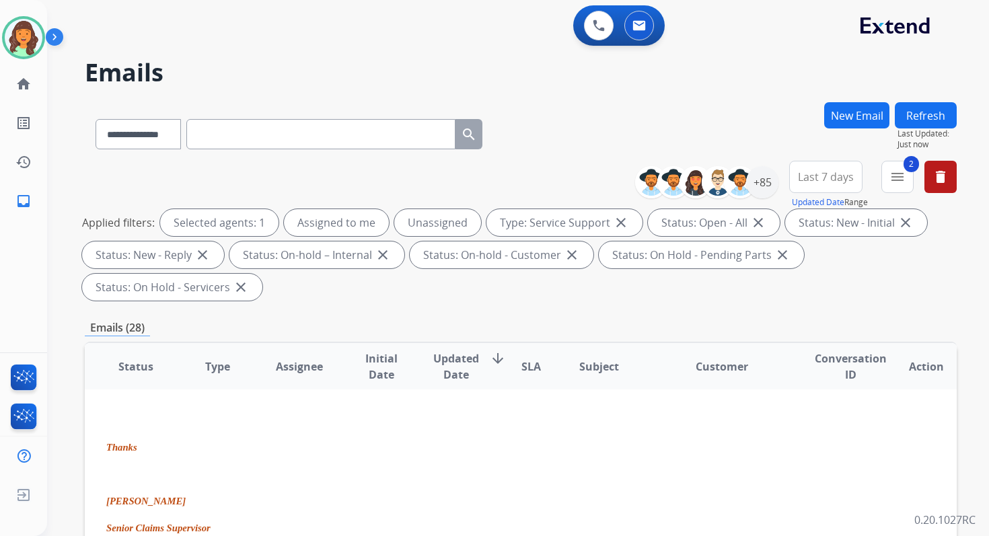
scroll to position [326, 0]
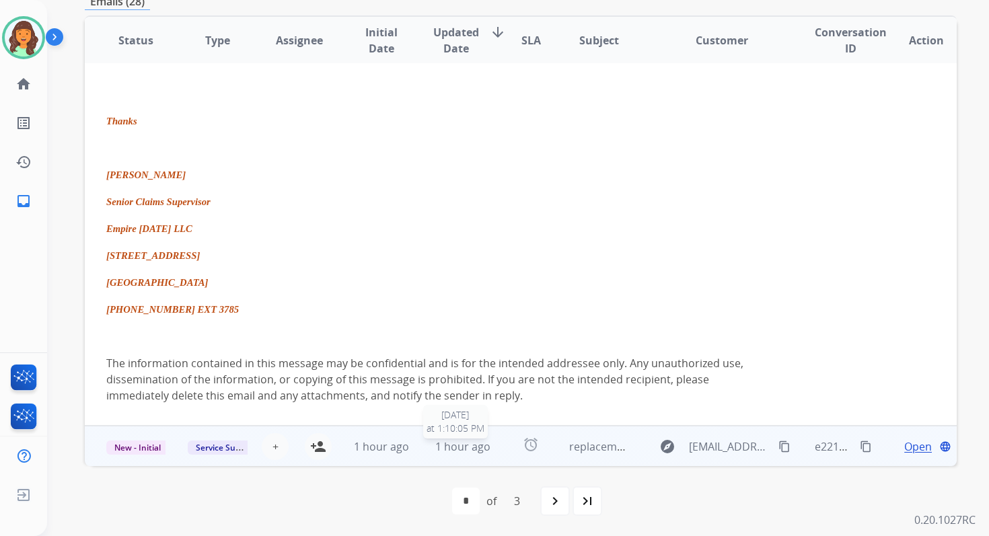
click at [451, 449] on span "1 hour ago" at bounding box center [462, 446] width 55 height 15
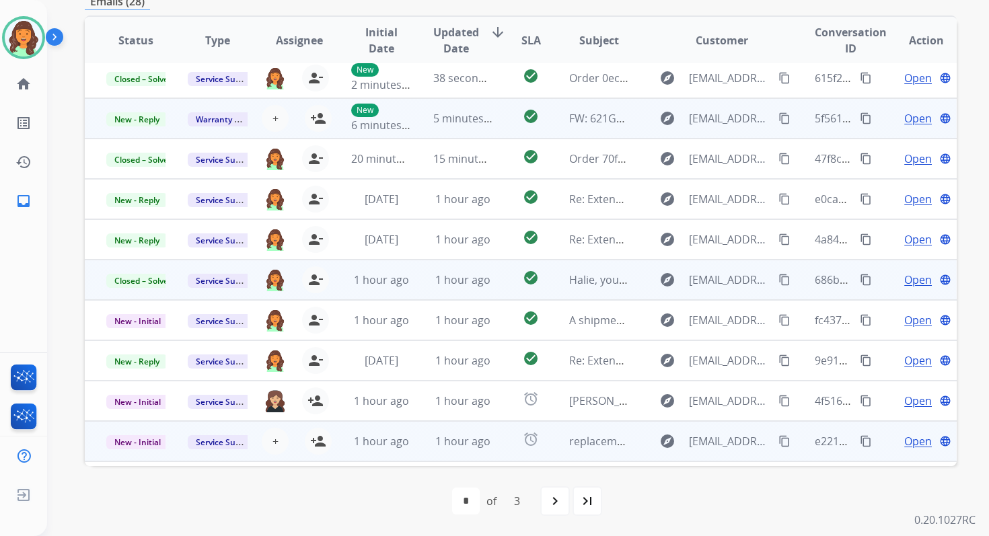
scroll to position [0, 0]
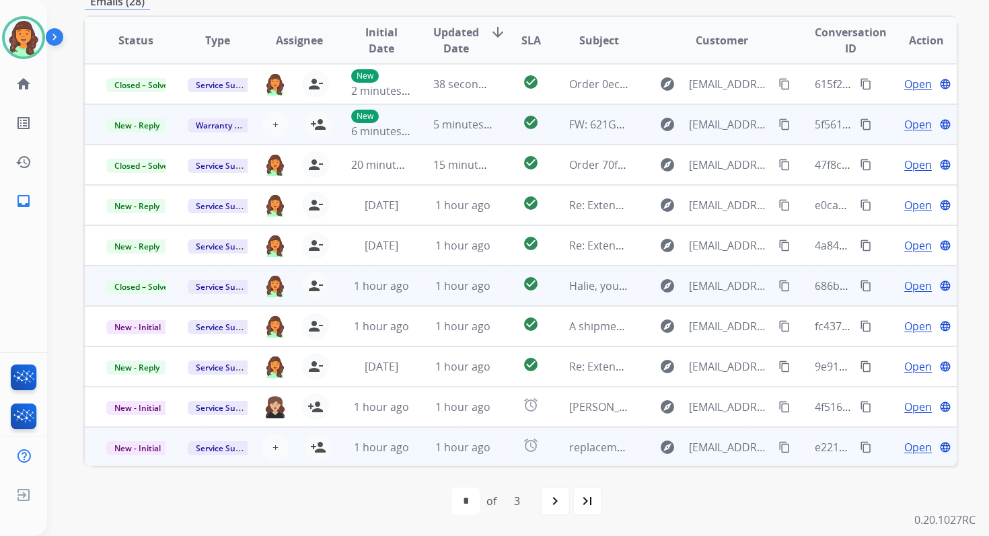
click at [909, 445] on span "Open" at bounding box center [918, 447] width 28 height 16
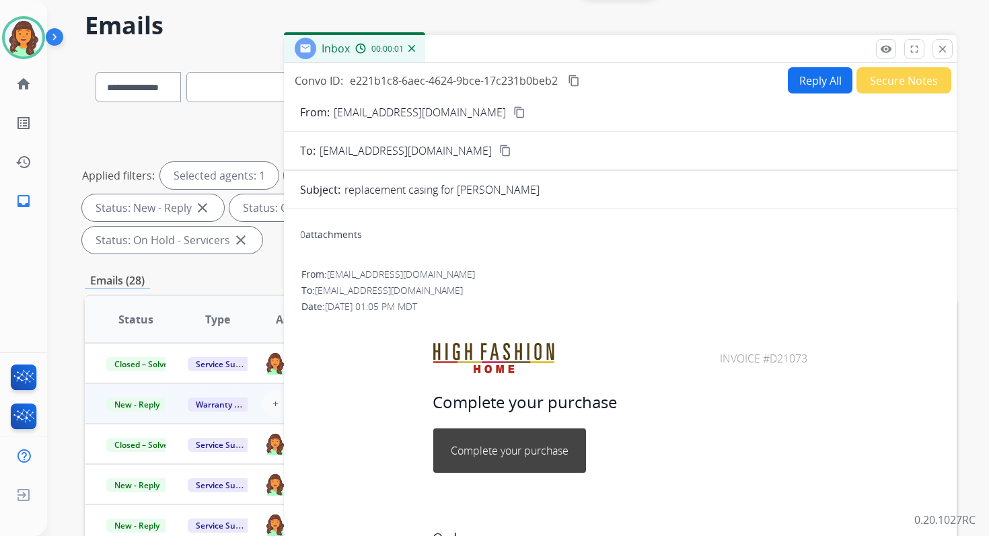
scroll to position [30, 0]
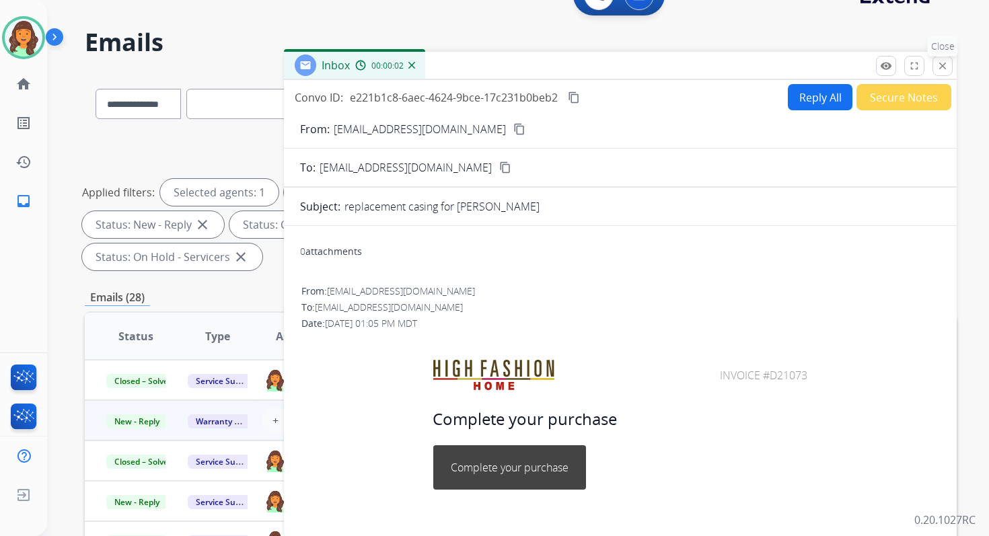
click at [944, 63] on mat-icon "close" at bounding box center [942, 66] width 12 height 12
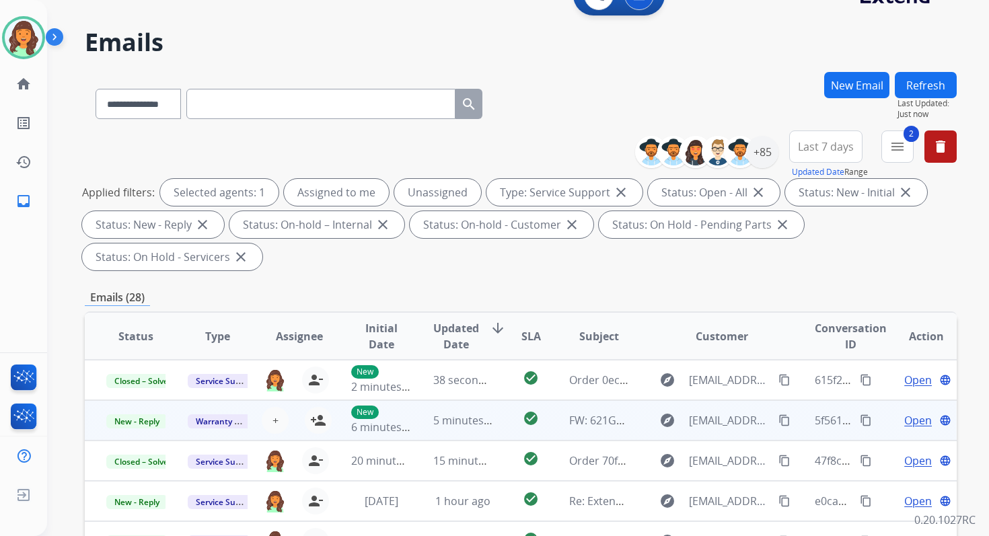
scroll to position [326, 0]
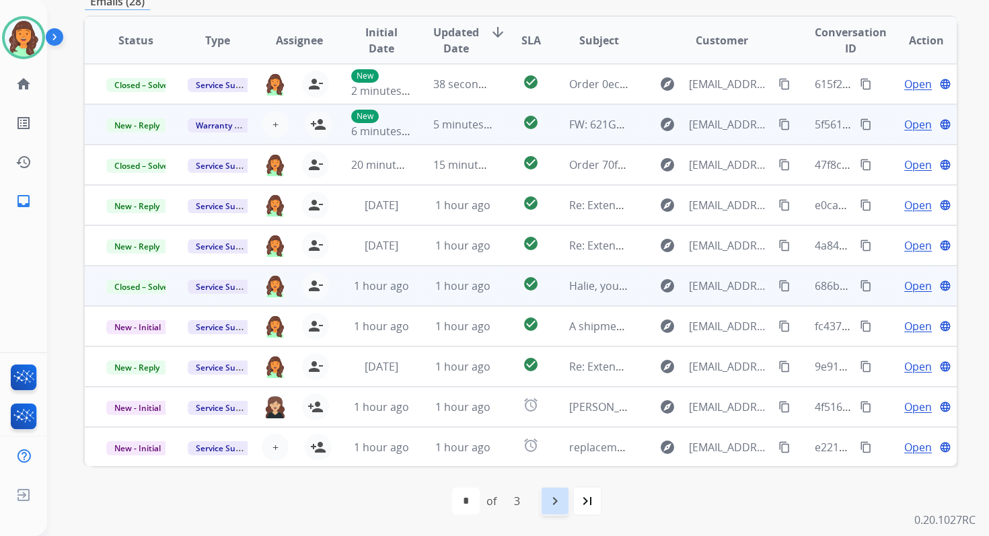
click at [552, 496] on mat-icon "navigate_next" at bounding box center [555, 501] width 16 height 16
select select "*"
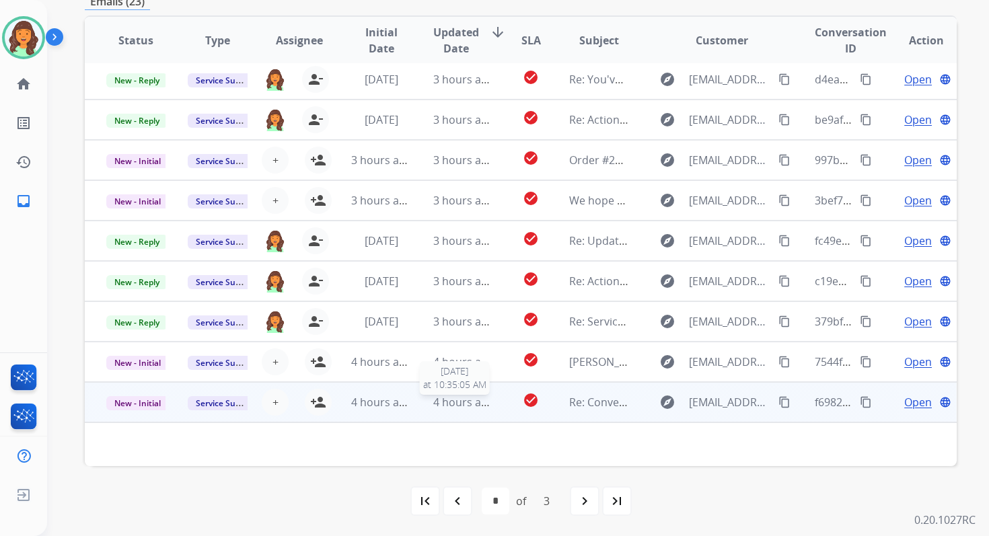
click at [442, 408] on span "4 hours ago" at bounding box center [463, 402] width 61 height 15
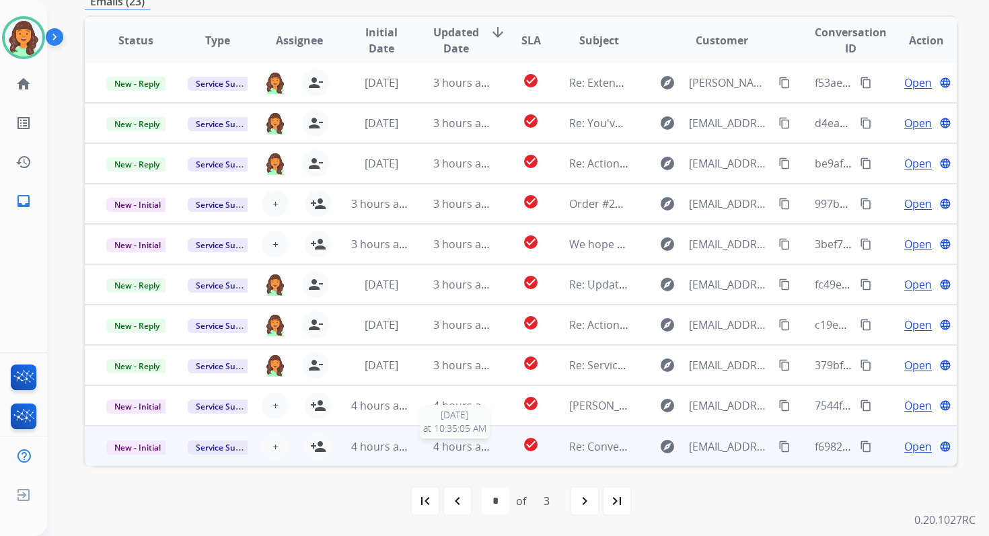
click at [463, 446] on span "4 hours ago" at bounding box center [463, 446] width 61 height 15
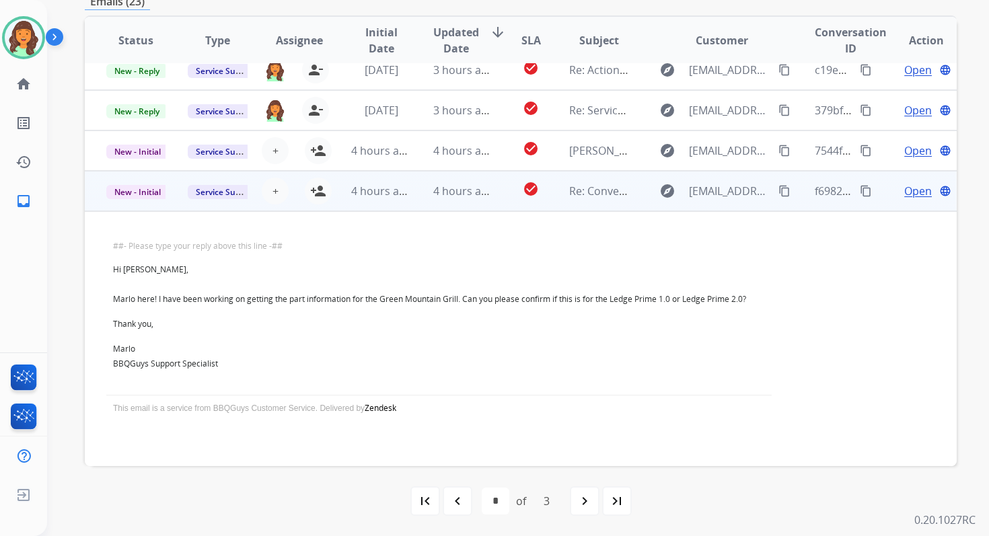
scroll to position [258, 0]
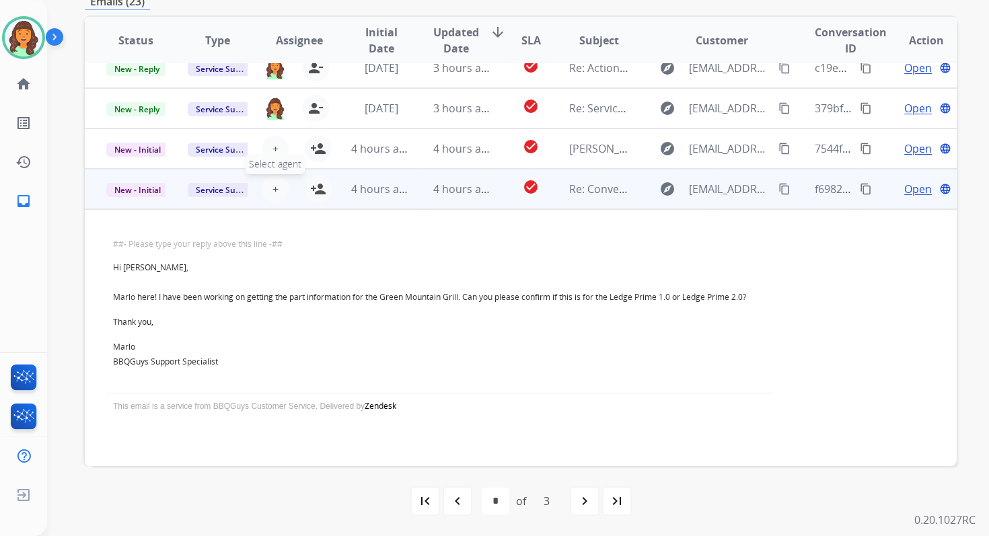
click at [272, 191] on span "+" at bounding box center [275, 189] width 6 height 16
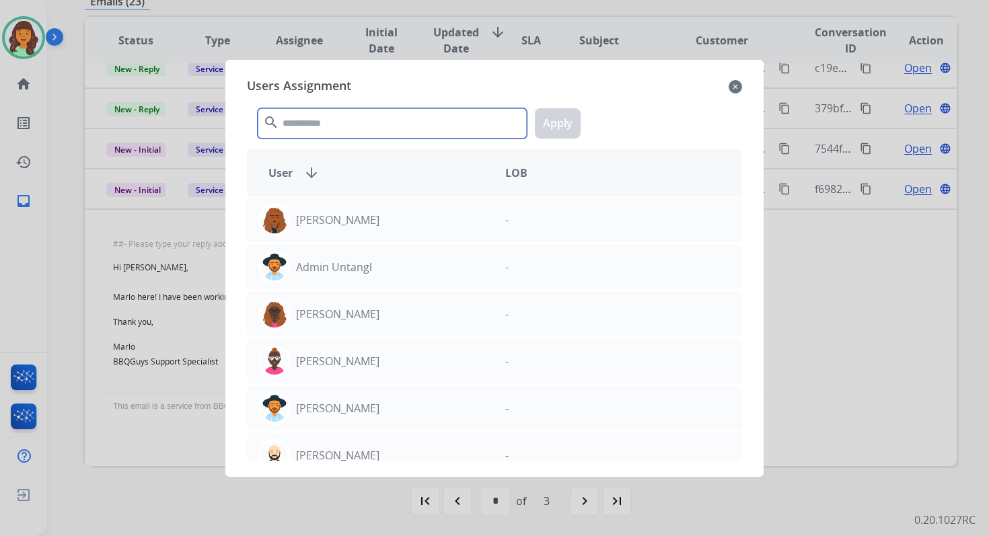
click at [358, 121] on input "text" at bounding box center [392, 123] width 269 height 30
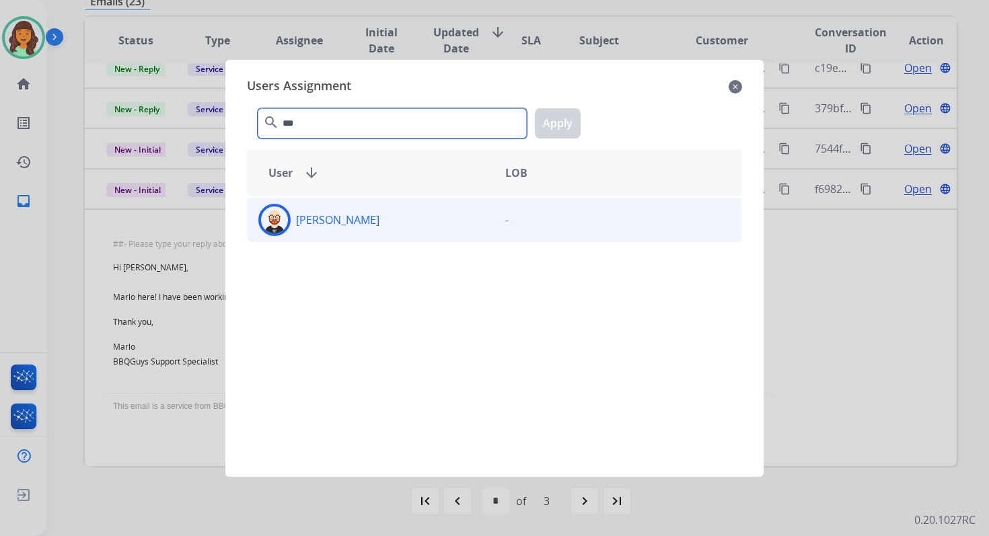
type input "***"
click at [381, 221] on div "[PERSON_NAME]" at bounding box center [371, 220] width 247 height 32
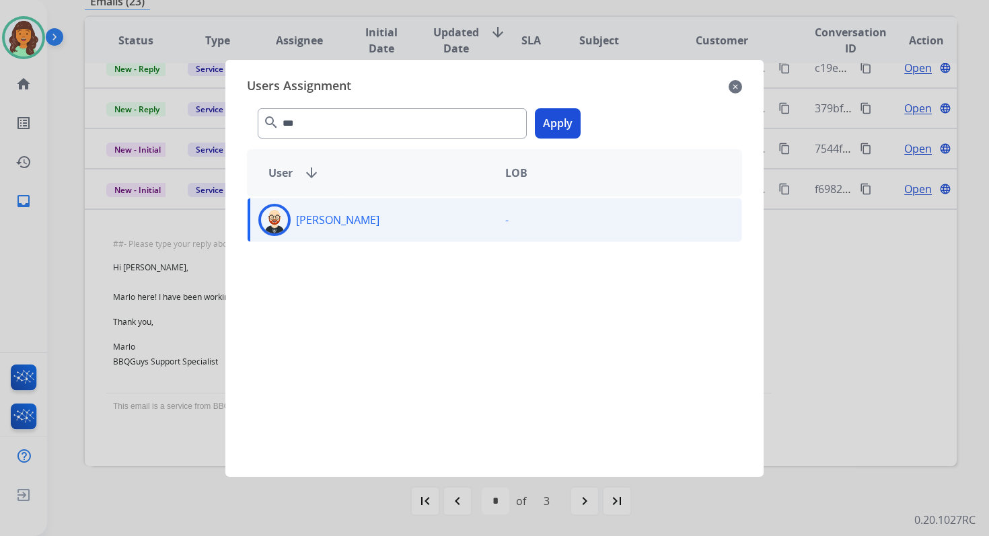
click at [558, 128] on button "Apply" at bounding box center [558, 123] width 46 height 30
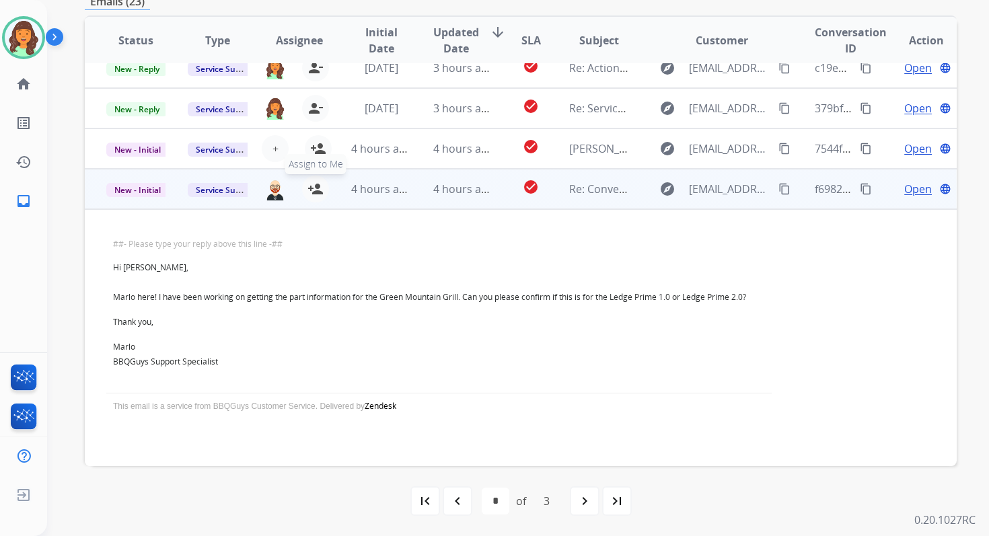
click at [316, 190] on mat-icon "person_add" at bounding box center [315, 189] width 16 height 16
click at [311, 190] on mat-icon "person_remove" at bounding box center [315, 189] width 16 height 16
click at [276, 190] on button "+ Select agent" at bounding box center [275, 189] width 27 height 27
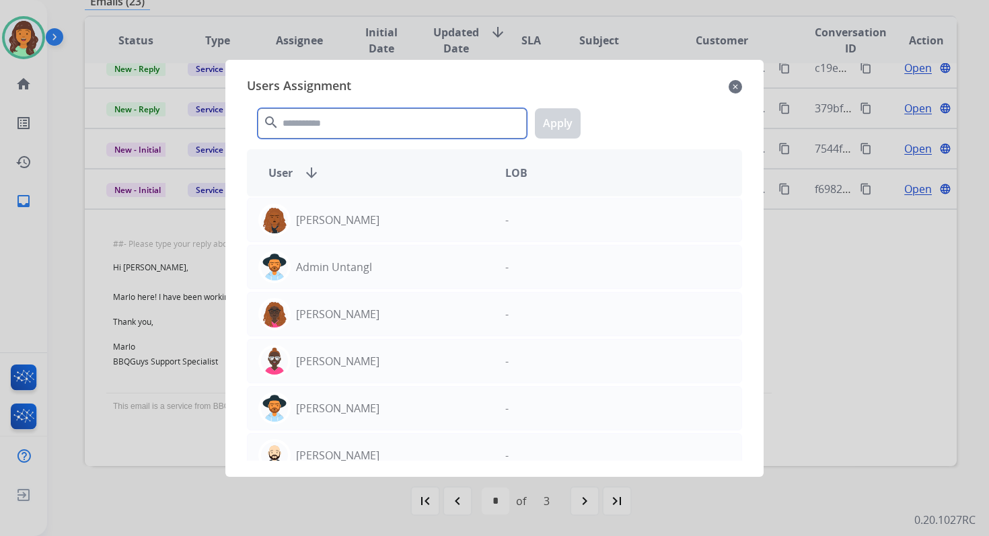
click at [354, 116] on input "text" at bounding box center [392, 123] width 269 height 30
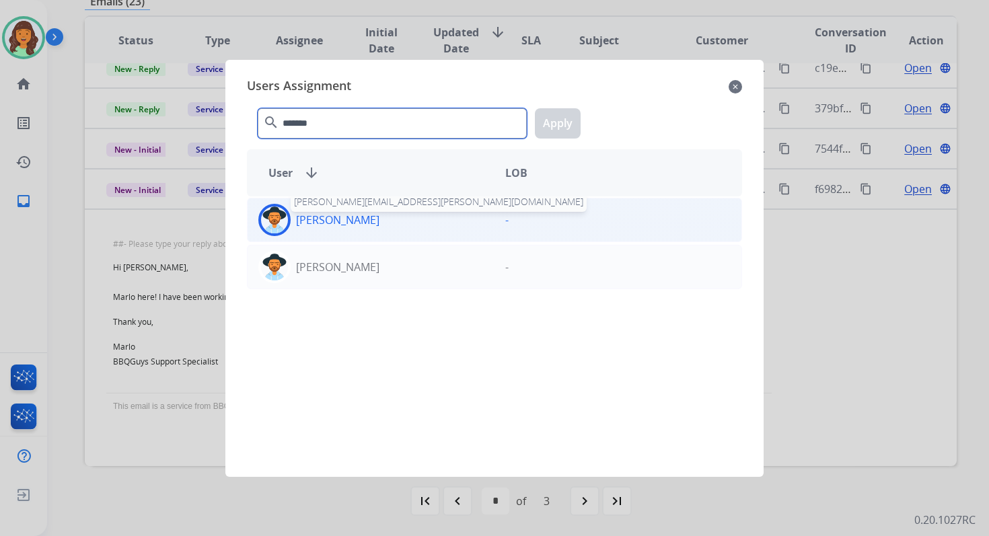
type input "*******"
click at [377, 227] on div "[PERSON_NAME] [EMAIL_ADDRESS][PERSON_NAME][DOMAIN_NAME]" at bounding box center [371, 220] width 247 height 32
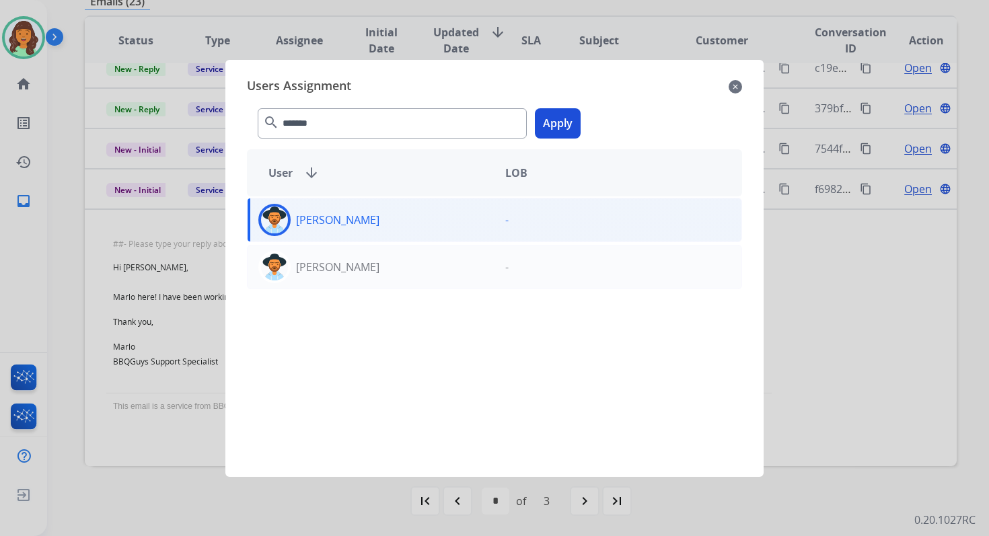
click at [560, 125] on button "Apply" at bounding box center [558, 123] width 46 height 30
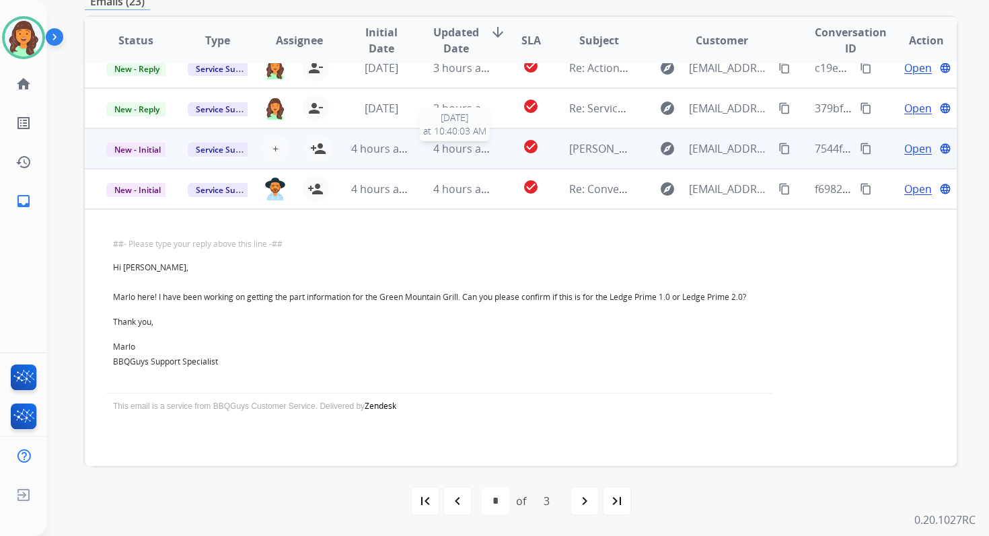
click at [433, 143] on span "4 hours ago" at bounding box center [463, 148] width 61 height 15
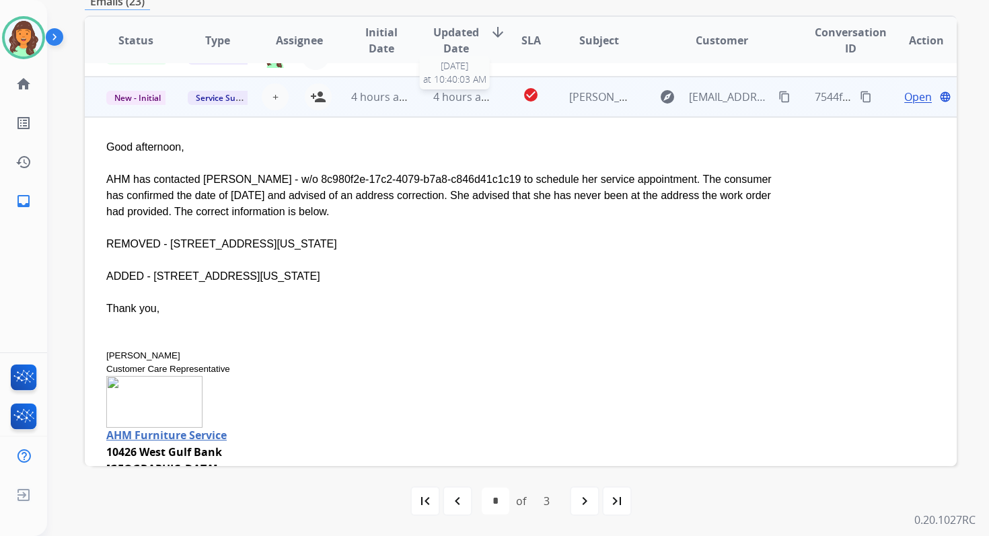
scroll to position [323, 0]
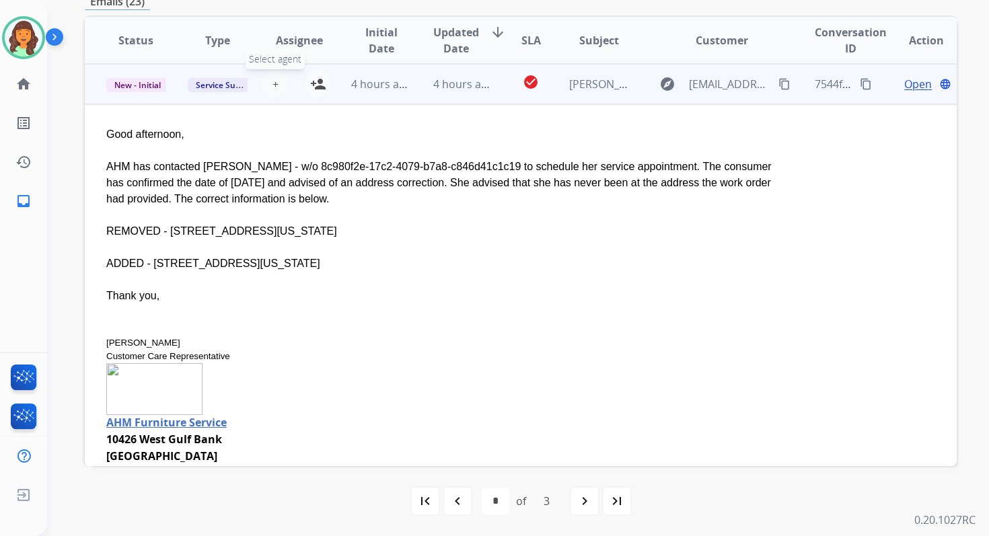
click at [272, 81] on span "+" at bounding box center [275, 84] width 6 height 16
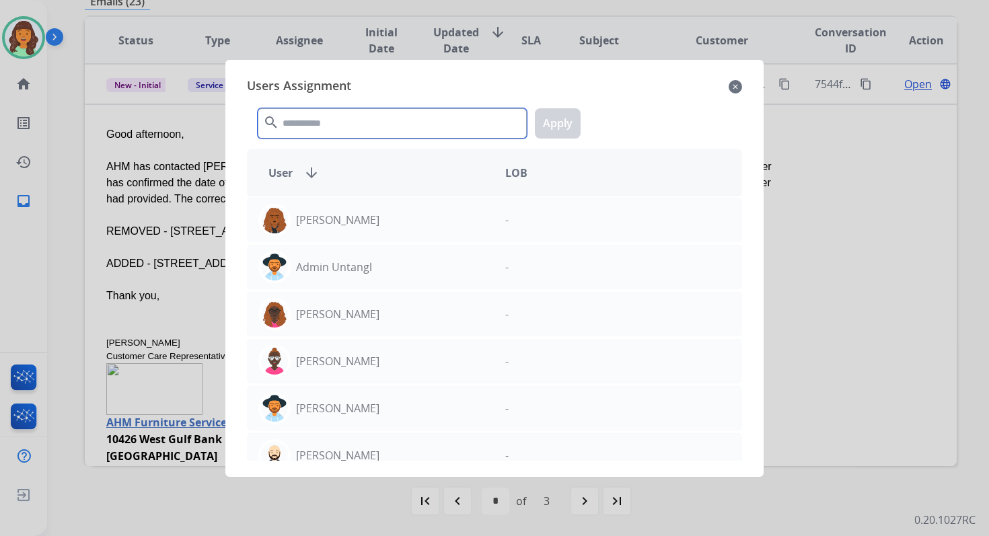
click at [316, 124] on input "text" at bounding box center [392, 123] width 269 height 30
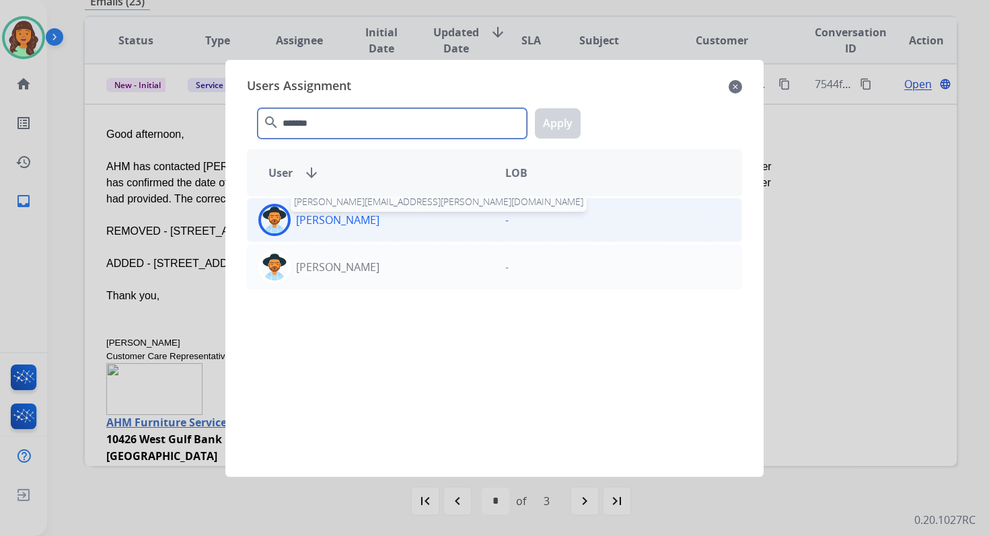
type input "*******"
click at [360, 225] on p "[PERSON_NAME]" at bounding box center [337, 220] width 83 height 16
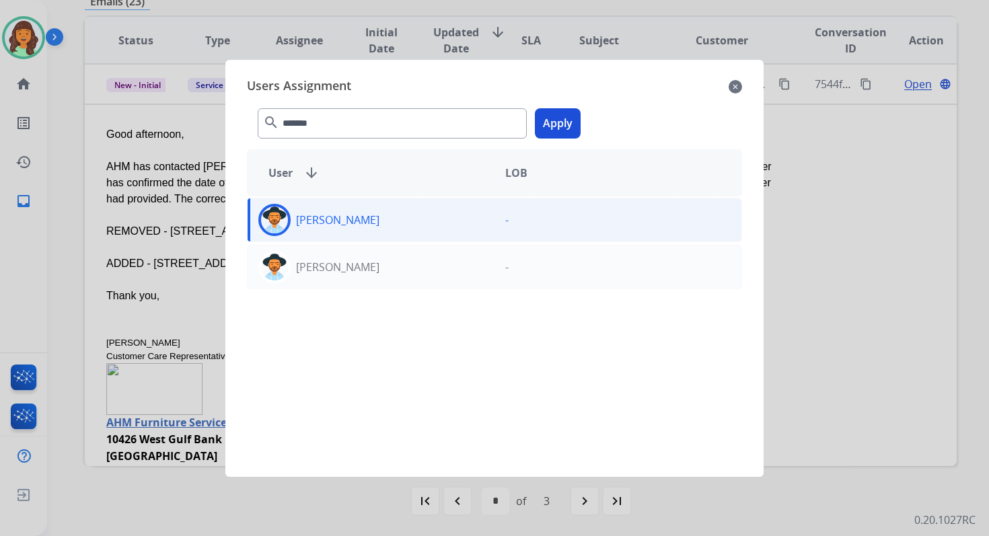
click at [554, 120] on button "Apply" at bounding box center [558, 123] width 46 height 30
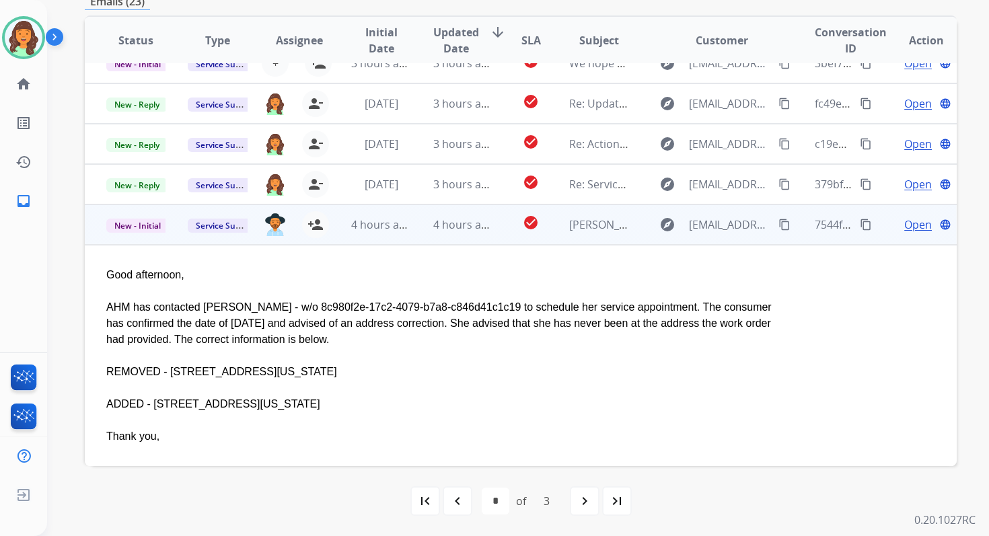
scroll to position [159, 0]
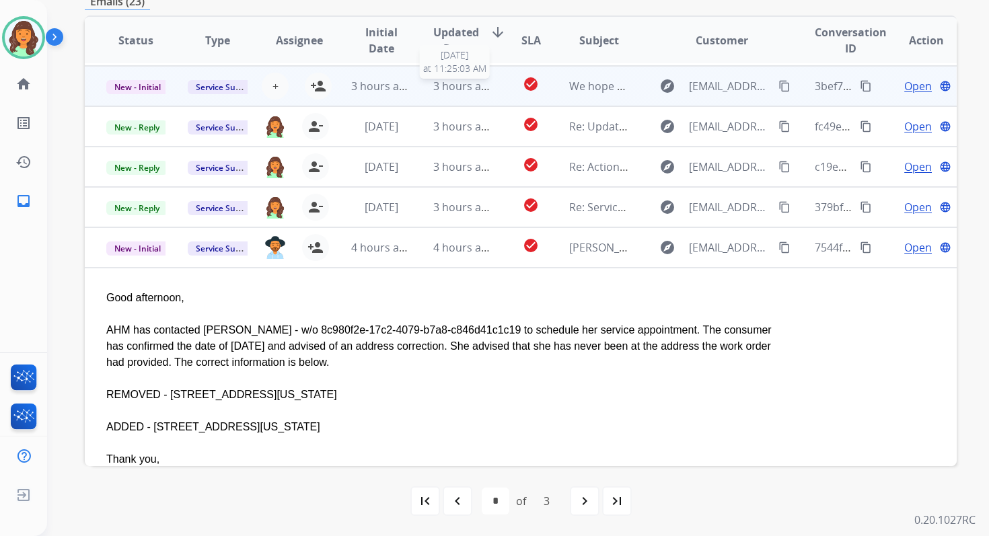
click at [441, 86] on span "3 hours ago" at bounding box center [463, 86] width 61 height 15
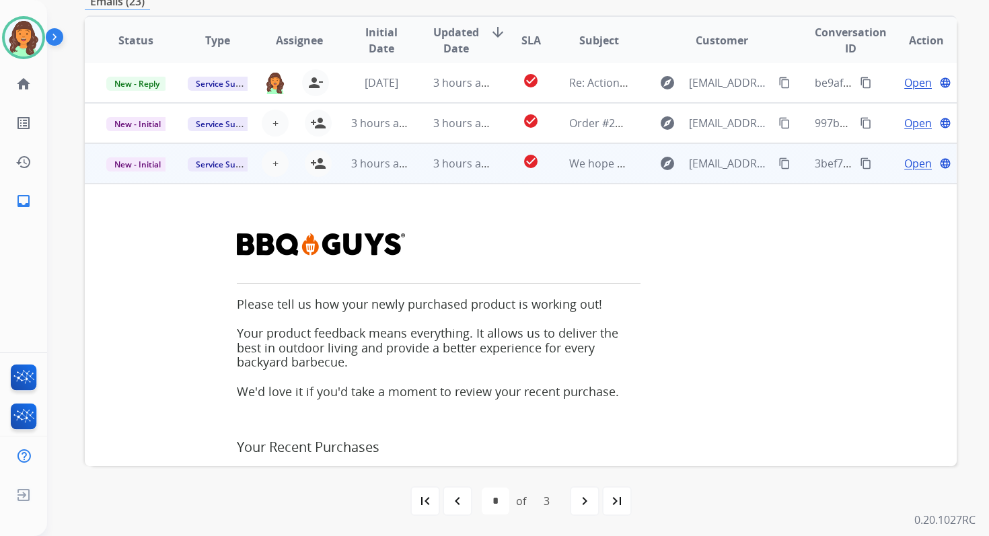
scroll to position [9, 0]
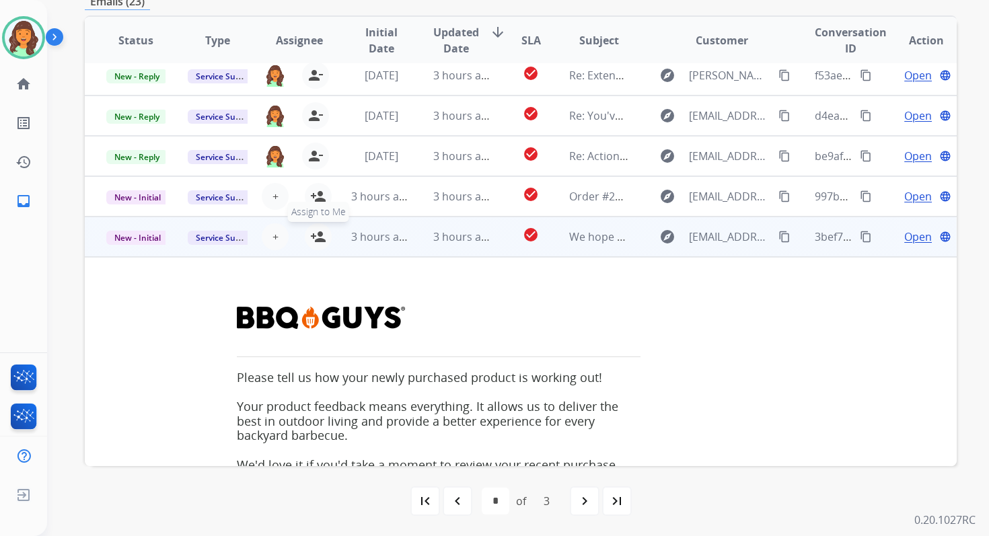
click at [320, 241] on mat-icon "person_add" at bounding box center [318, 237] width 16 height 16
click at [145, 240] on span "New - Initial" at bounding box center [137, 238] width 63 height 14
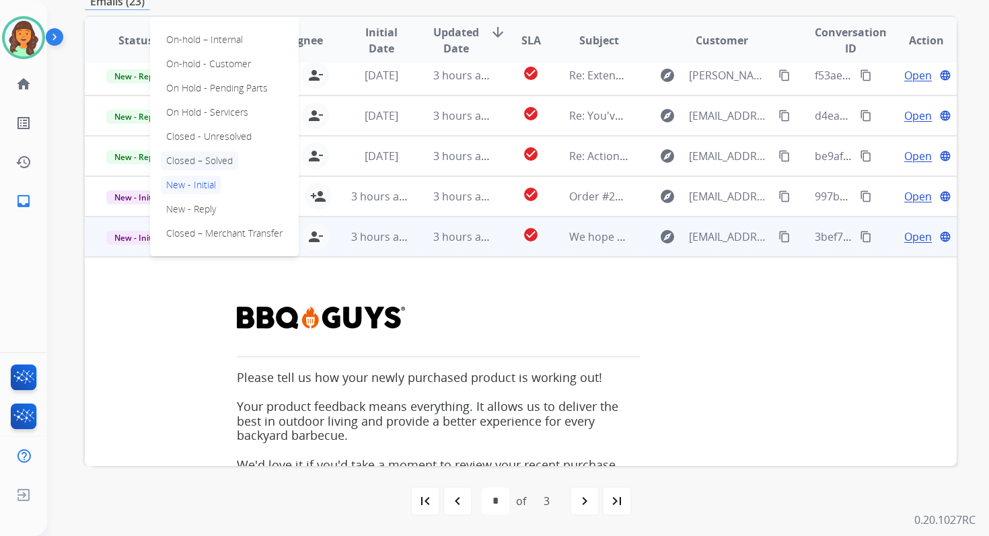
click at [191, 159] on p "Closed – Solved" at bounding box center [199, 160] width 77 height 19
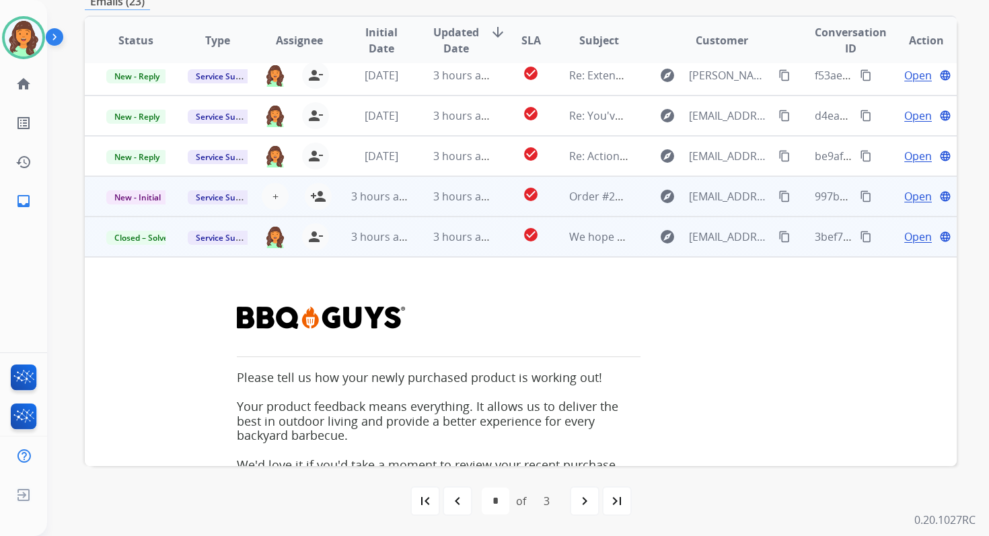
click at [412, 194] on td "3 hours ago" at bounding box center [452, 196] width 81 height 40
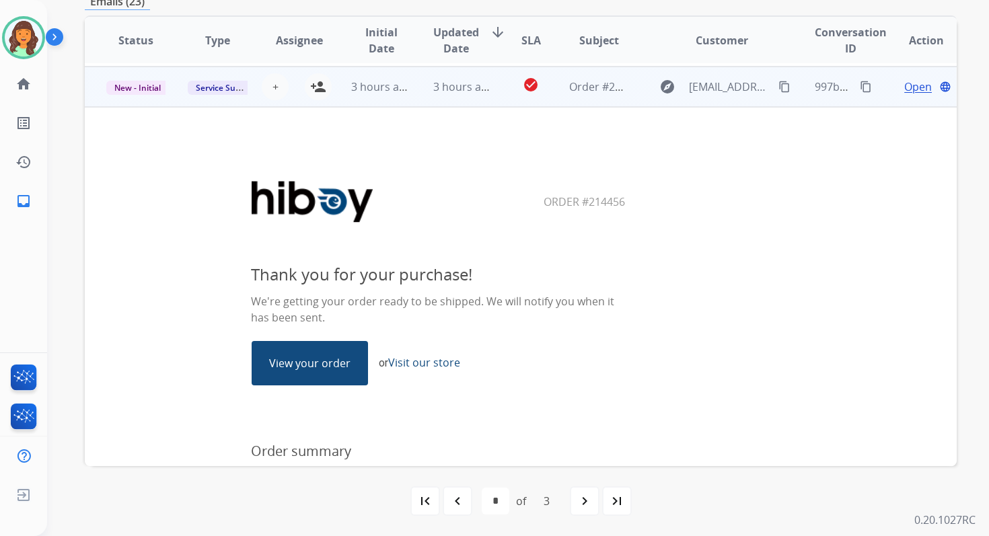
scroll to position [121, 0]
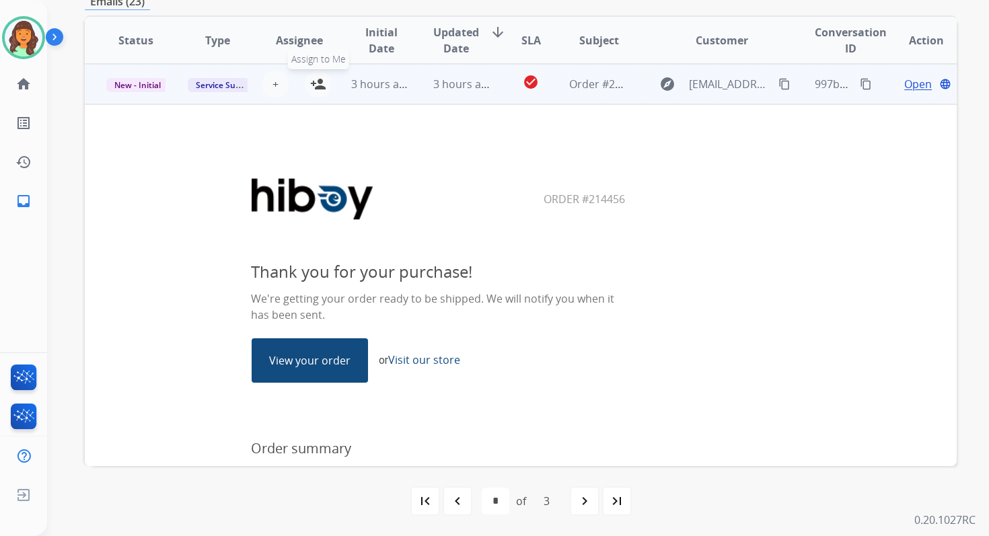
click at [319, 86] on mat-icon "person_add" at bounding box center [318, 84] width 16 height 16
click at [396, 86] on span "3 hours ago" at bounding box center [381, 84] width 61 height 15
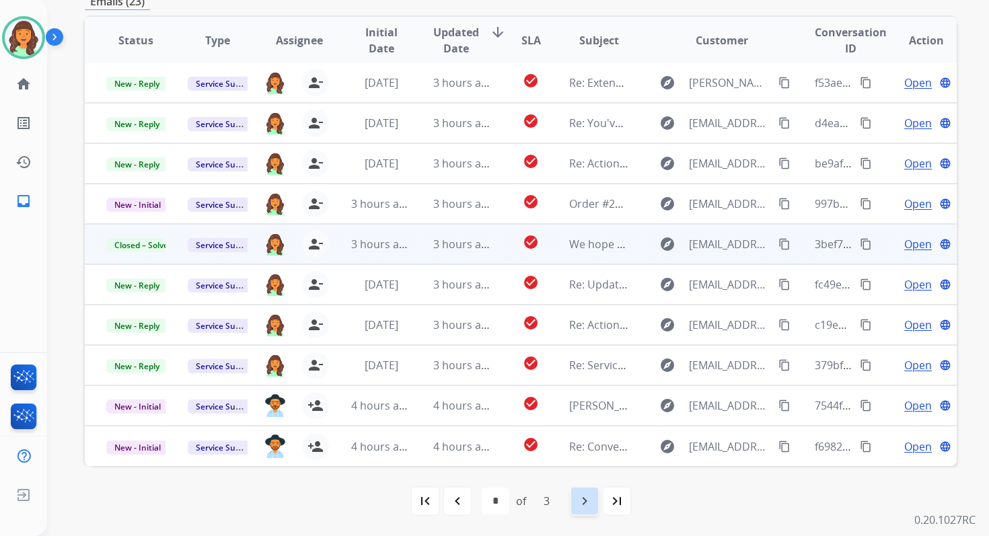
click at [577, 511] on div "navigate_next" at bounding box center [585, 501] width 30 height 30
select select "*"
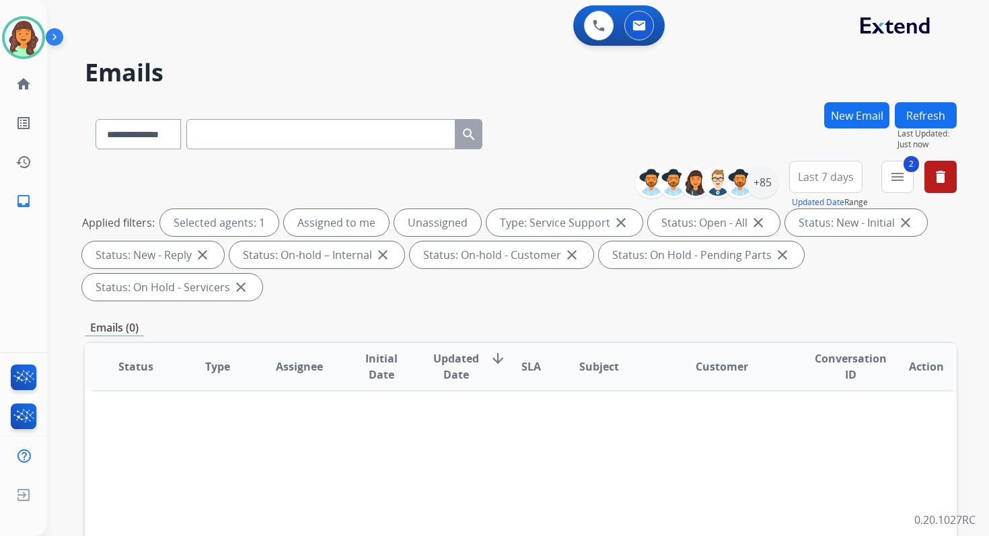
scroll to position [326, 0]
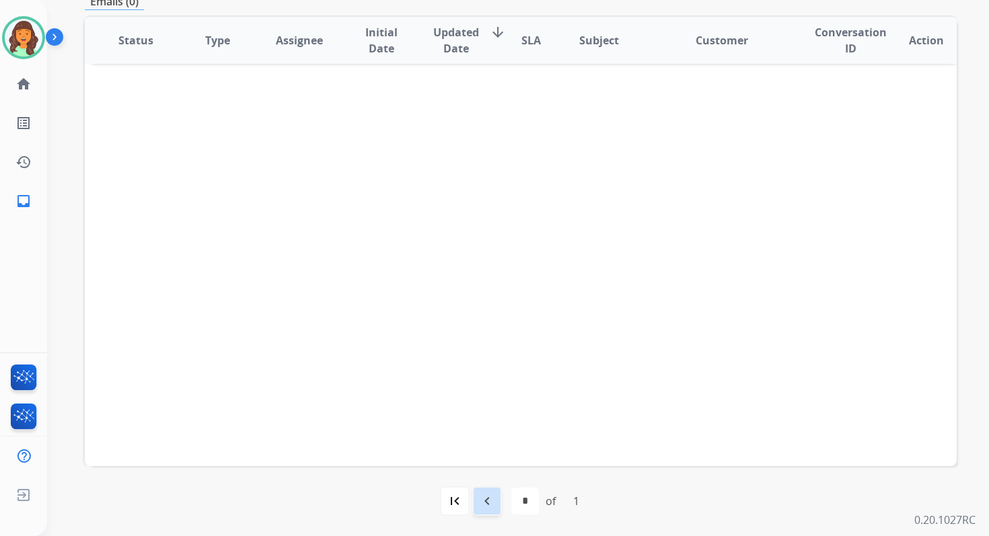
click at [484, 507] on mat-icon "navigate_before" at bounding box center [487, 501] width 16 height 16
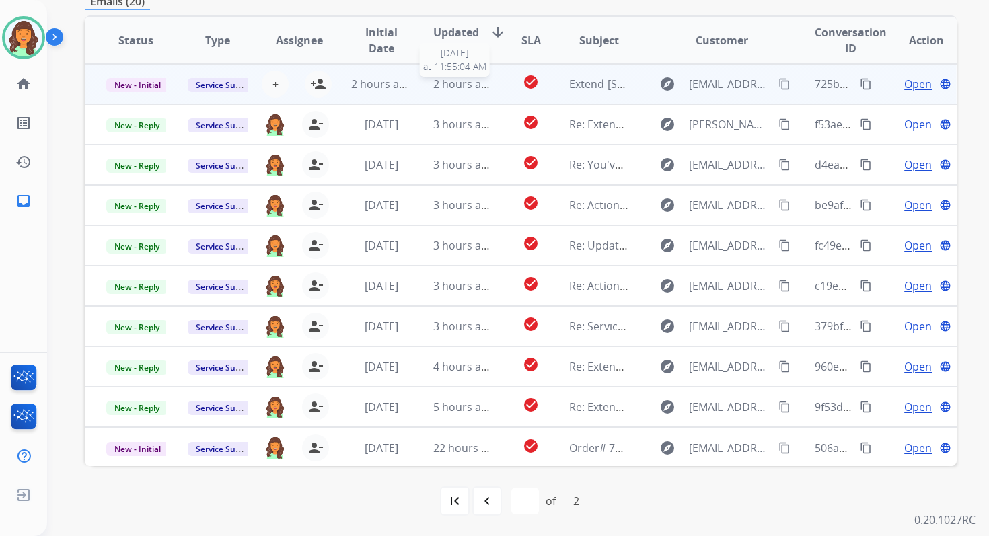
click at [472, 88] on span "2 hours ago" at bounding box center [463, 84] width 61 height 15
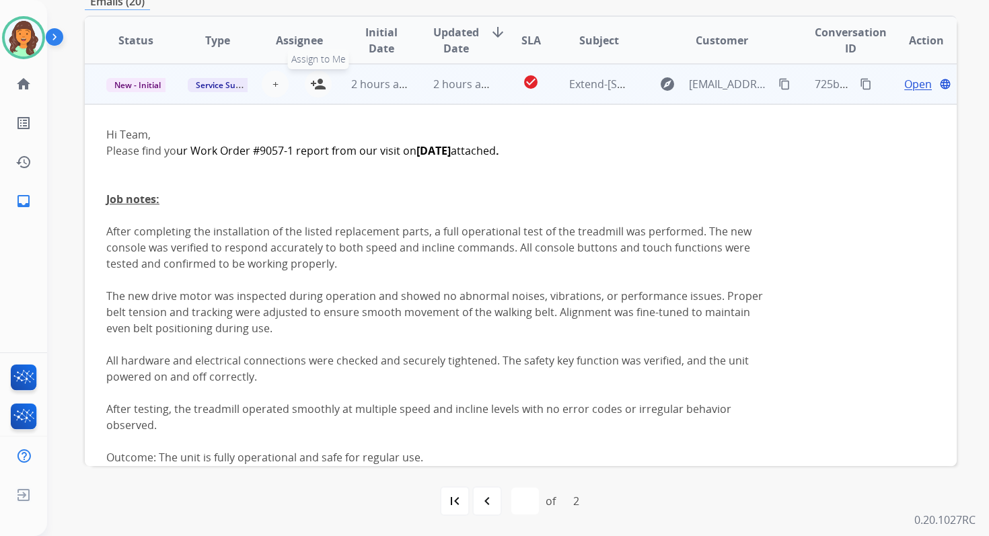
click at [318, 84] on mat-icon "person_add" at bounding box center [318, 84] width 16 height 16
click at [415, 84] on td "2 hours ago" at bounding box center [452, 84] width 81 height 40
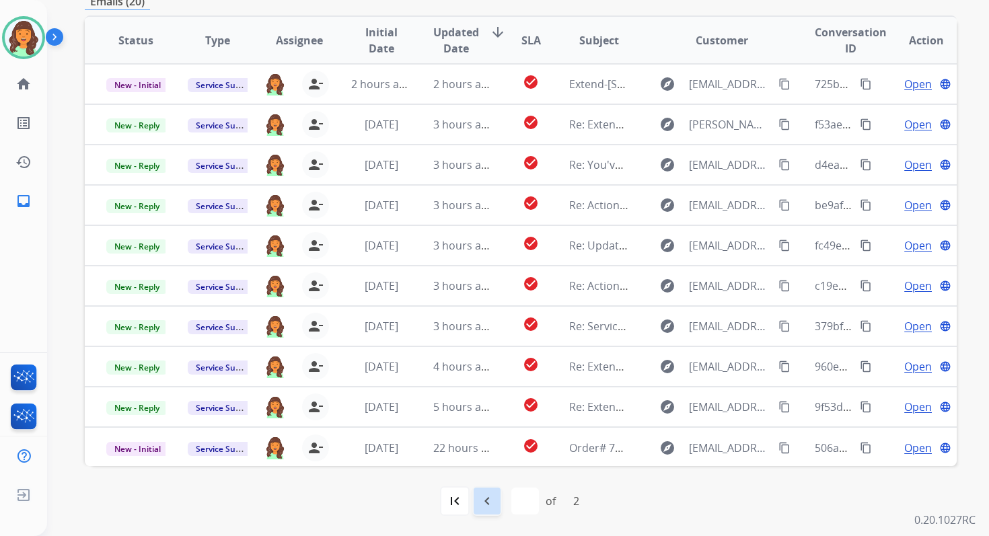
click at [480, 500] on mat-icon "navigate_before" at bounding box center [487, 501] width 16 height 16
select select "*"
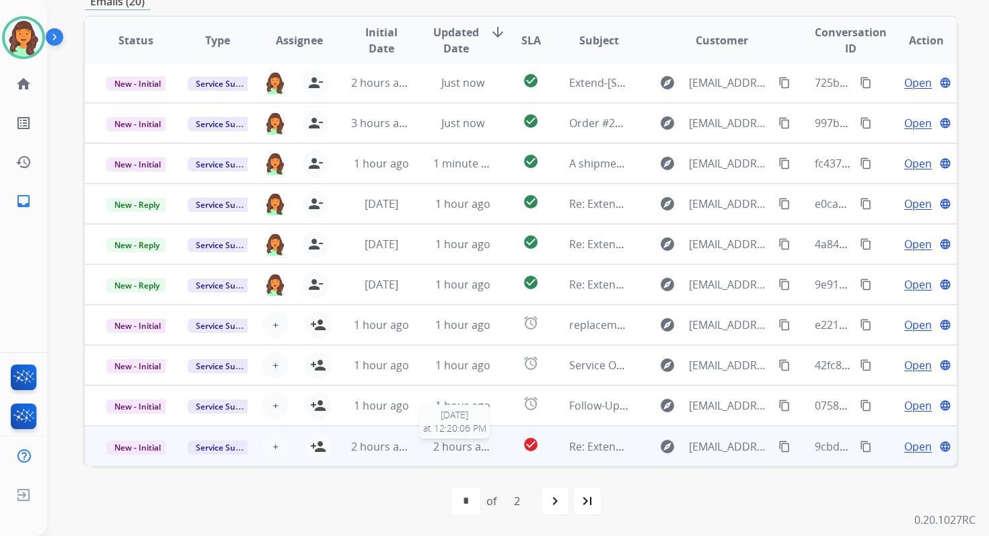
click at [452, 451] on span "2 hours ago" at bounding box center [463, 446] width 61 height 15
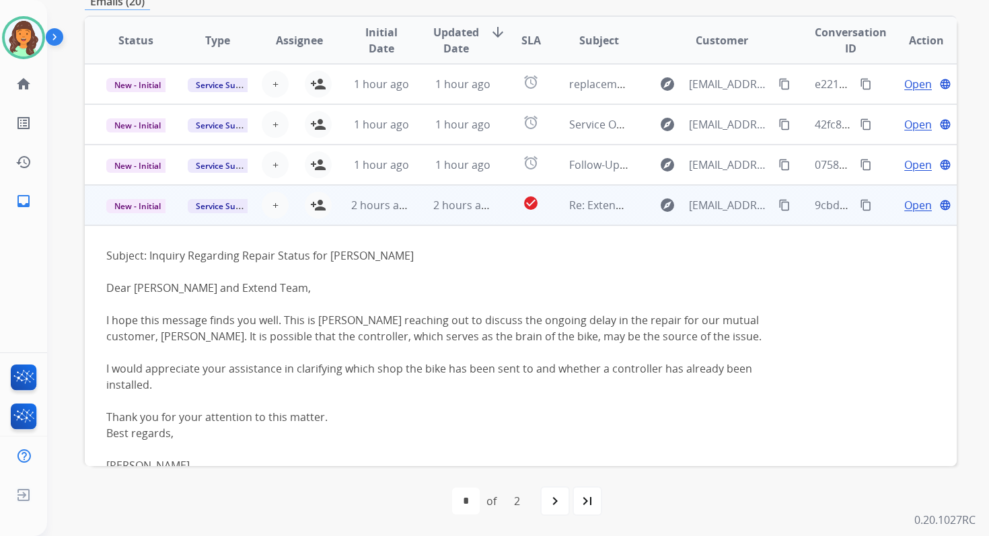
scroll to position [235, 0]
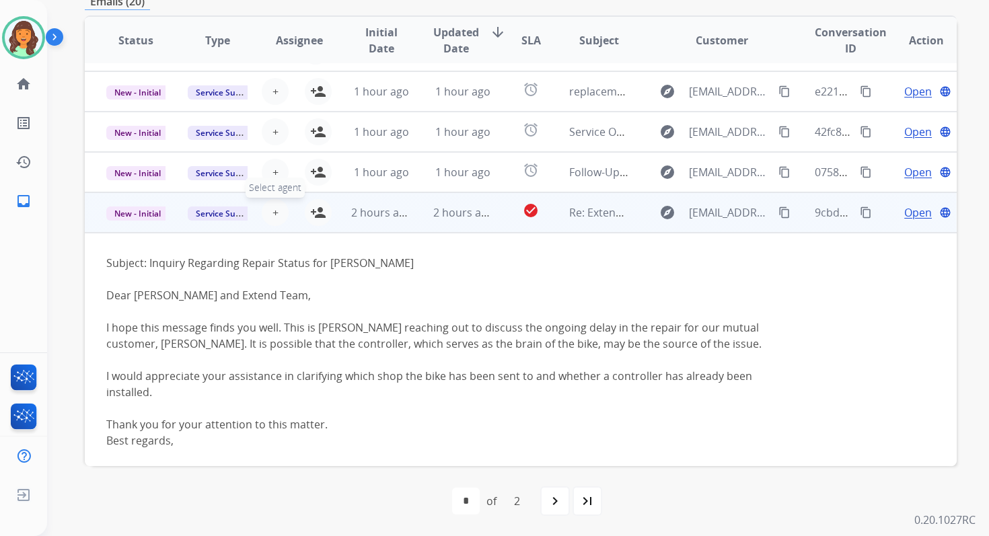
click at [273, 214] on span "+" at bounding box center [275, 212] width 6 height 16
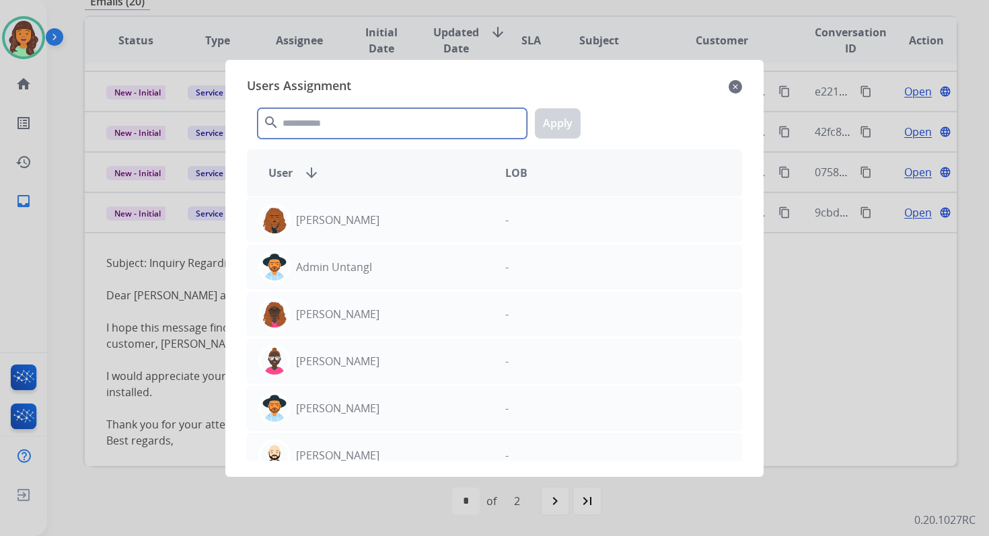
click at [349, 126] on input "text" at bounding box center [392, 123] width 269 height 30
click at [737, 86] on mat-icon "close" at bounding box center [735, 87] width 13 height 16
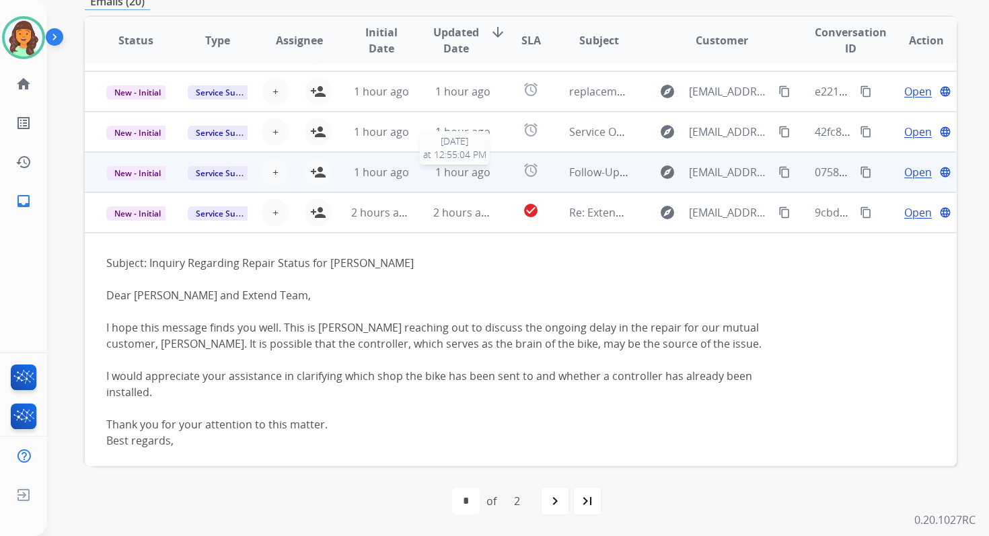
click at [483, 166] on span "1 hour ago" at bounding box center [462, 172] width 55 height 15
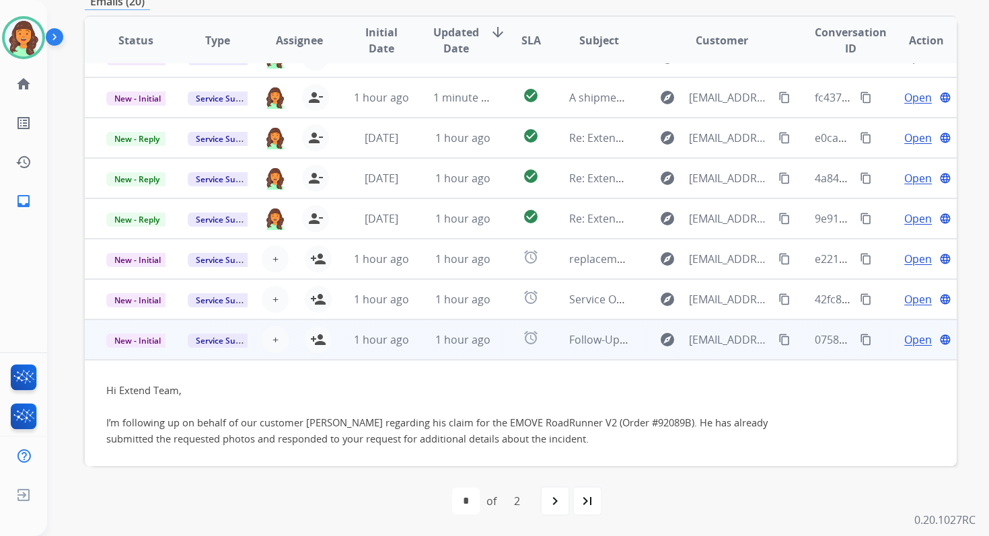
scroll to position [219, 0]
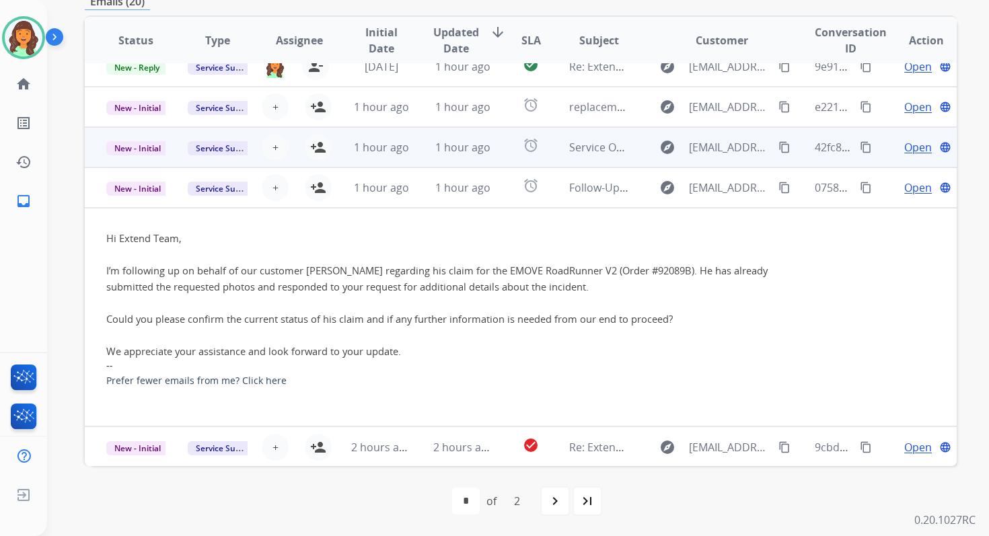
click at [449, 159] on td "1 hour ago" at bounding box center [452, 147] width 81 height 40
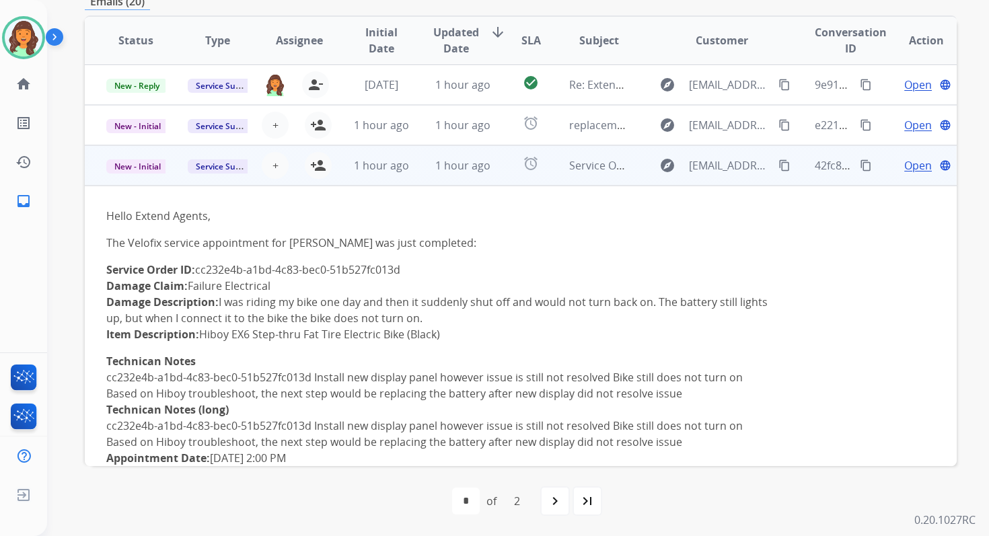
scroll to position [196, 0]
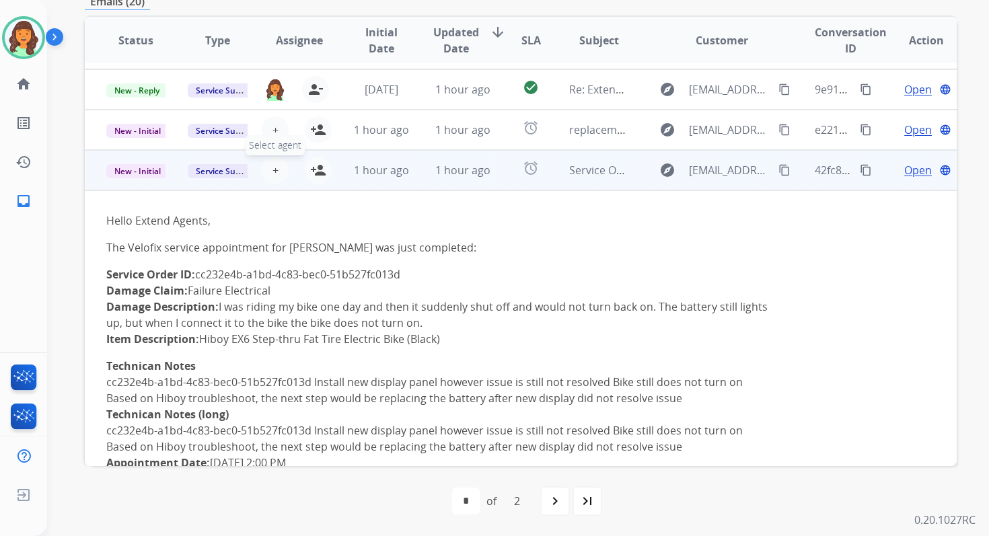
click at [274, 170] on span "+" at bounding box center [275, 170] width 6 height 16
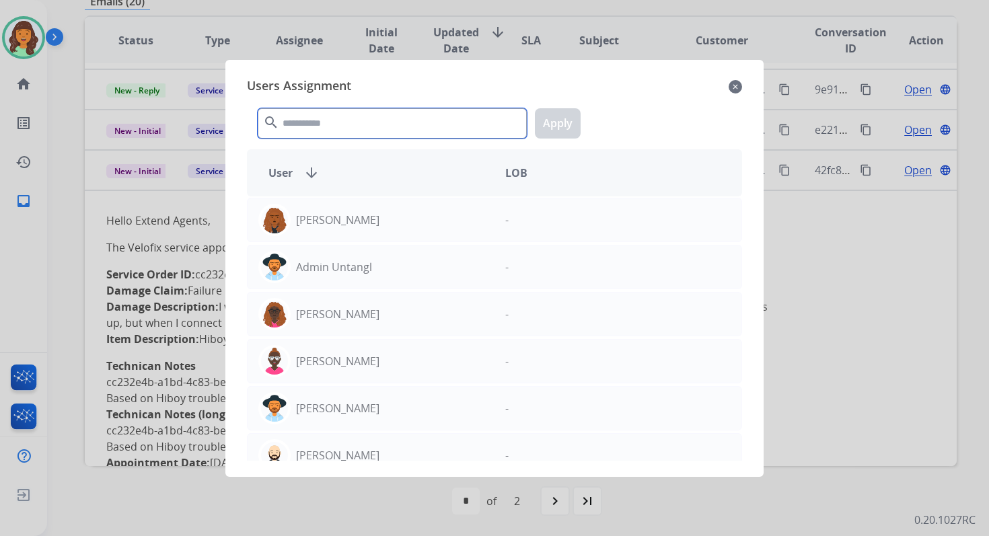
click at [353, 124] on input "text" at bounding box center [392, 123] width 269 height 30
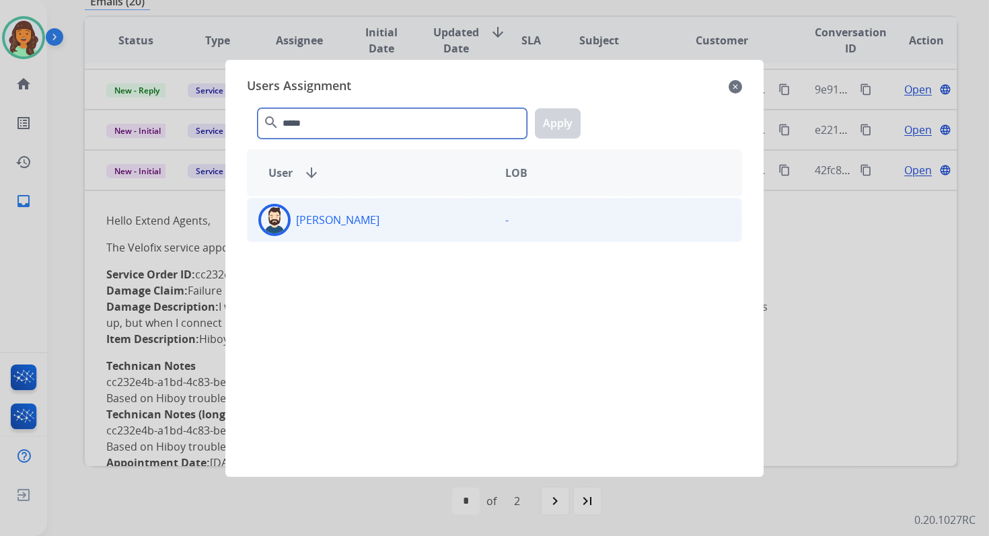
type input "*****"
click at [371, 217] on div "[PERSON_NAME]" at bounding box center [371, 220] width 247 height 32
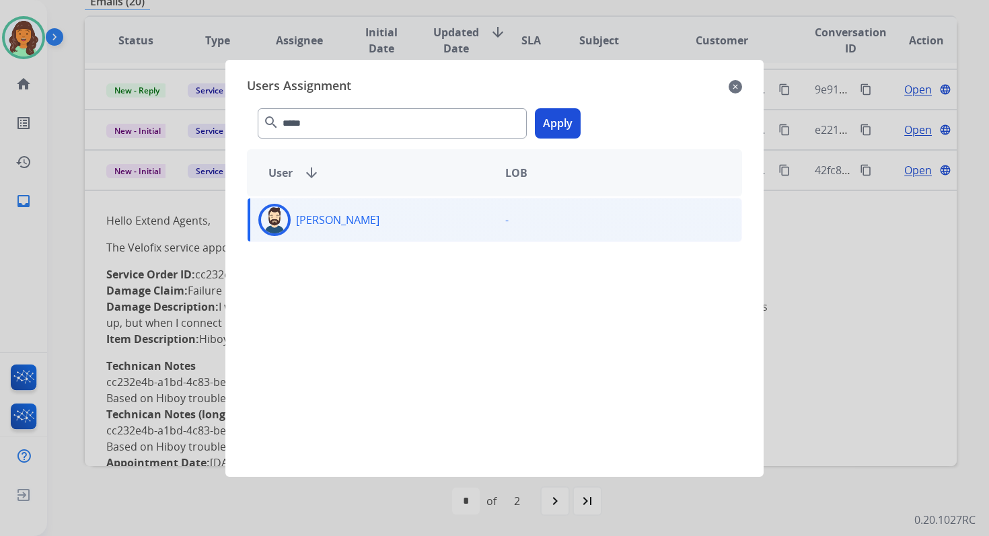
click at [556, 134] on button "Apply" at bounding box center [558, 123] width 46 height 30
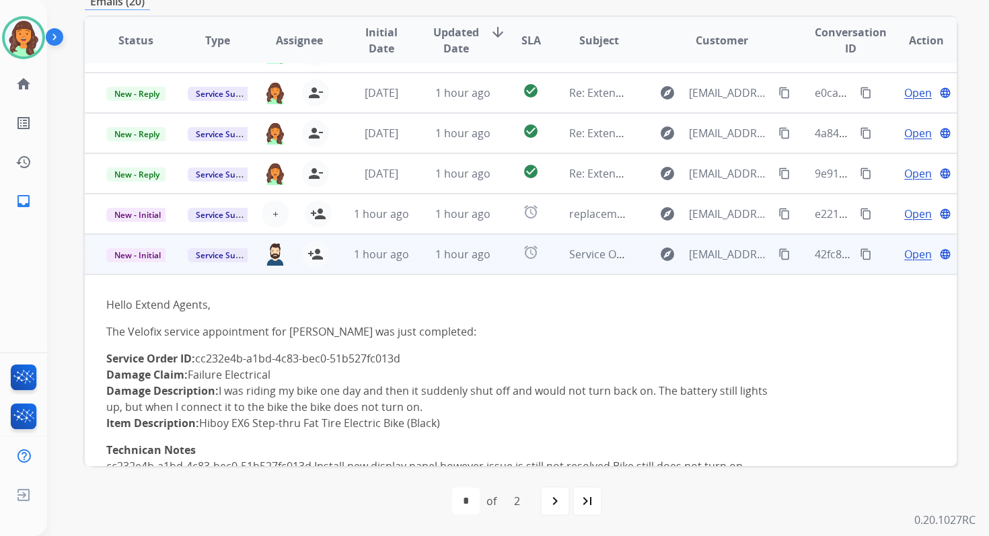
scroll to position [81, 0]
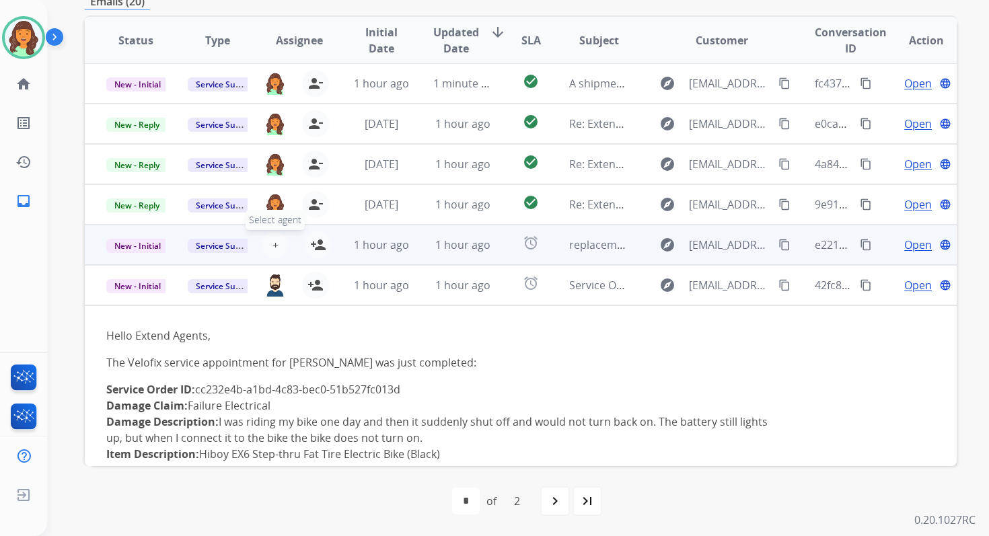
click at [273, 246] on span "+" at bounding box center [275, 245] width 6 height 16
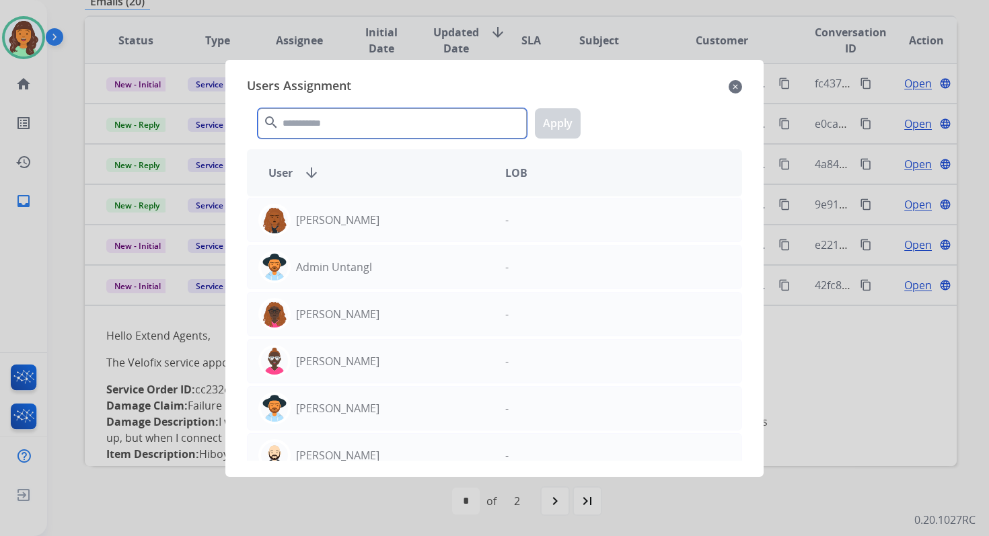
click at [327, 131] on input "text" at bounding box center [392, 123] width 269 height 30
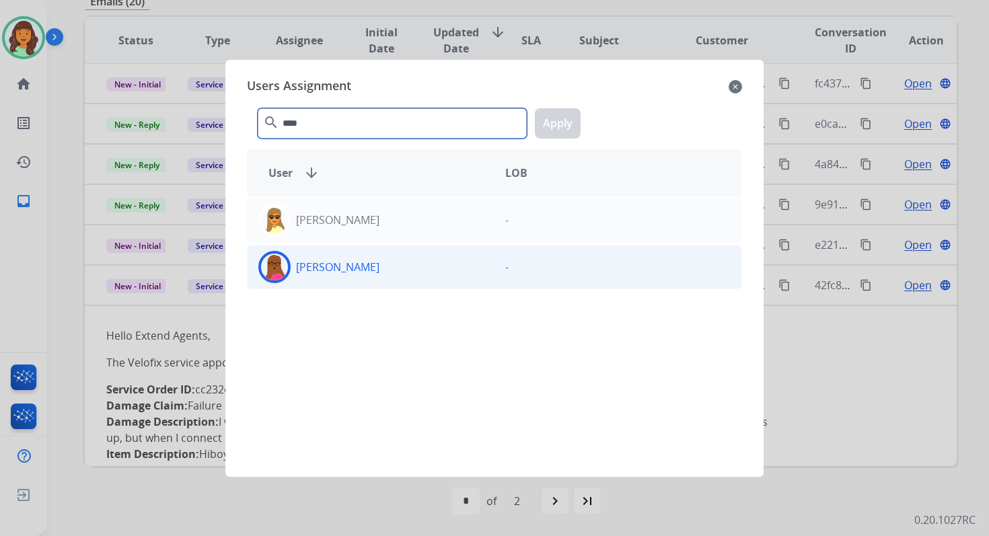
type input "****"
click at [372, 267] on div "[PERSON_NAME]" at bounding box center [371, 267] width 247 height 32
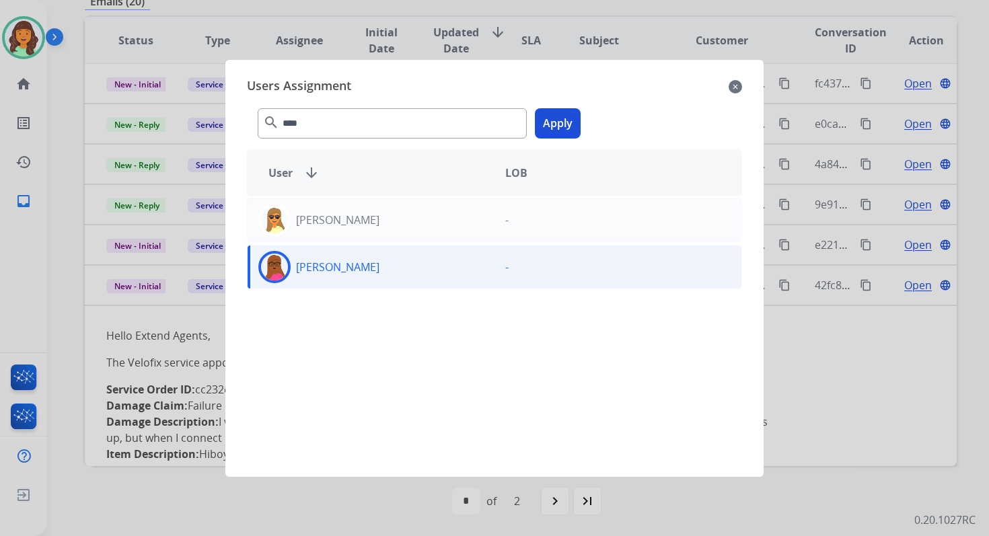
click at [570, 111] on button "Apply" at bounding box center [558, 123] width 46 height 30
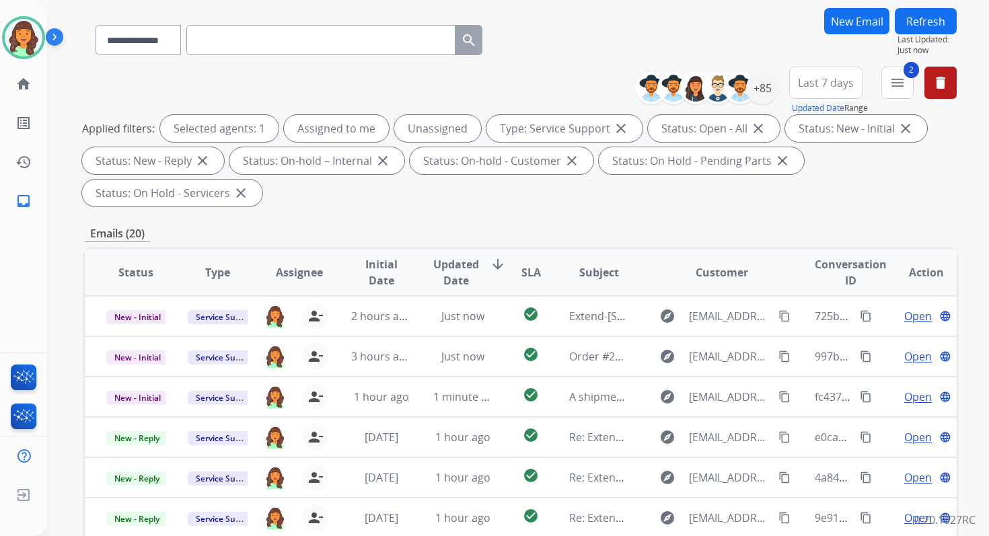
scroll to position [75, 0]
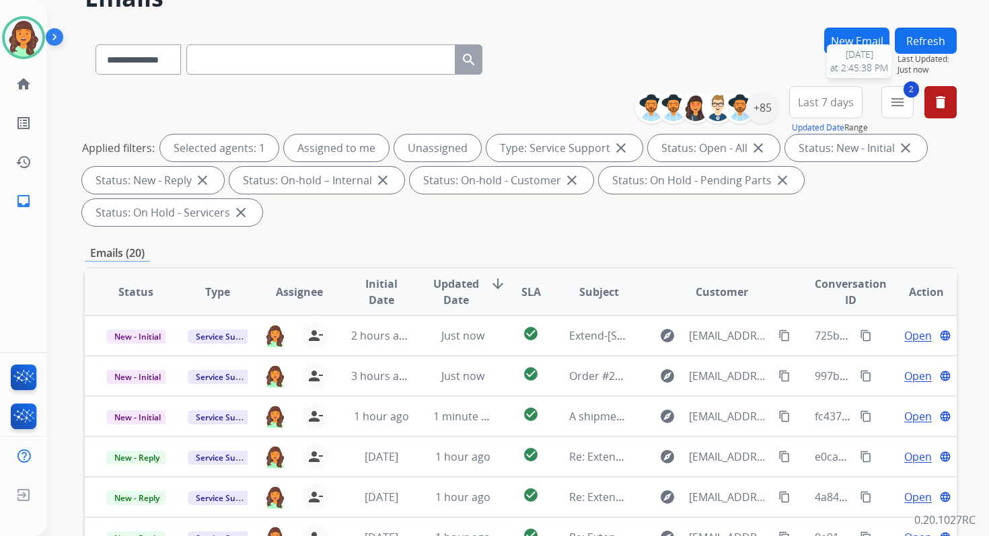
click at [920, 48] on button "Refresh" at bounding box center [926, 41] width 62 height 26
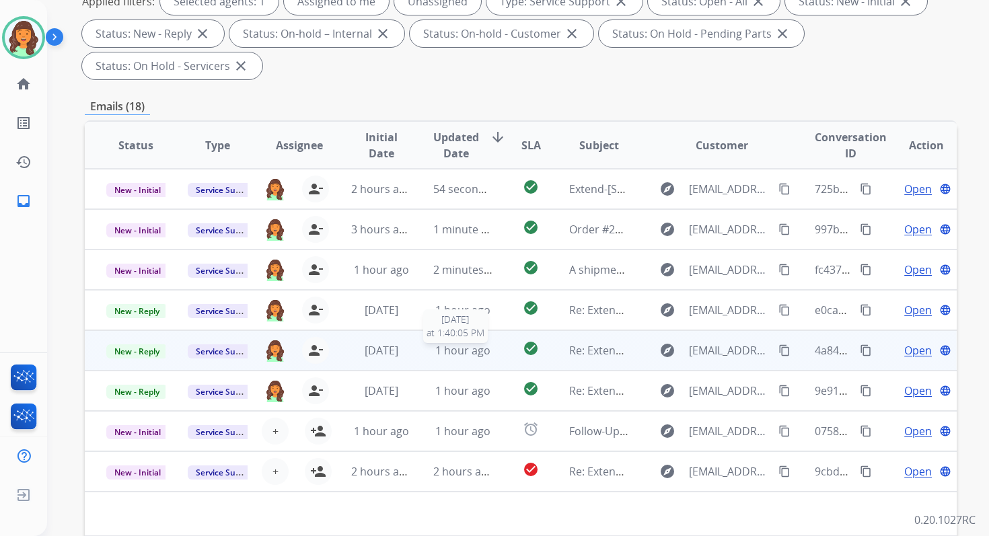
scroll to position [0, 0]
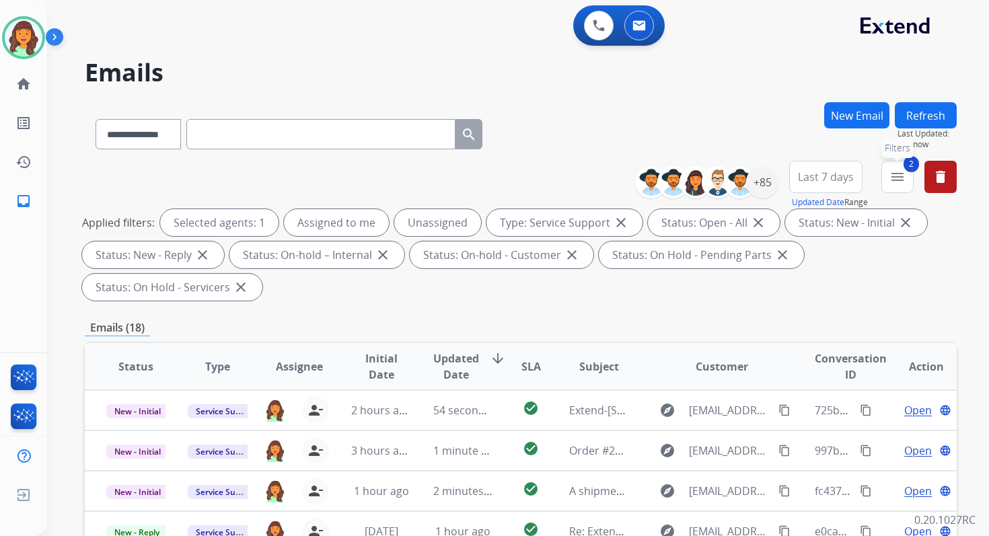
click at [895, 186] on button "2 menu Filters" at bounding box center [897, 177] width 32 height 32
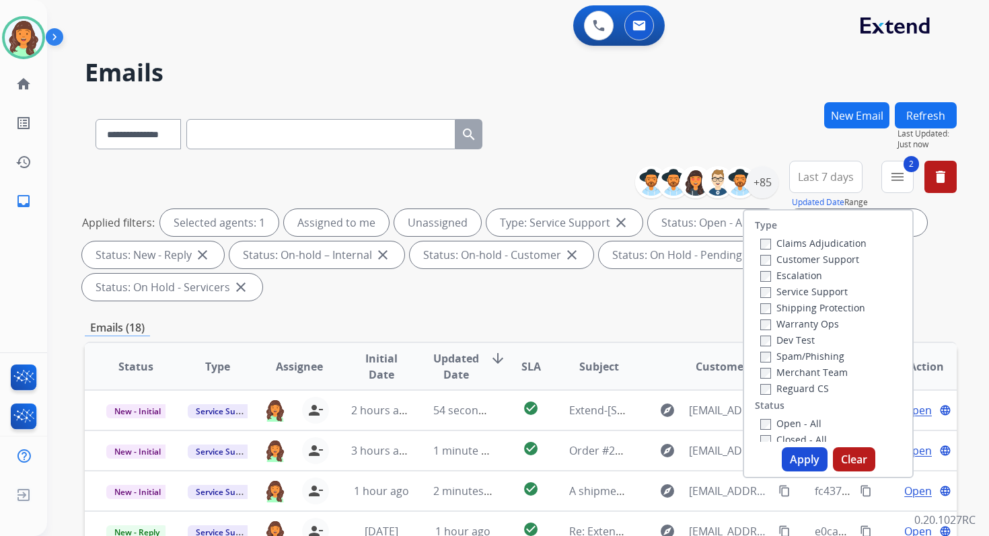
click at [805, 457] on button "Apply" at bounding box center [805, 459] width 46 height 24
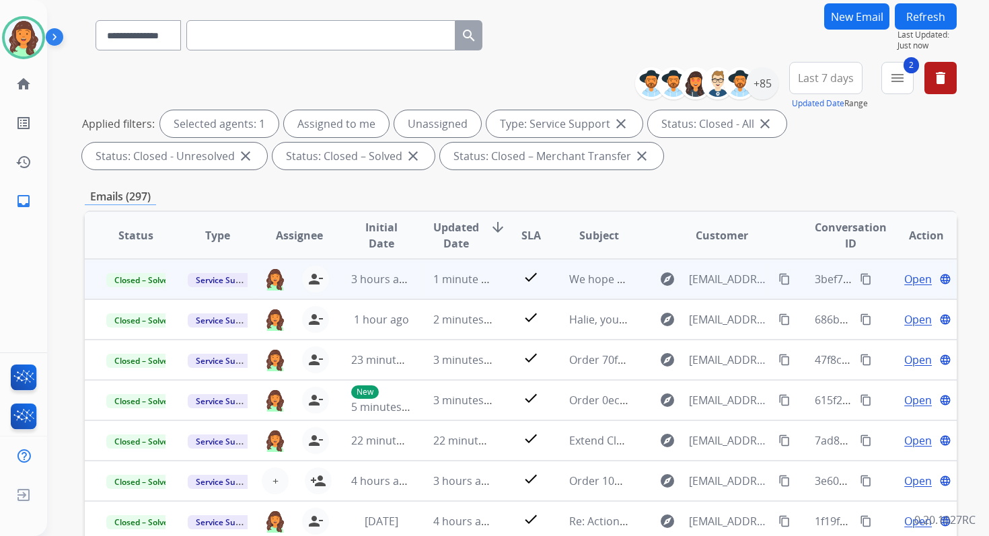
scroll to position [294, 0]
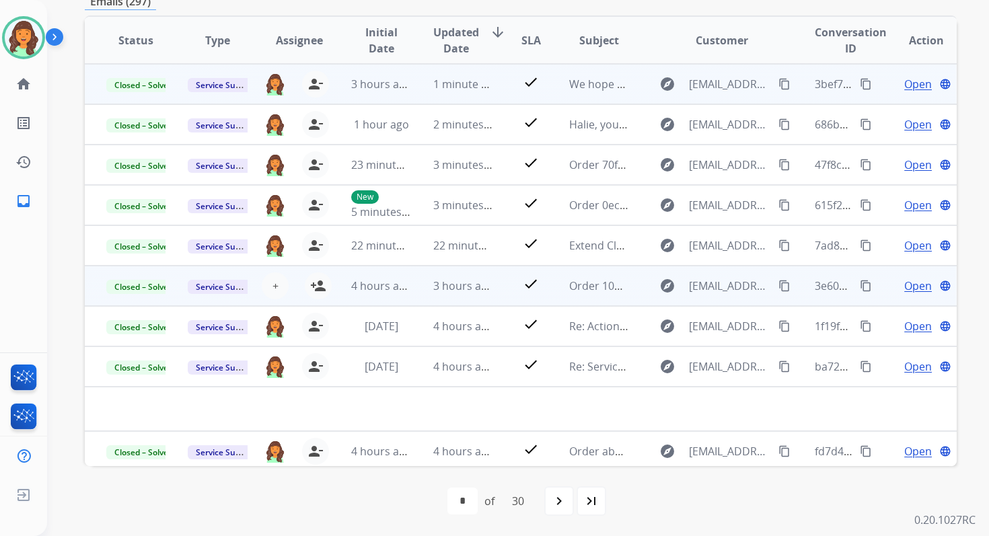
click at [421, 285] on td "3 hours ago" at bounding box center [452, 286] width 81 height 40
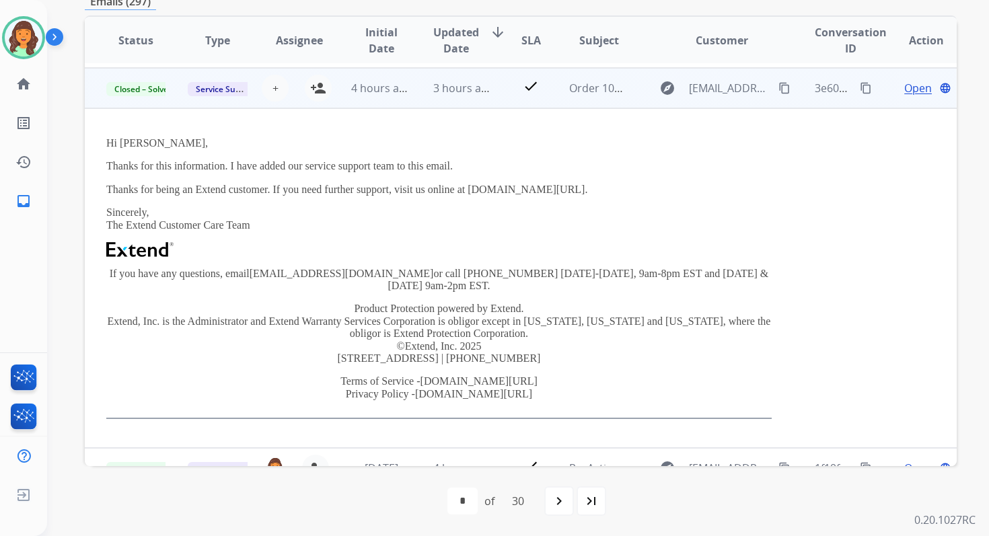
scroll to position [202, 0]
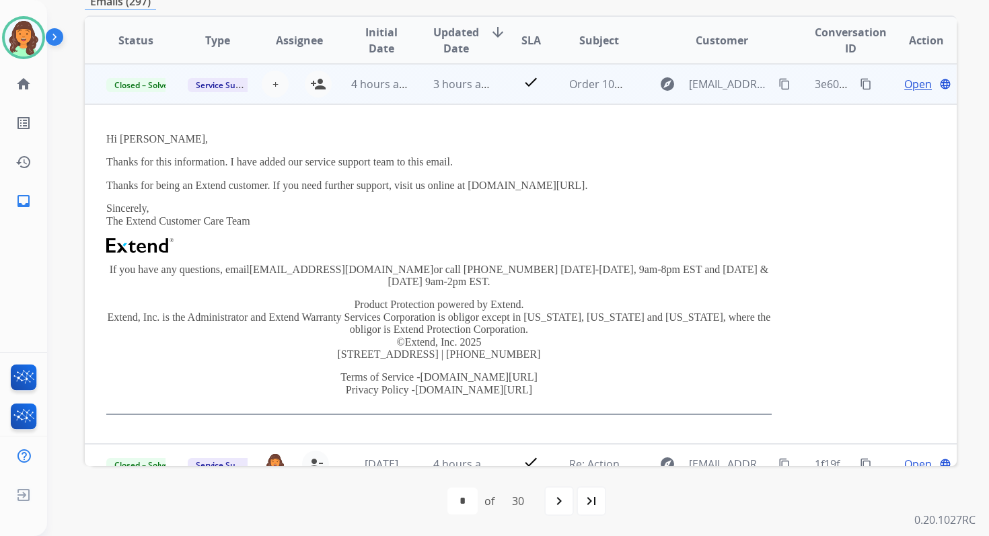
click at [907, 83] on span "Open" at bounding box center [918, 84] width 28 height 16
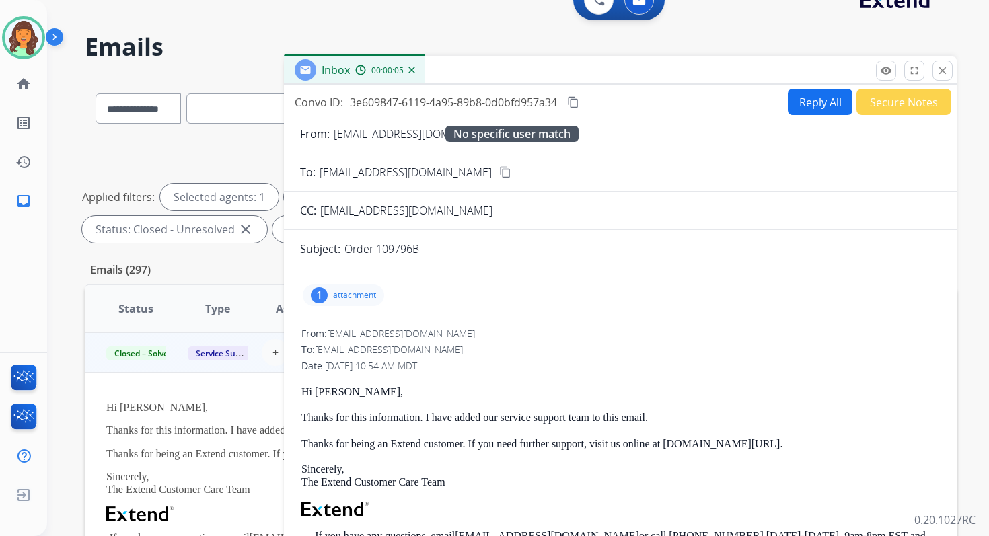
scroll to position [24, 0]
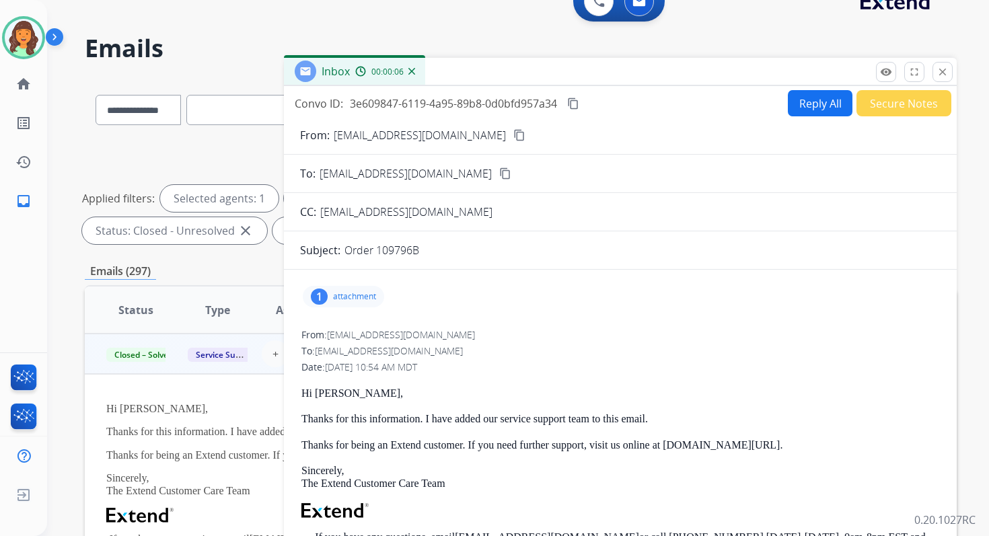
click at [499, 170] on mat-icon "content_copy" at bounding box center [505, 174] width 12 height 12
click at [885, 69] on mat-icon "remove_red_eye" at bounding box center [886, 72] width 12 height 12
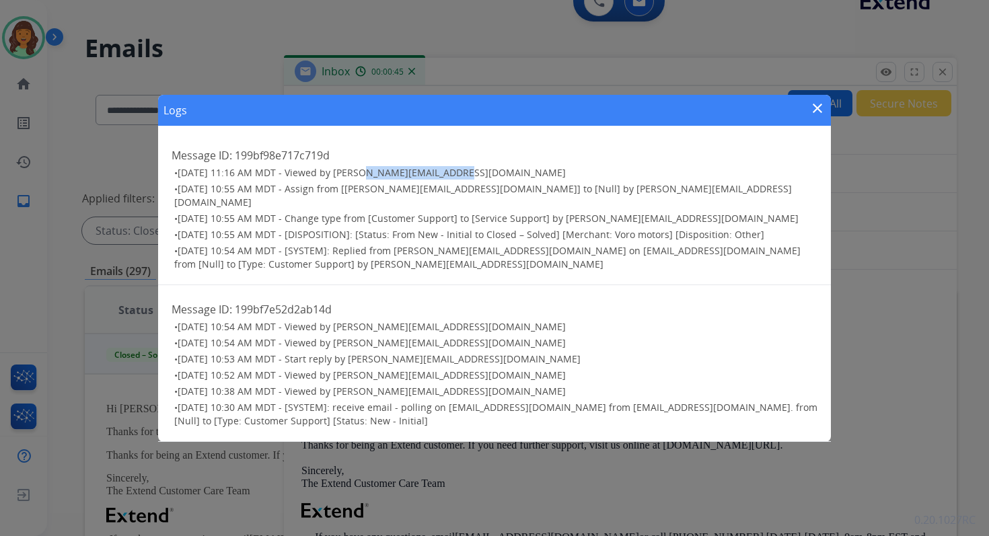
drag, startPoint x: 358, startPoint y: 180, endPoint x: 443, endPoint y: 178, distance: 85.4
click at [443, 178] on span "[DATE] 11:16 AM MDT - Viewed by [PERSON_NAME][EMAIL_ADDRESS][DOMAIN_NAME]" at bounding box center [372, 172] width 388 height 13
click at [821, 109] on mat-icon "close" at bounding box center [817, 108] width 16 height 16
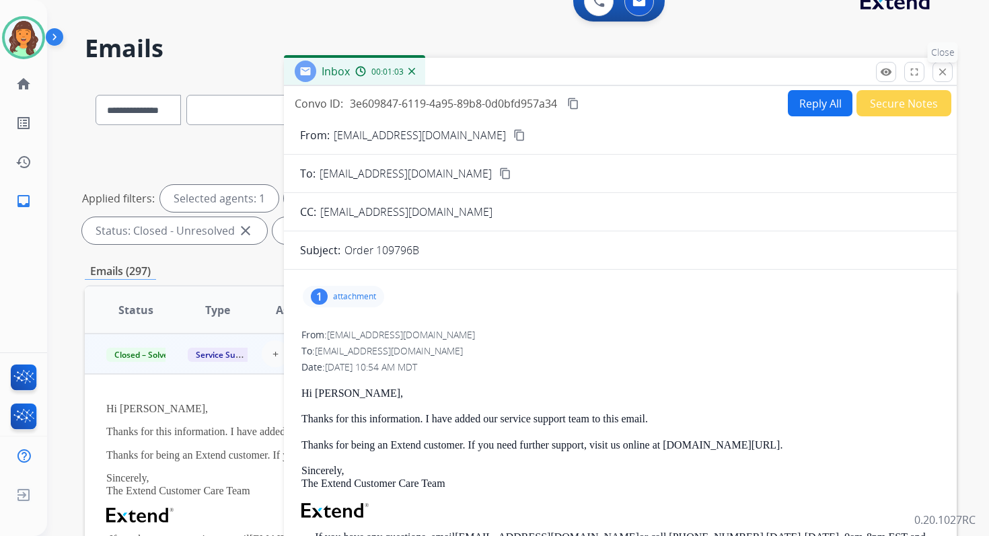
click at [940, 69] on mat-icon "close" at bounding box center [942, 72] width 12 height 12
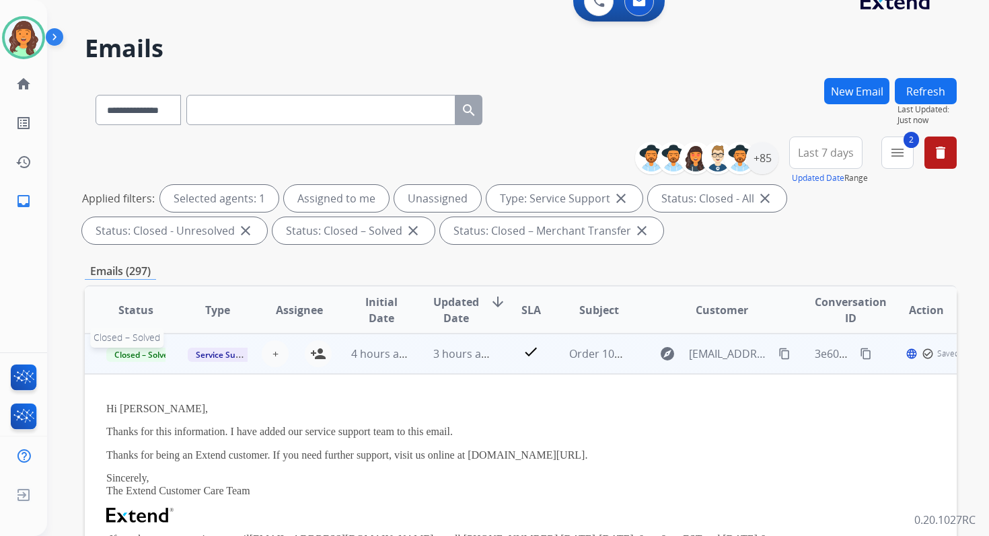
click at [147, 355] on span "Closed – Solved" at bounding box center [143, 355] width 75 height 14
click at [198, 297] on p "New - Initial" at bounding box center [191, 302] width 61 height 19
click at [456, 350] on span "3 hours ago" at bounding box center [463, 353] width 61 height 15
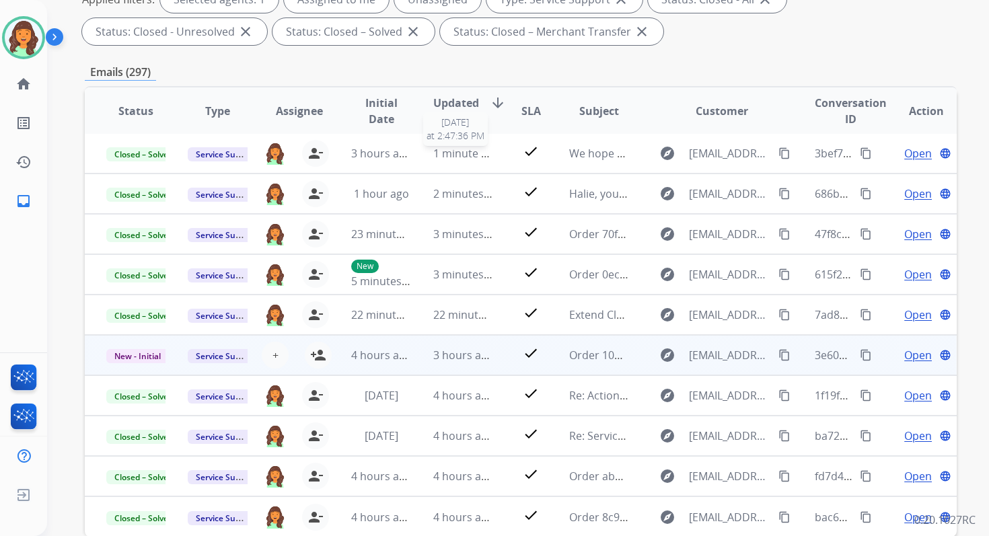
scroll to position [294, 0]
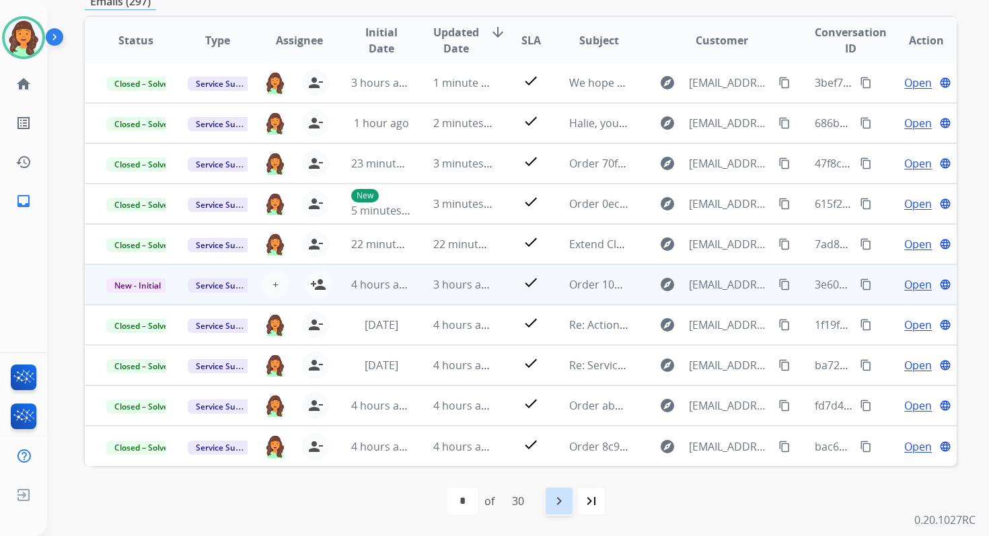
click at [566, 503] on mat-icon "navigate_next" at bounding box center [559, 501] width 16 height 16
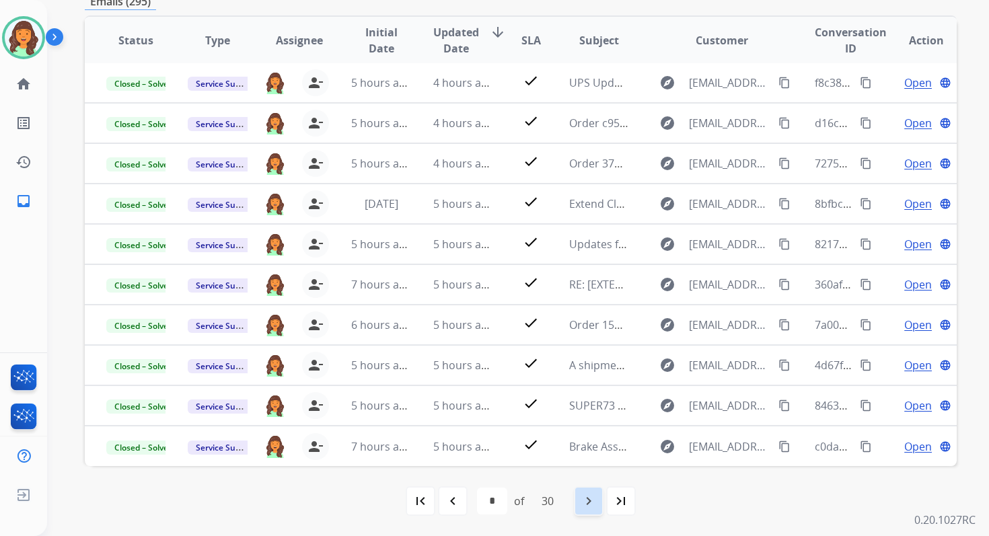
click at [582, 497] on mat-icon "navigate_next" at bounding box center [589, 501] width 16 height 16
click at [592, 498] on mat-icon "navigate_next" at bounding box center [589, 501] width 16 height 16
click at [594, 493] on mat-icon "navigate_next" at bounding box center [589, 501] width 16 height 16
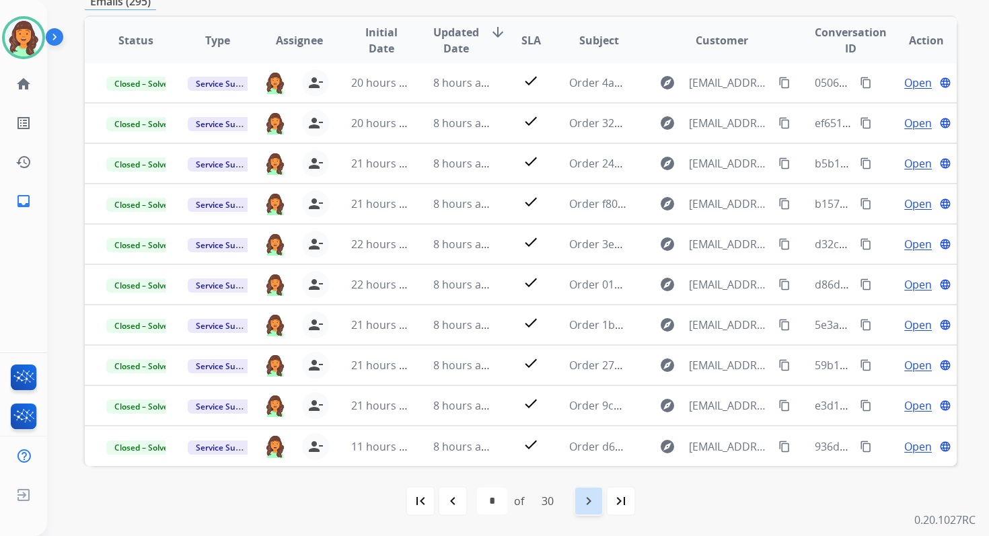
click at [594, 493] on mat-icon "navigate_next" at bounding box center [589, 501] width 16 height 16
click at [448, 507] on mat-icon "navigate_before" at bounding box center [453, 501] width 16 height 16
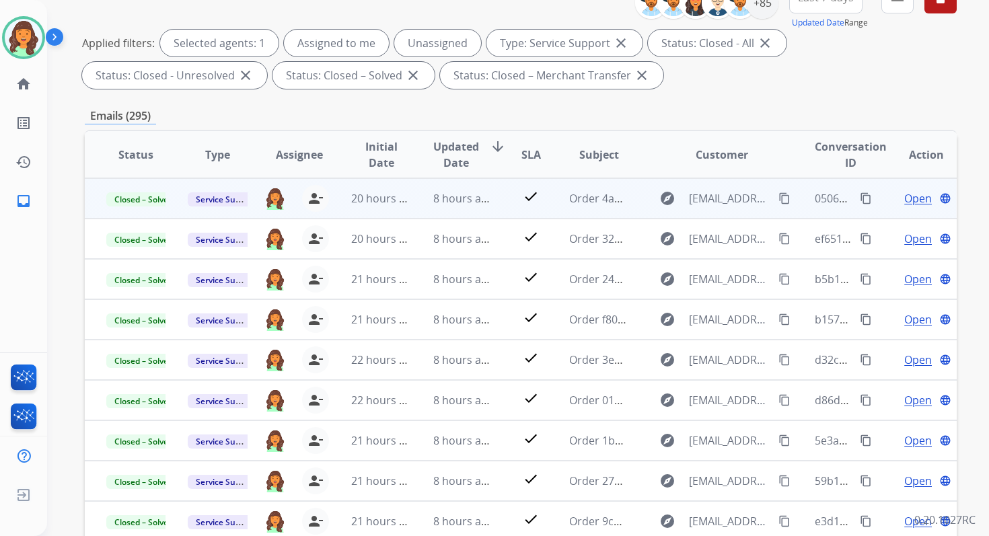
scroll to position [0, 0]
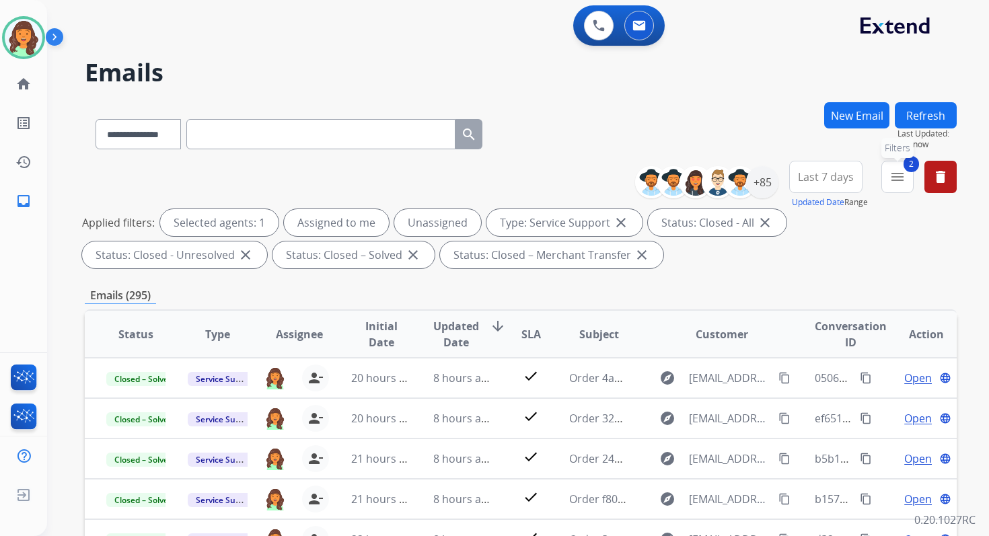
click at [891, 184] on mat-icon "menu" at bounding box center [897, 177] width 16 height 16
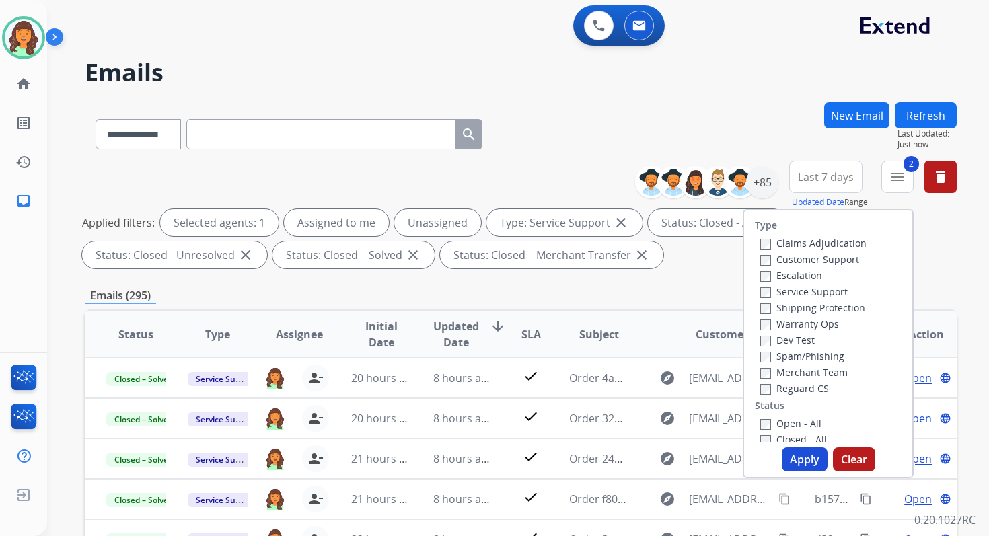
click at [812, 469] on button "Apply" at bounding box center [805, 459] width 46 height 24
select select "*"
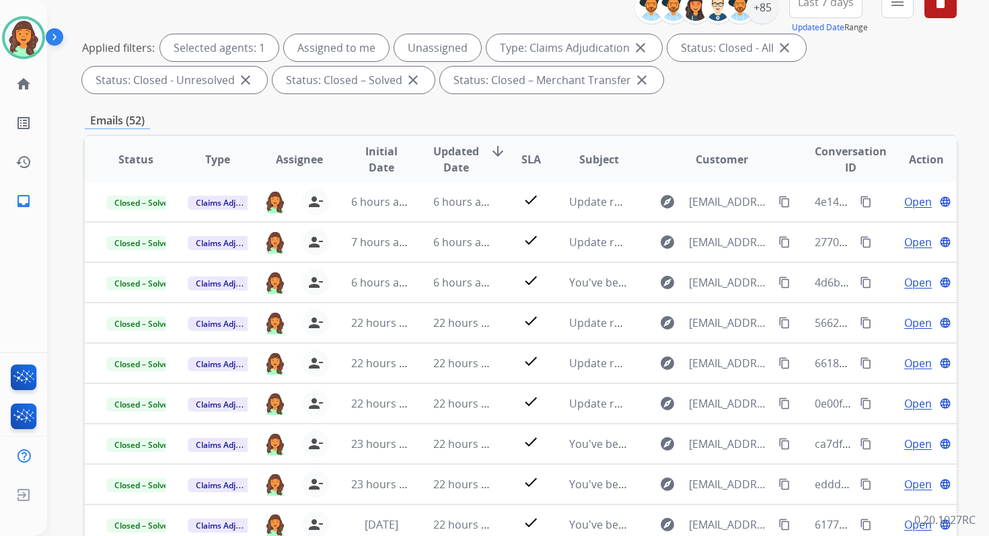
scroll to position [294, 0]
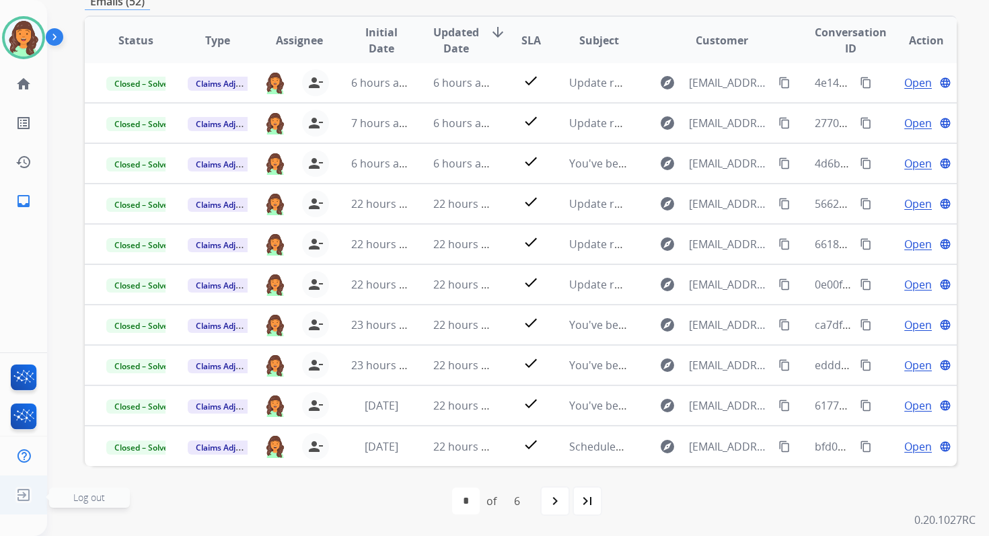
click at [24, 498] on img at bounding box center [23, 495] width 24 height 26
